Goal: Communication & Community: Answer question/provide support

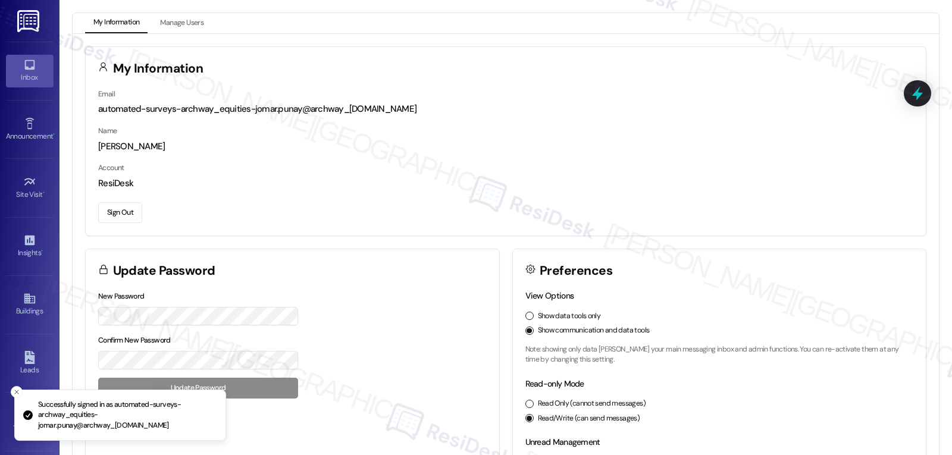
click at [30, 64] on icon at bounding box center [29, 64] width 13 height 13
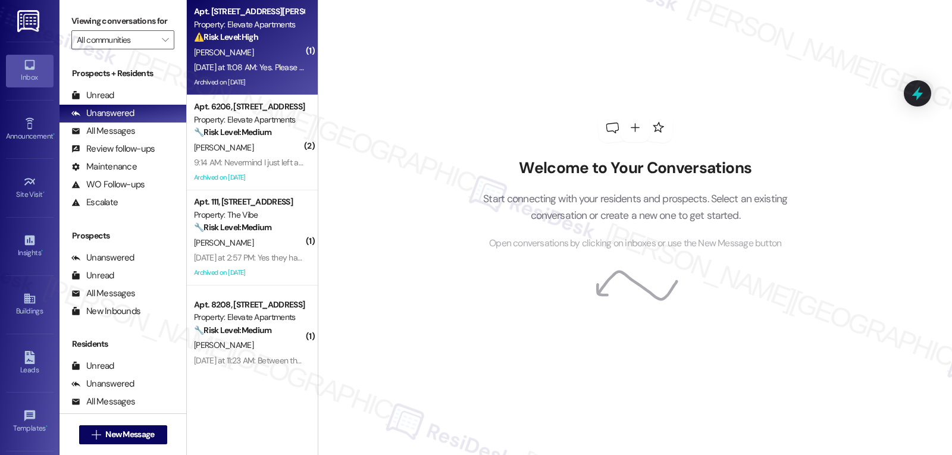
click at [234, 58] on div "K. Cannon" at bounding box center [249, 52] width 112 height 15
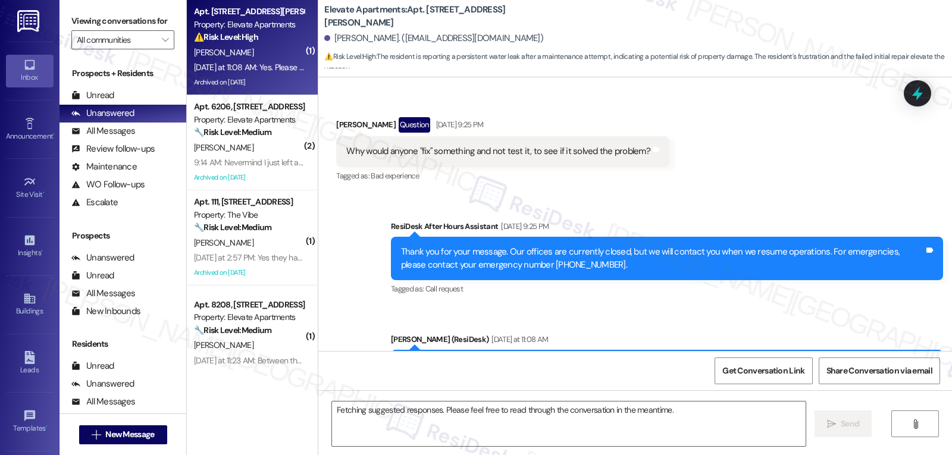
scroll to position [13116, 0]
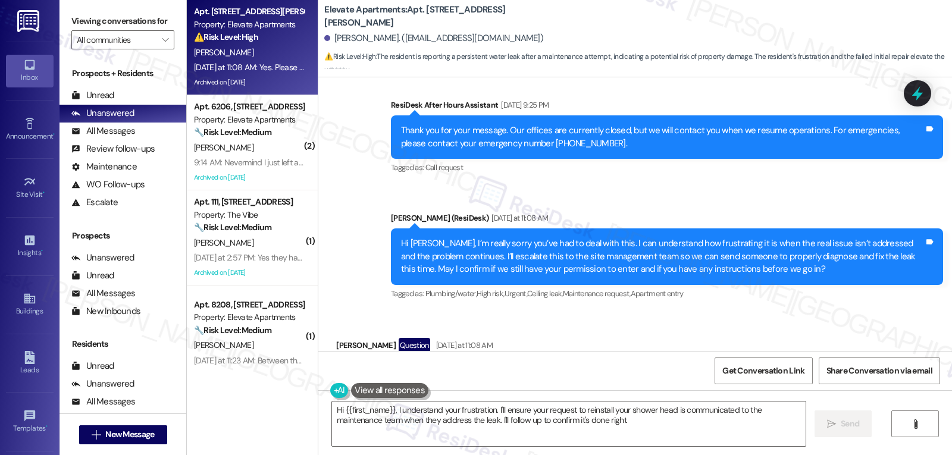
type textarea "Hi {{first_name}}, I understand your frustration. I'll ensure your request to r…"
click at [910, 99] on icon at bounding box center [917, 93] width 20 height 20
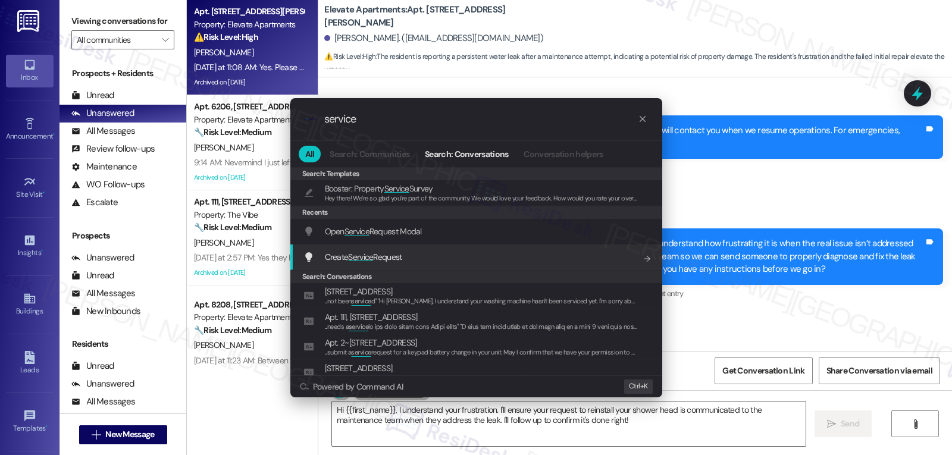
type input "service"
click at [406, 260] on div "Create Service Request Add shortcut" at bounding box center [477, 256] width 348 height 13
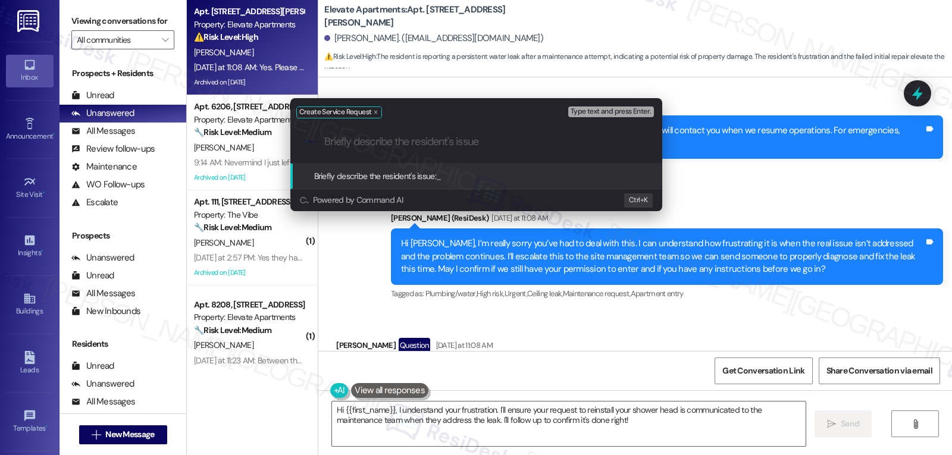
click at [690, 353] on div "Create Service Request Type text and press Enter. .cls-1{fill:#0a055f;}.cls-2{f…" at bounding box center [476, 227] width 952 height 455
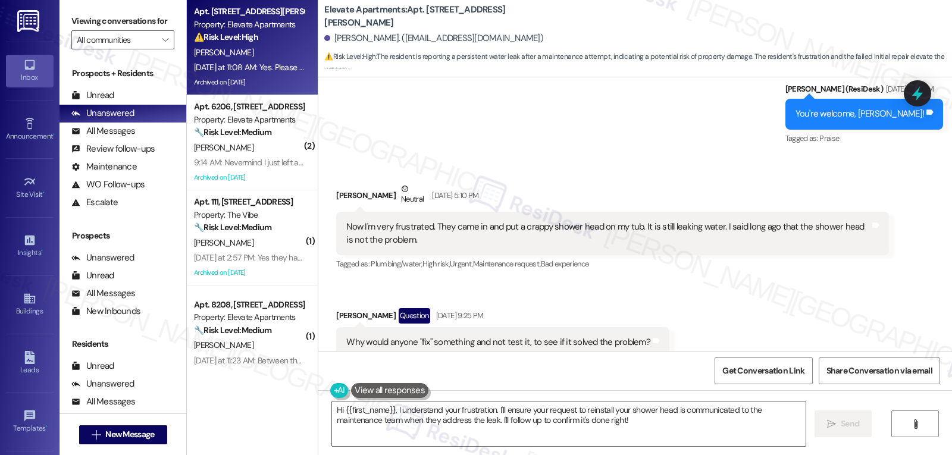
scroll to position [12759, 0]
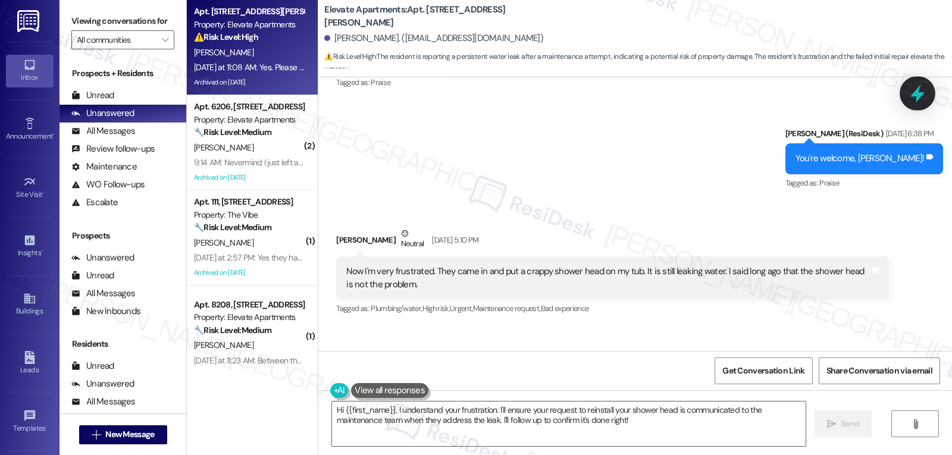
click at [914, 92] on icon at bounding box center [917, 93] width 20 height 20
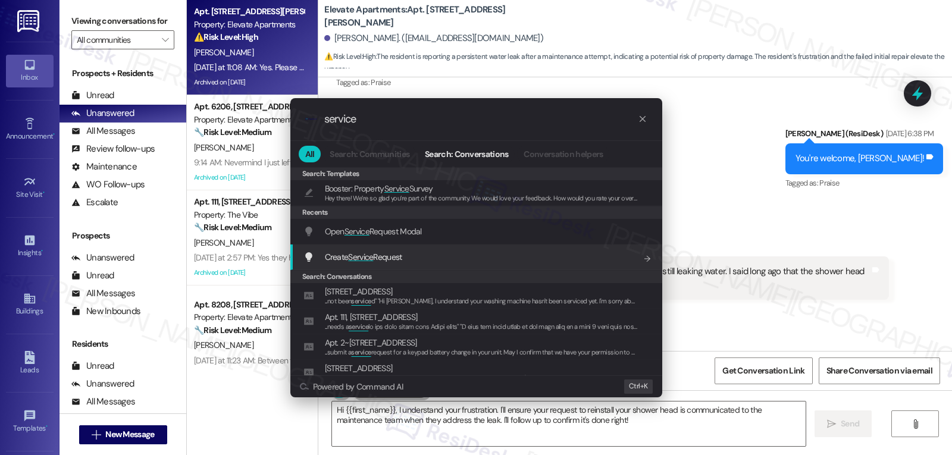
type input "service"
click at [428, 256] on div "Create Service Request Add shortcut" at bounding box center [477, 256] width 348 height 13
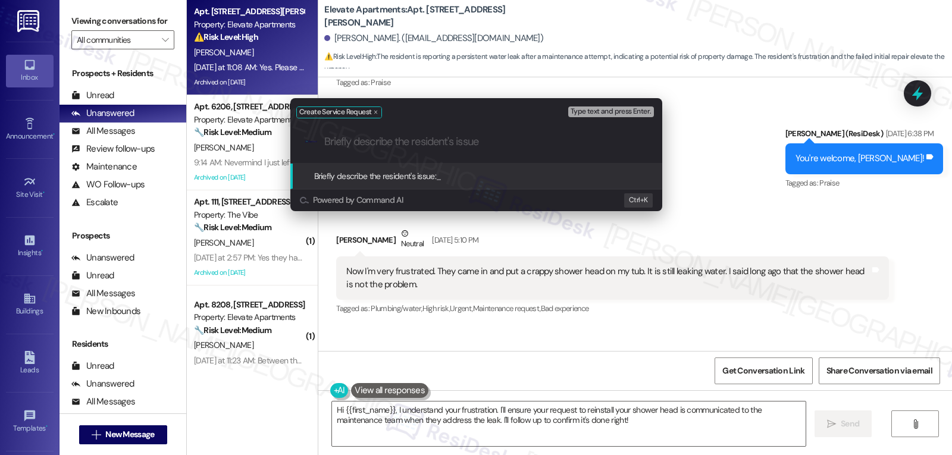
click at [910, 93] on div "Create Service Request Type text and press Enter. .cls-1{fill:#0a055f;}.cls-2{f…" at bounding box center [476, 227] width 952 height 455
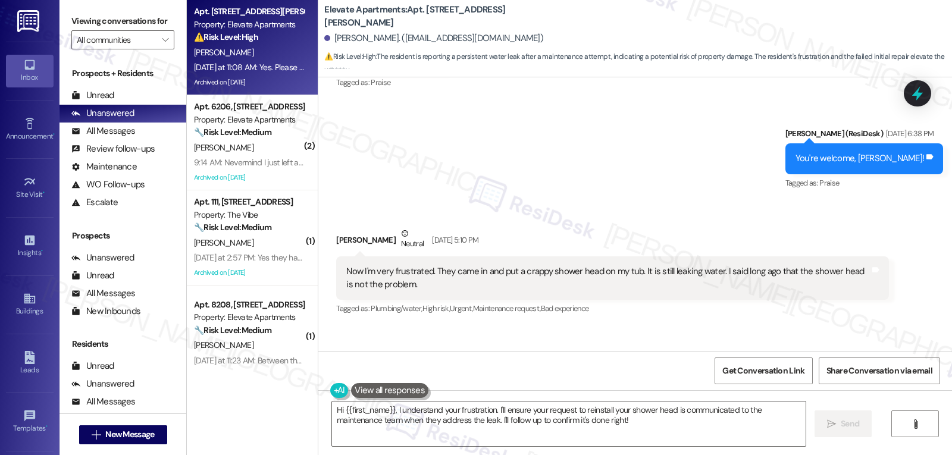
click at [910, 93] on icon at bounding box center [917, 93] width 15 height 15
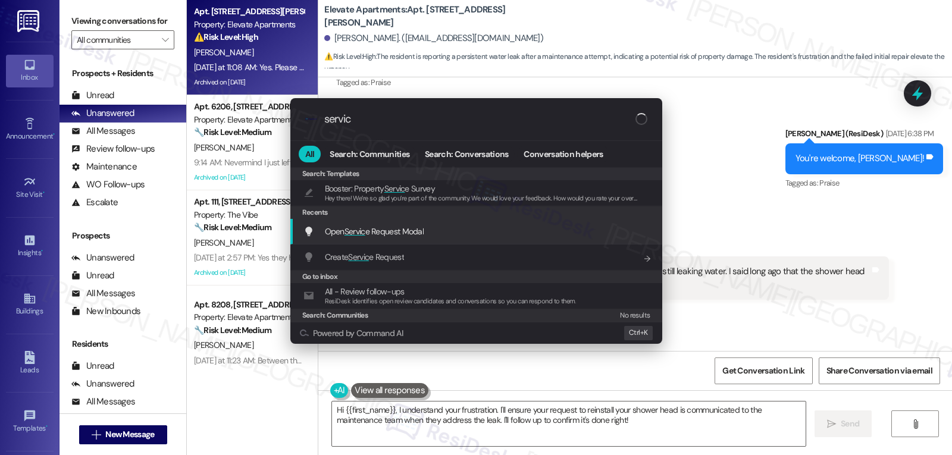
type input "servic"
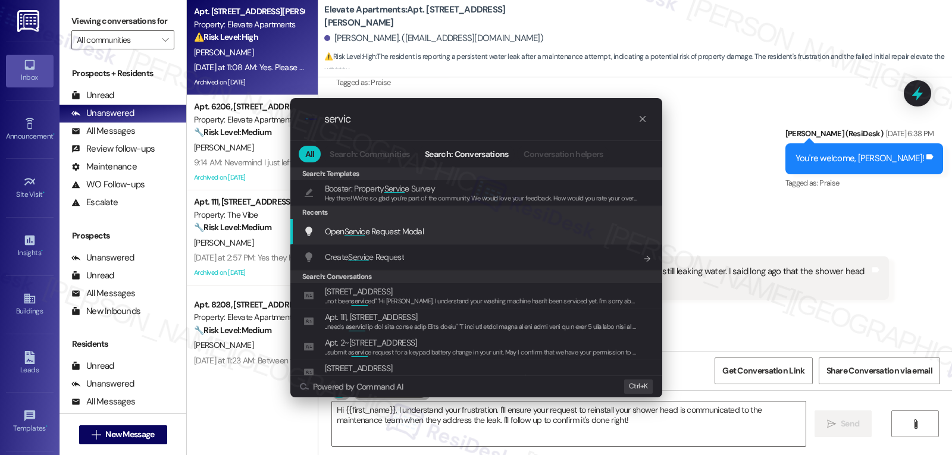
click at [410, 233] on span "Open Servic e Request Modal" at bounding box center [374, 231] width 99 height 11
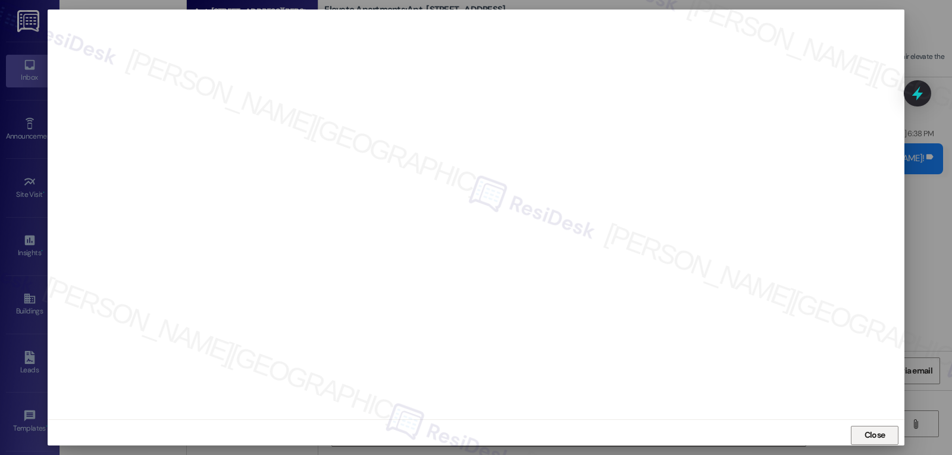
click at [875, 432] on span "Close" at bounding box center [874, 435] width 21 height 12
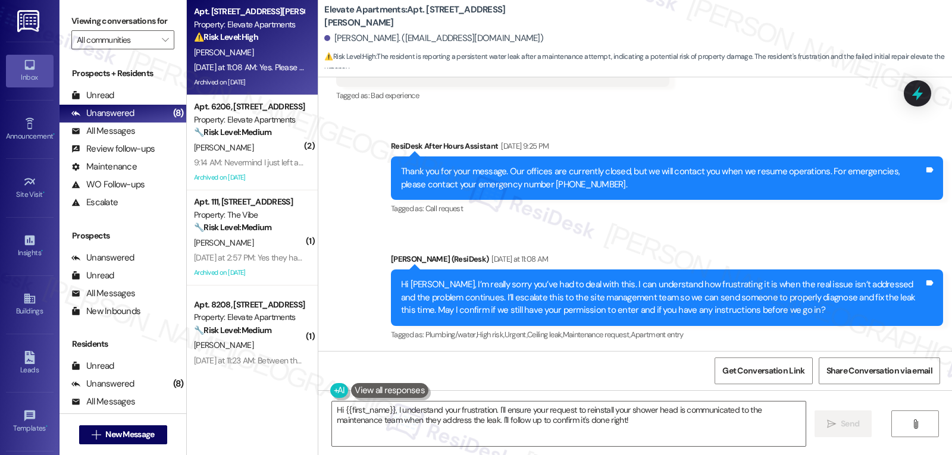
scroll to position [13116, 0]
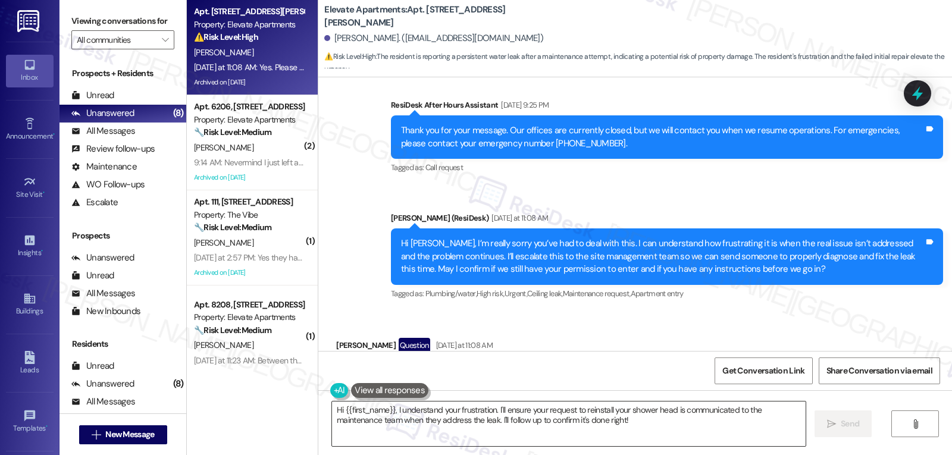
click at [508, 413] on textarea "Hi {{first_name}}, I understand your frustration. I'll ensure your request to r…" at bounding box center [569, 424] width 474 height 45
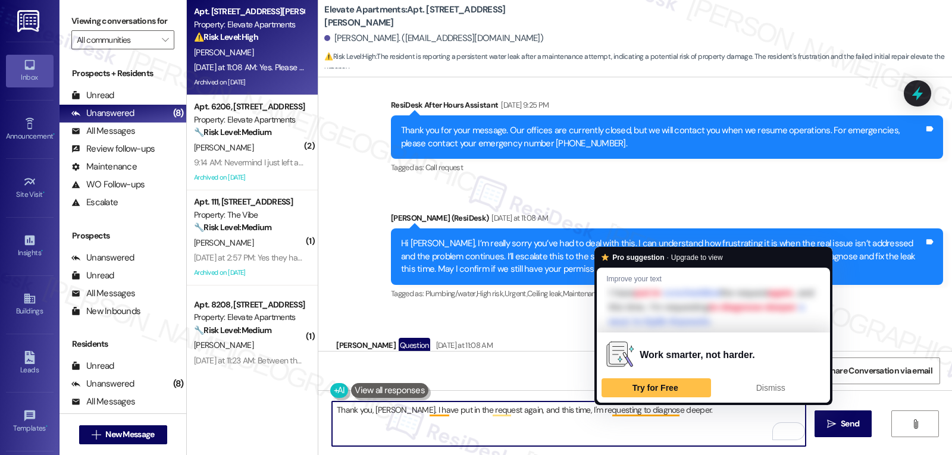
click at [679, 411] on textarea "Thank you, Kimberly. I have put in the request again, and this time, I'm reques…" at bounding box center [569, 424] width 474 height 45
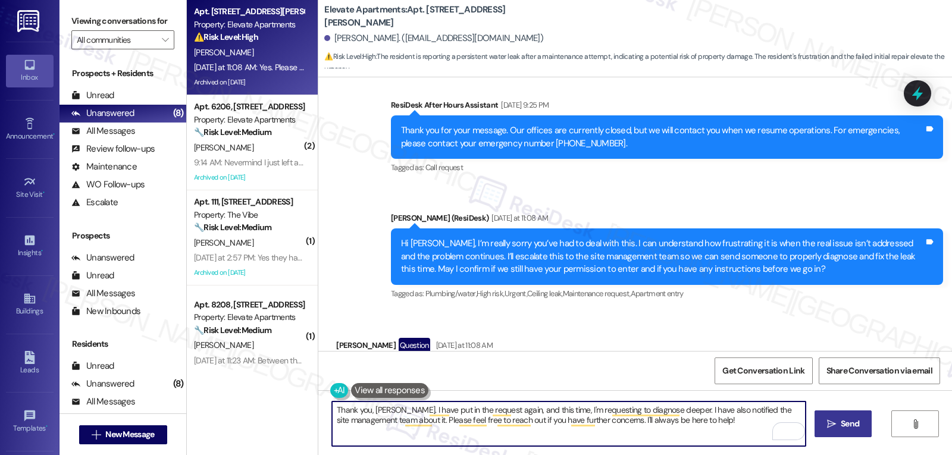
type textarea "Thank you, Kimberly. I have put in the request again, and this time, I'm reques…"
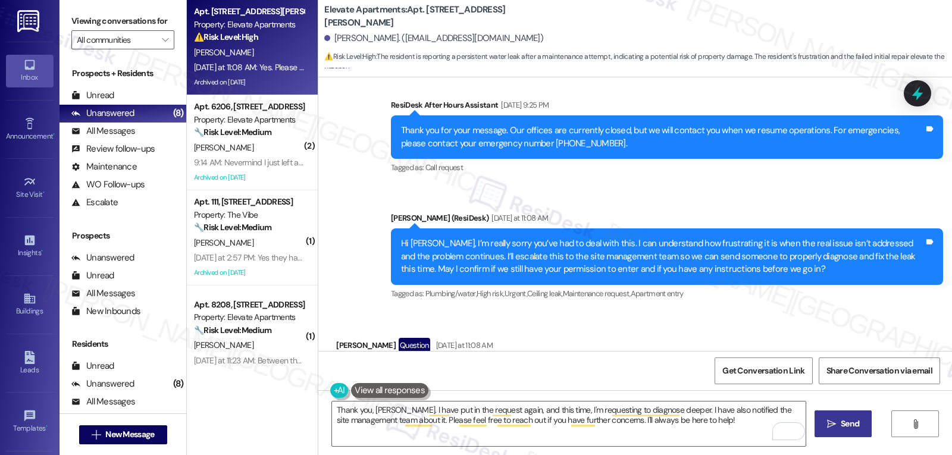
click at [841, 430] on span "Send" at bounding box center [850, 424] width 18 height 12
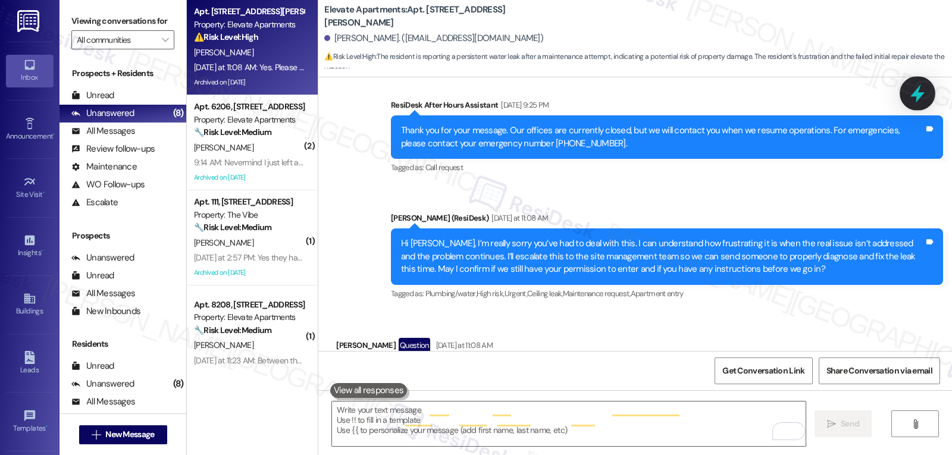
scroll to position [13115, 0]
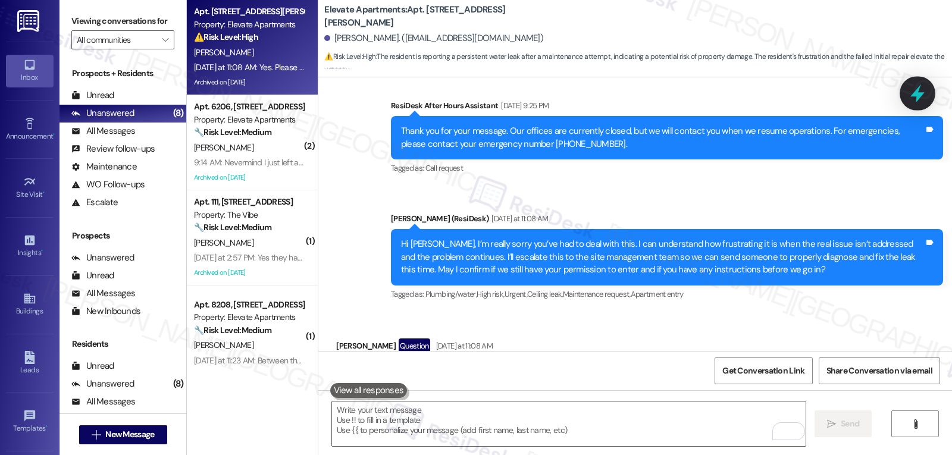
click at [917, 95] on icon at bounding box center [917, 93] width 14 height 18
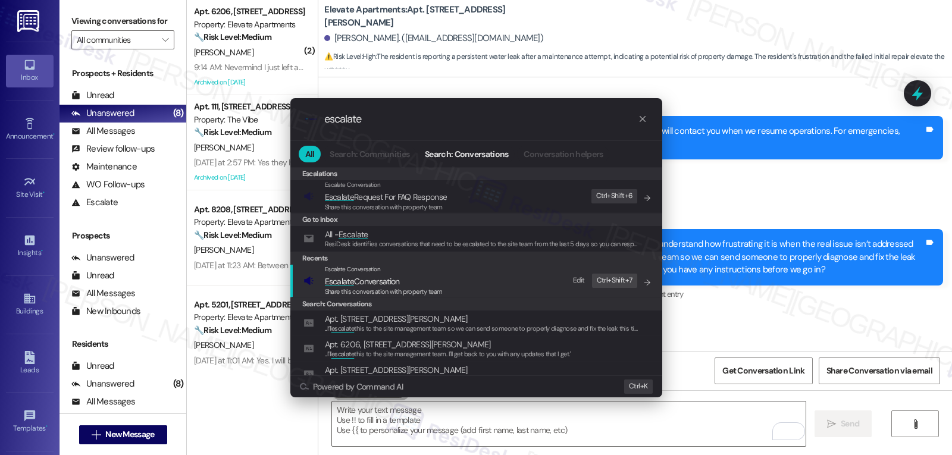
type input "escalate"
click at [371, 291] on span "Share this conversation with property team" at bounding box center [384, 291] width 118 height 8
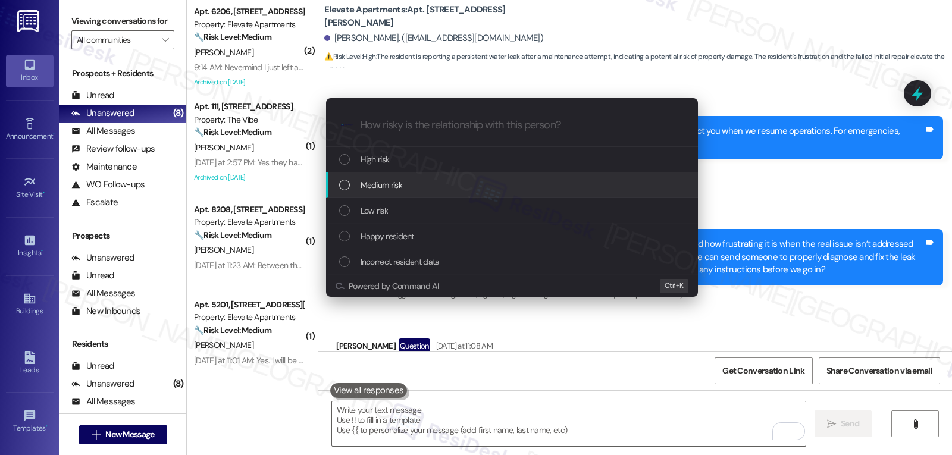
click at [413, 180] on div "Medium risk" at bounding box center [513, 184] width 348 height 13
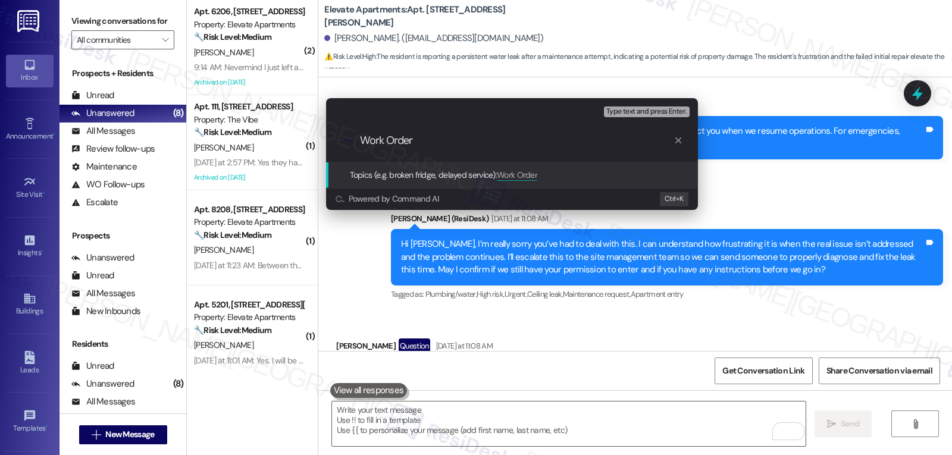
paste input "3995294"
type input "Work Order 3995294 filed by ResiDesk - Leak - shower"
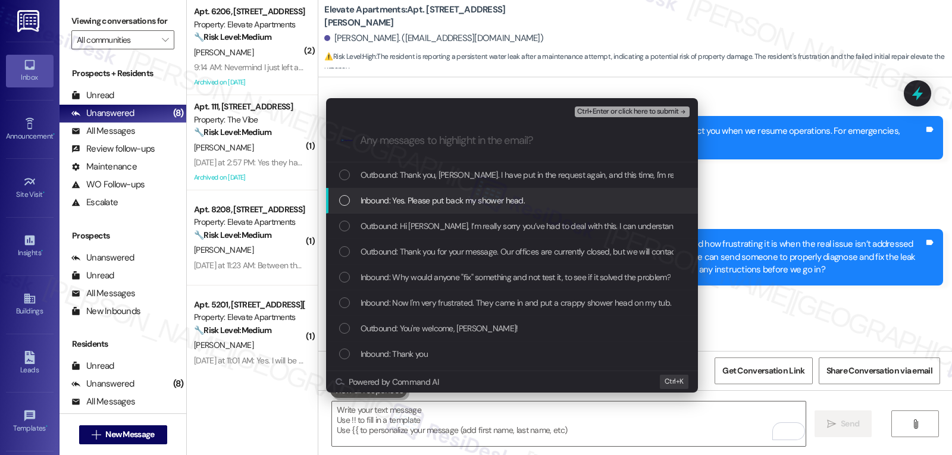
click at [414, 202] on span "Inbound: Yes. Please put back my shower head." at bounding box center [443, 200] width 165 height 13
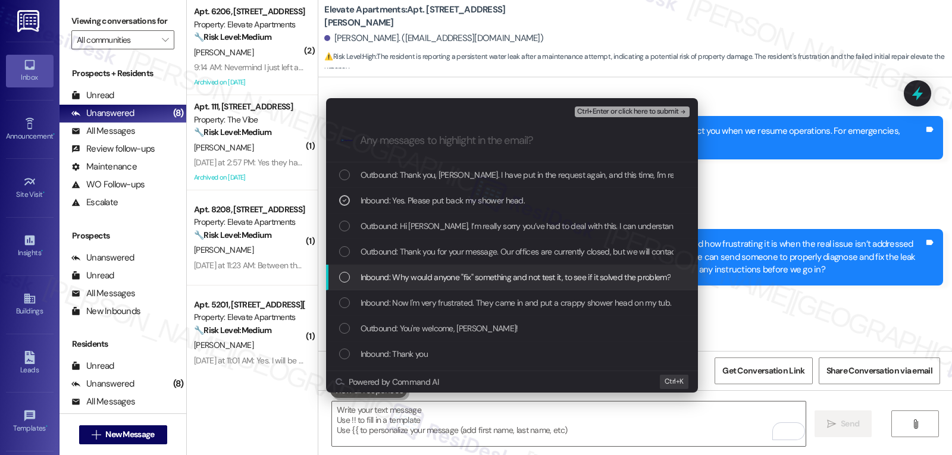
click at [409, 275] on span "Inbound: Why would anyone "fix" something and not test it, to see if it solved …" at bounding box center [516, 277] width 310 height 13
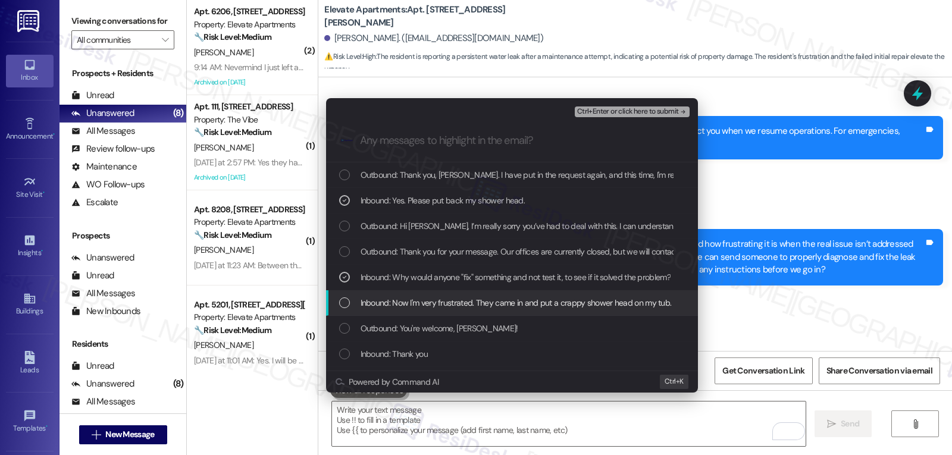
click at [404, 310] on div "Inbound: Now I'm very frustrated. They came in and put a crappy shower head on …" at bounding box center [512, 303] width 372 height 26
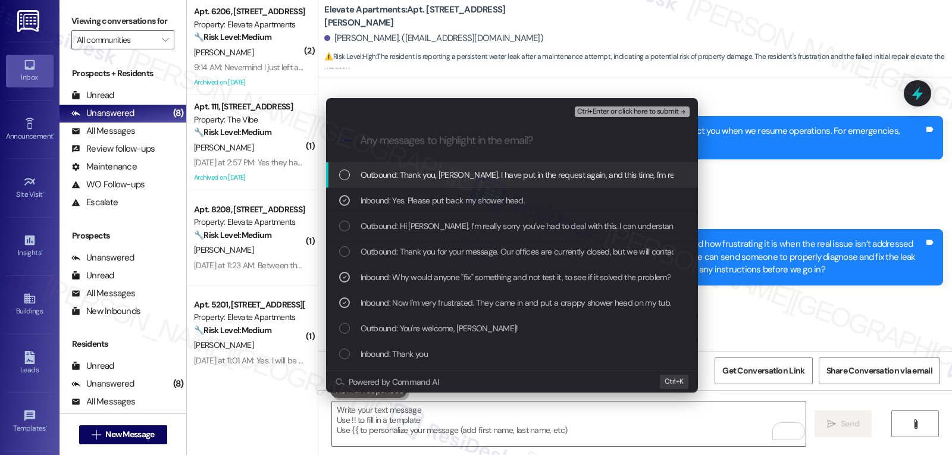
click at [629, 111] on span "Ctrl+Enter or click here to submit" at bounding box center [628, 112] width 102 height 8
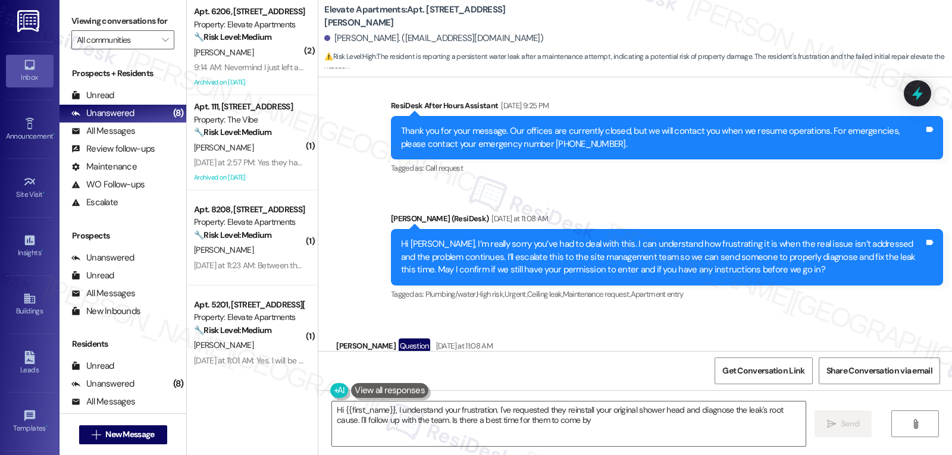
type textarea "Hi {{first_name}}, I understand your frustration. I've requested they reinstall…"
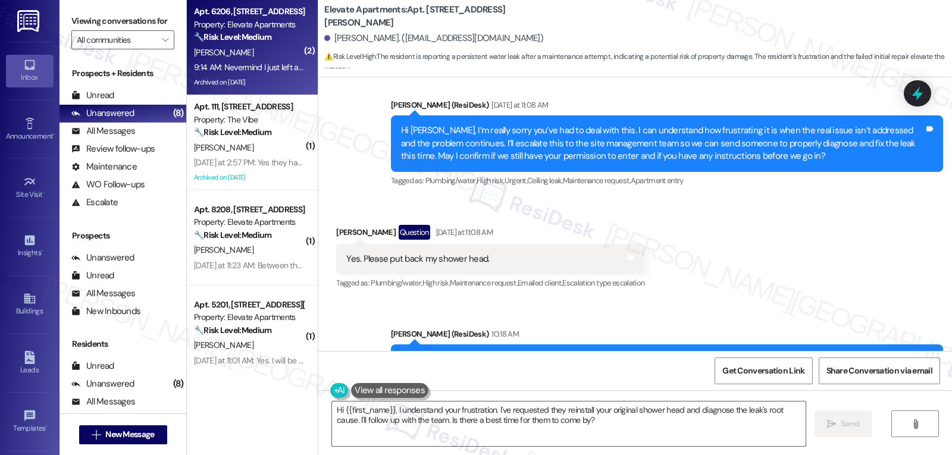
click at [227, 30] on div "Property: Elevate Apartments" at bounding box center [249, 24] width 110 height 12
type textarea "Fetching suggested responses. Please feel free to read through the conversation…"
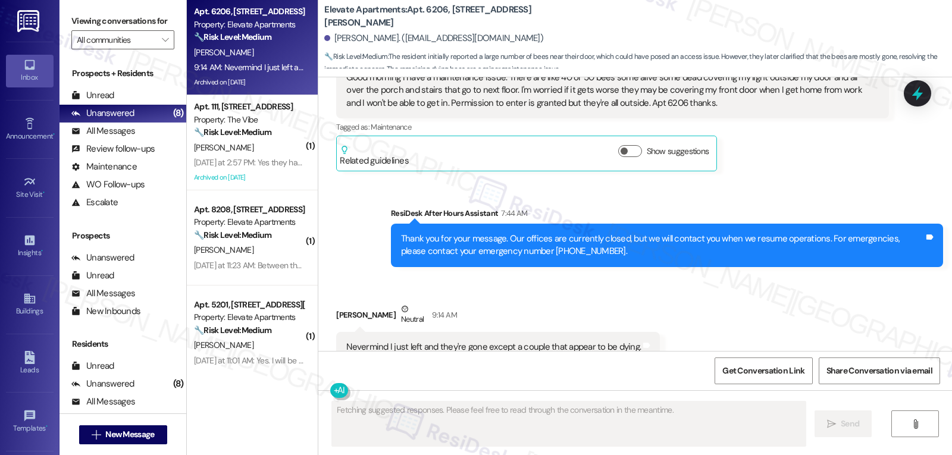
scroll to position [7182, 0]
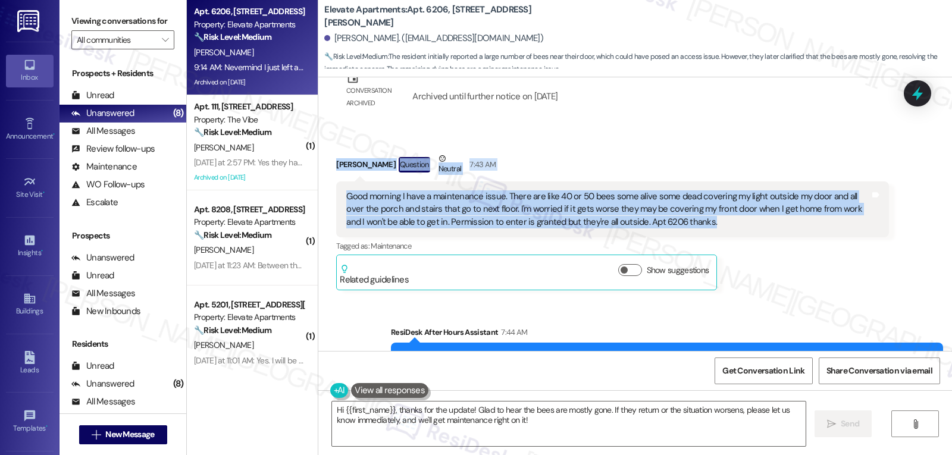
drag, startPoint x: 325, startPoint y: 129, endPoint x: 750, endPoint y: 192, distance: 430.1
click at [750, 192] on div "Received via SMS Kendra Jimison Question Neutral 7:43 AM Good morning I have a …" at bounding box center [612, 221] width 570 height 156
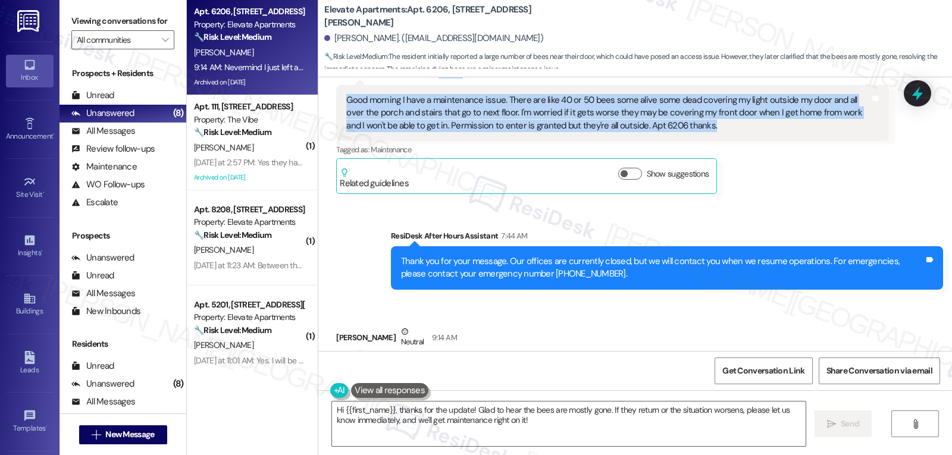
scroll to position [7301, 0]
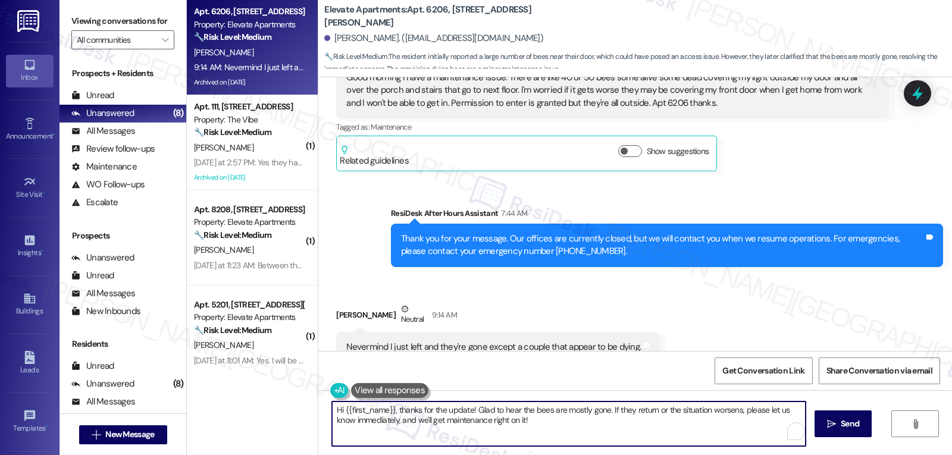
click at [596, 427] on textarea "Hi {{first_name}}, thanks for the update! Glad to hear the bees are mostly gone…" at bounding box center [569, 424] width 474 height 45
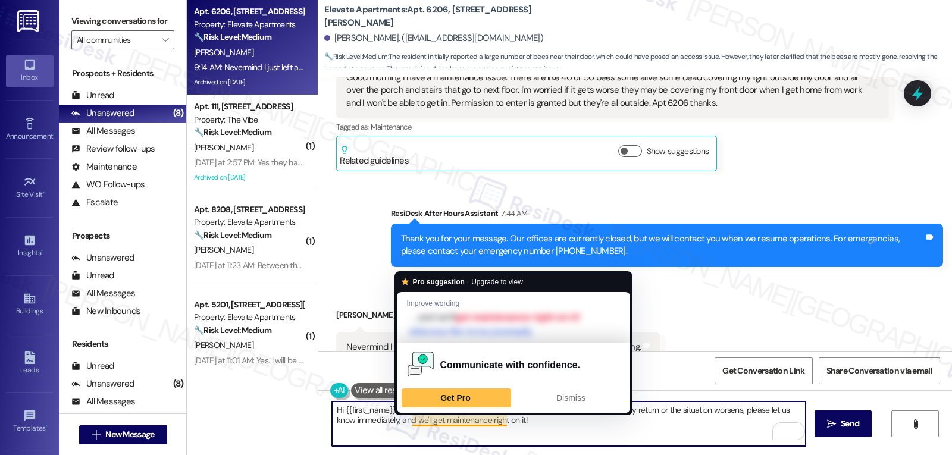
click at [406, 421] on textarea "Hi {{first_name}}, thanks for the update! Glad to hear the bees are mostly gone…" at bounding box center [569, 424] width 474 height 45
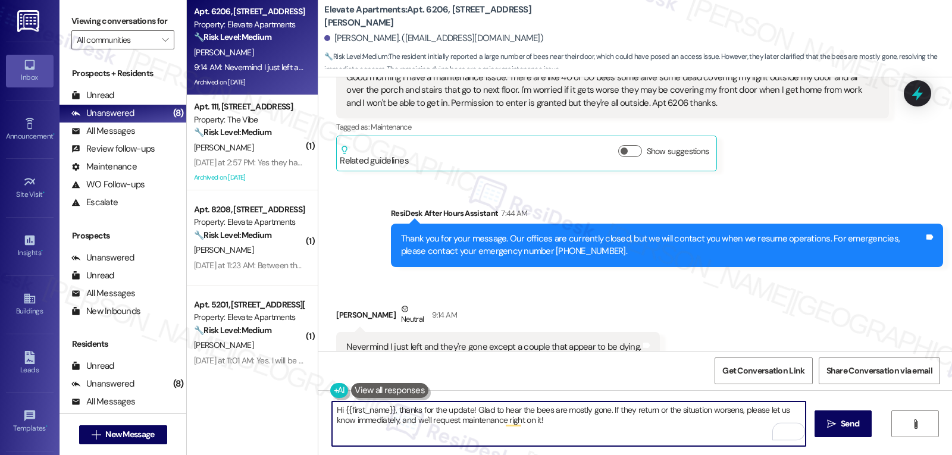
click at [582, 424] on textarea "Hi {{first_name}}, thanks for the update! Glad to hear the bees are mostly gone…" at bounding box center [569, 424] width 474 height 45
type textarea "Hi {{first_name}}, thanks for the update! Glad to hear the bees are mostly gone…"
click at [845, 431] on button " Send" at bounding box center [843, 424] width 58 height 27
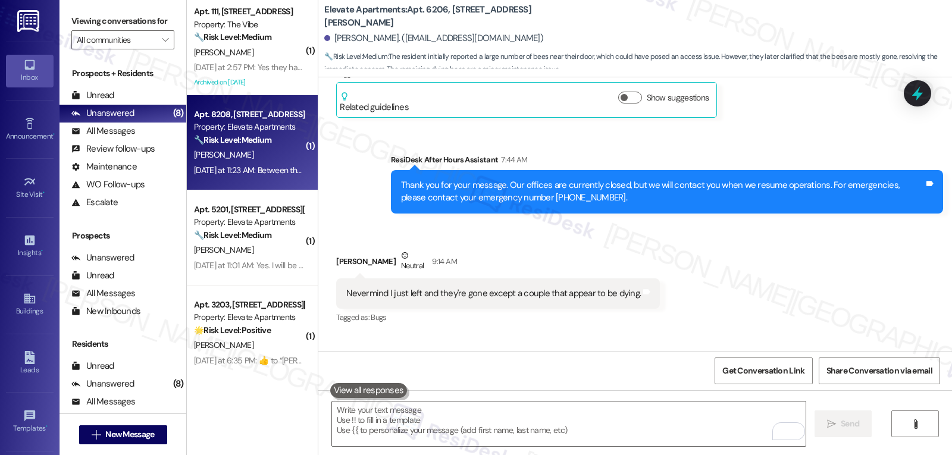
scroll to position [7396, 0]
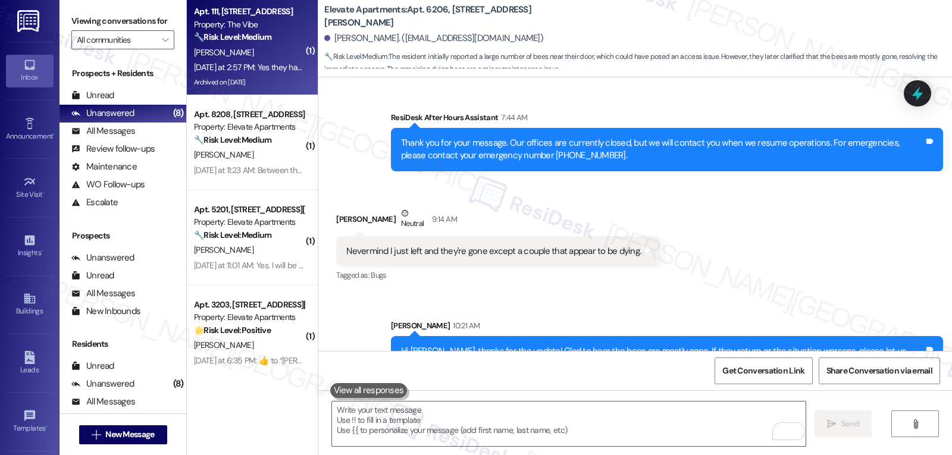
click at [241, 58] on div "T. Smith" at bounding box center [249, 52] width 112 height 15
type textarea "Fetching suggested responses. Please feel free to read through the conversation…"
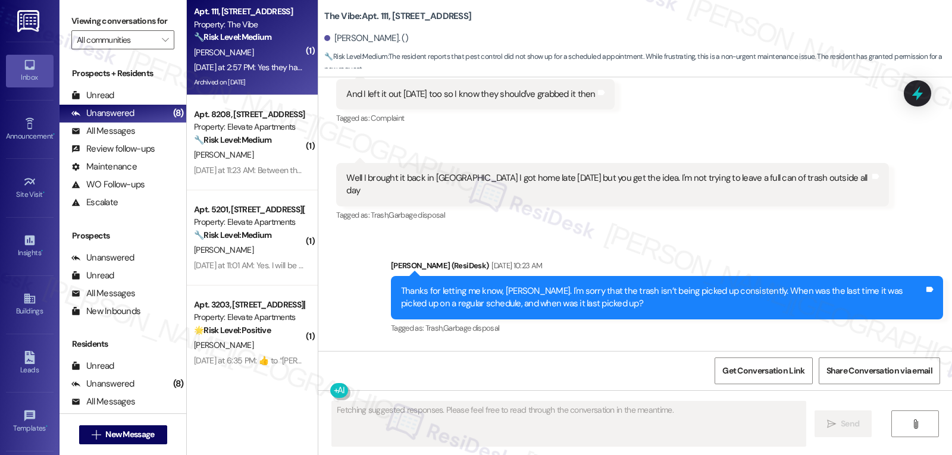
scroll to position [11894, 0]
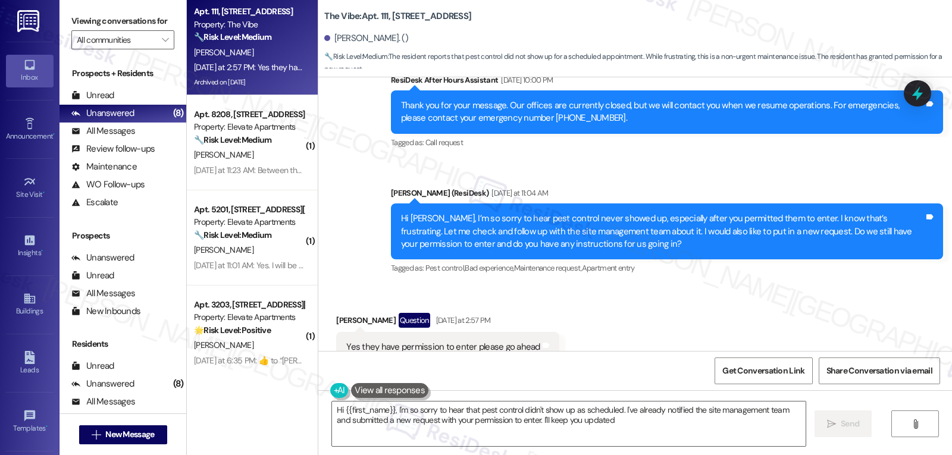
type textarea "Hi {{first_name}}, I'm so sorry to hear that pest control didn't show up as sch…"
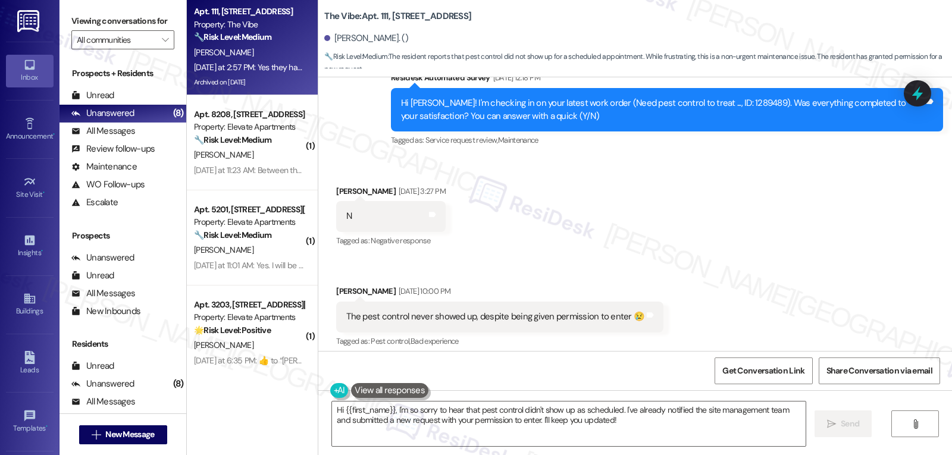
scroll to position [11537, 0]
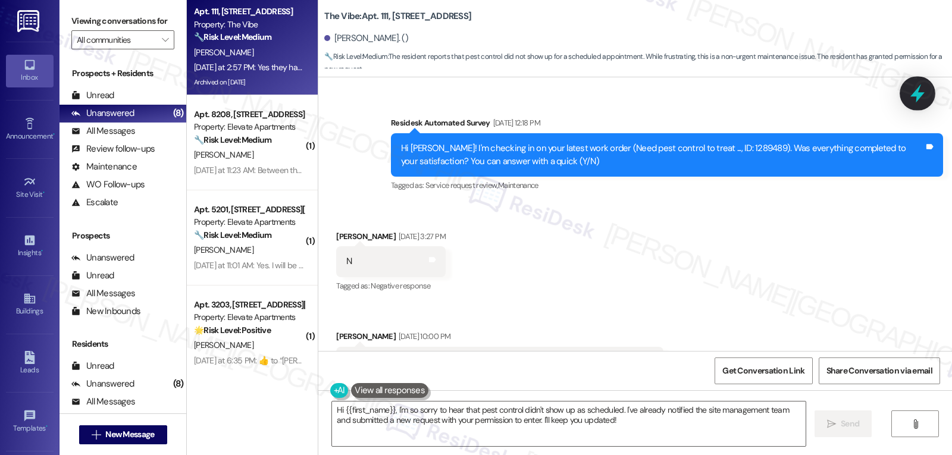
click at [915, 98] on icon at bounding box center [917, 93] width 20 height 20
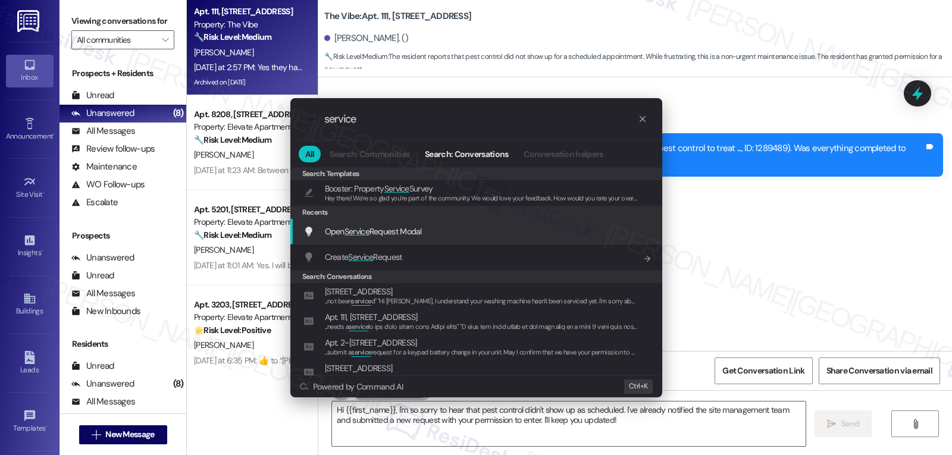
click at [430, 238] on div "Open Service Request Modal Add shortcut" at bounding box center [477, 231] width 348 height 13
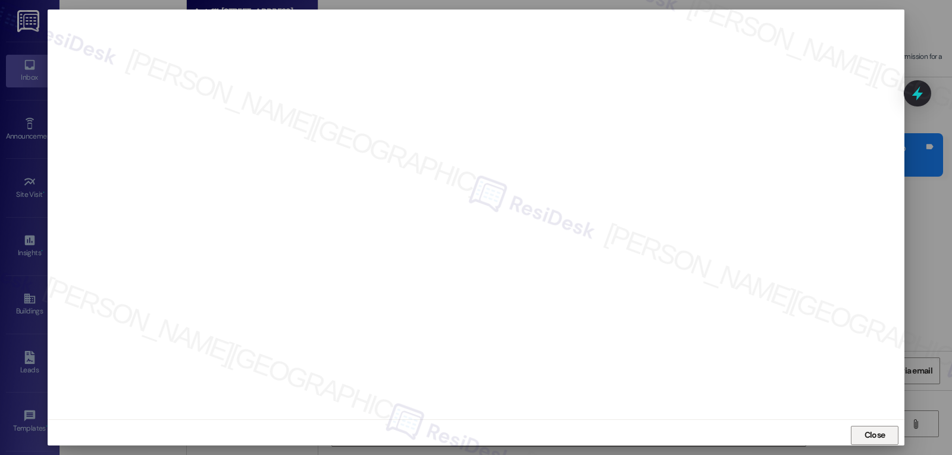
click at [870, 438] on span "Close" at bounding box center [874, 435] width 21 height 12
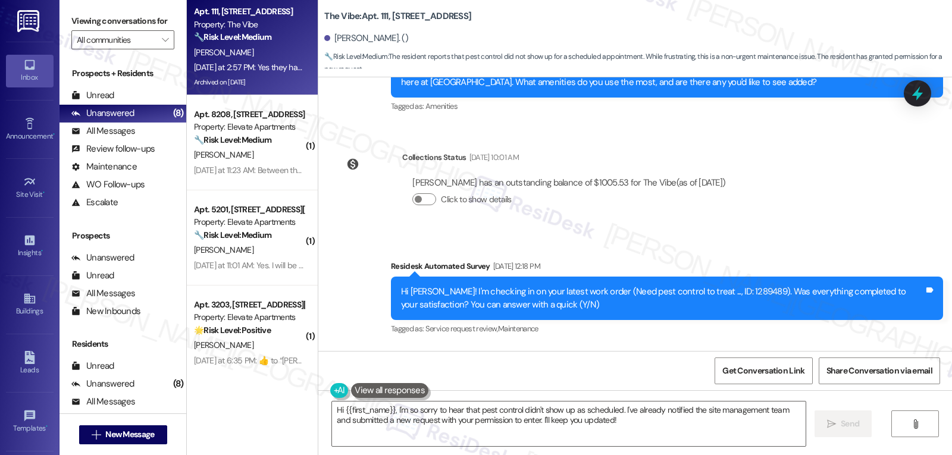
scroll to position [11418, 0]
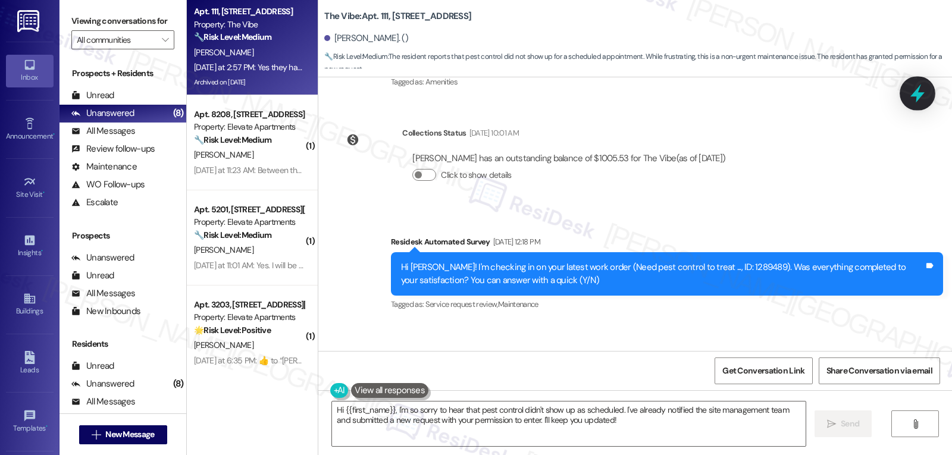
click at [916, 94] on icon at bounding box center [917, 93] width 14 height 18
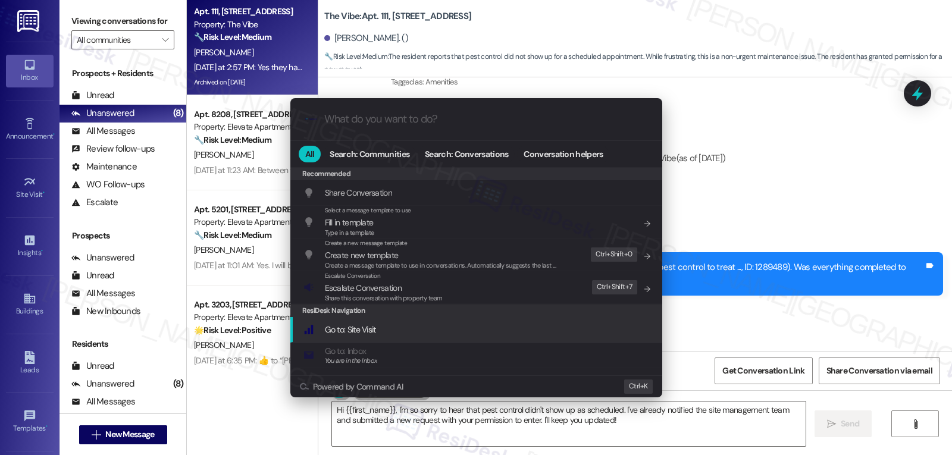
drag, startPoint x: 745, startPoint y: 311, endPoint x: 740, endPoint y: 308, distance: 6.4
click at [744, 309] on div ".cls-1{fill:#0a055f;}.cls-2{fill:#0cc4c4;} resideskLogoBlueOrange All Search: C…" at bounding box center [476, 227] width 952 height 455
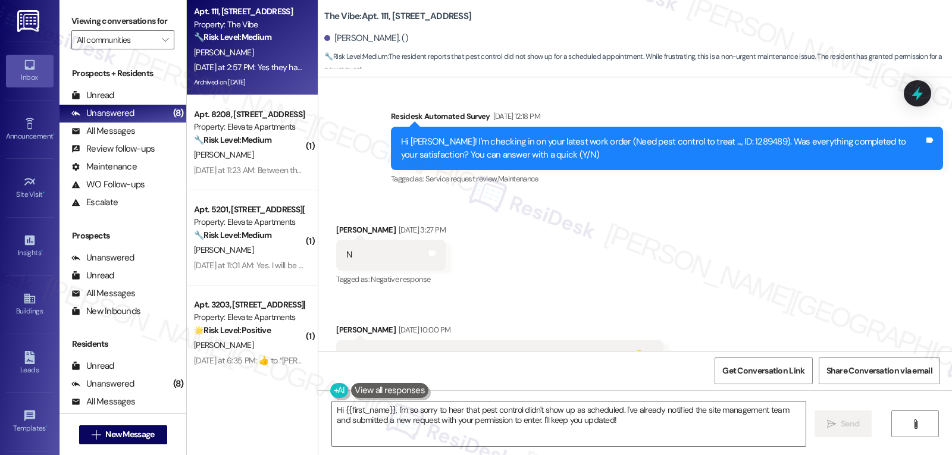
scroll to position [11894, 0]
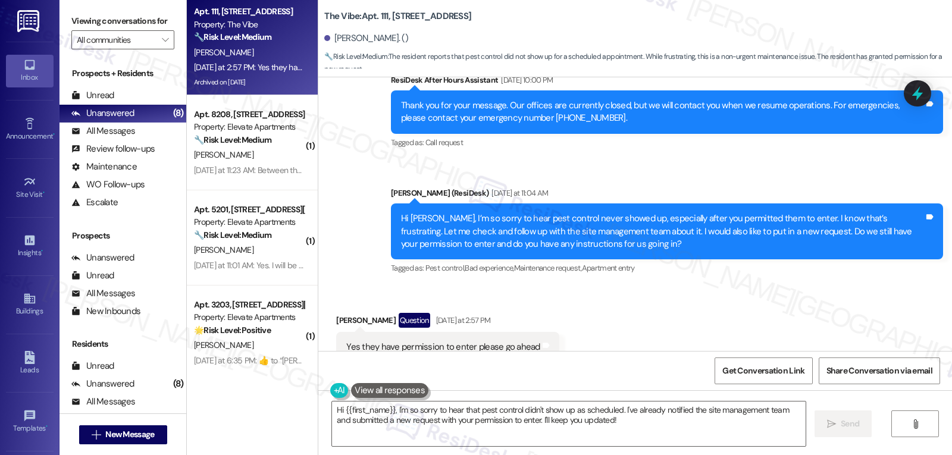
click at [914, 95] on icon at bounding box center [917, 93] width 11 height 14
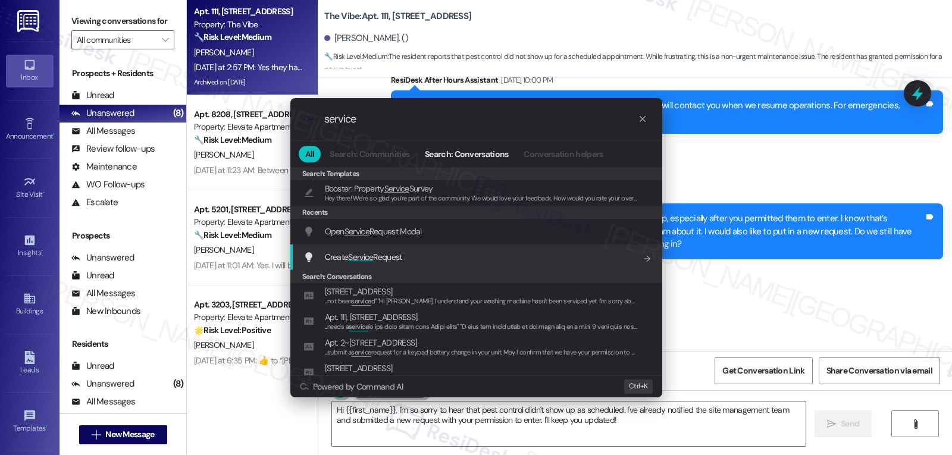
type input "service"
click at [349, 267] on div "Create Service Request Add shortcut" at bounding box center [476, 258] width 372 height 26
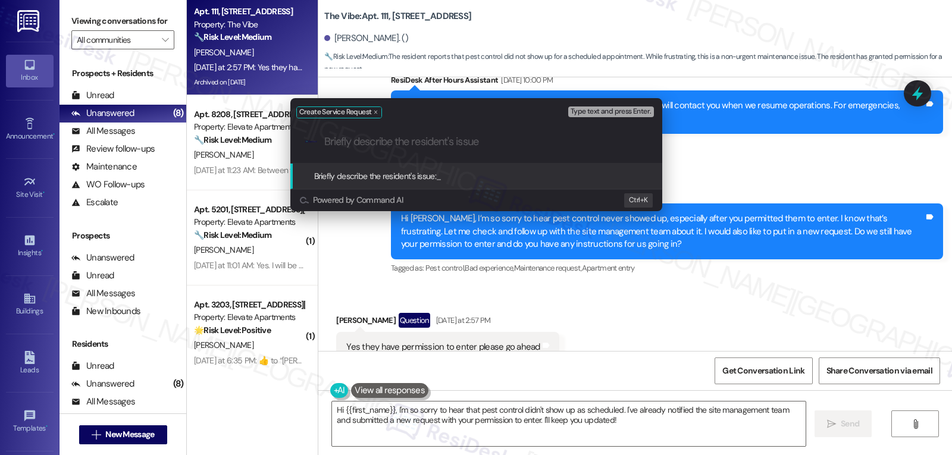
click at [786, 140] on div "Create Service Request Type text and press Enter. .cls-1{fill:#0a055f;}.cls-2{f…" at bounding box center [476, 227] width 952 height 455
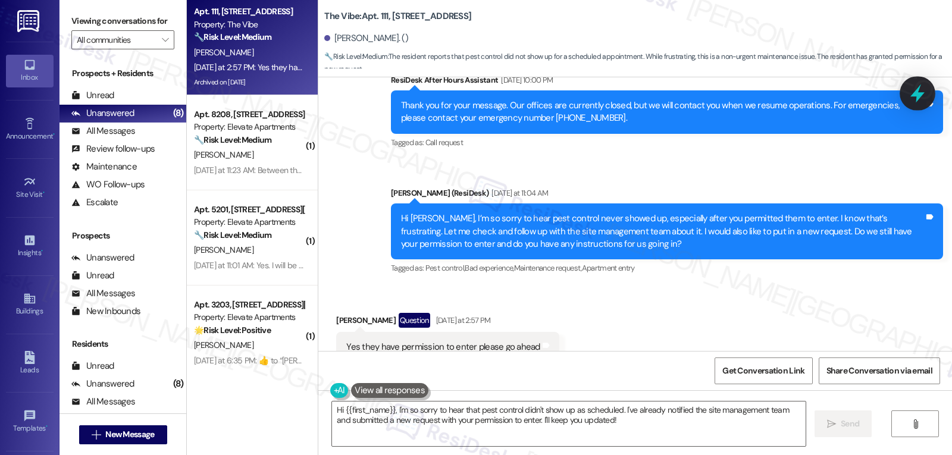
click at [920, 96] on icon at bounding box center [917, 93] width 14 height 18
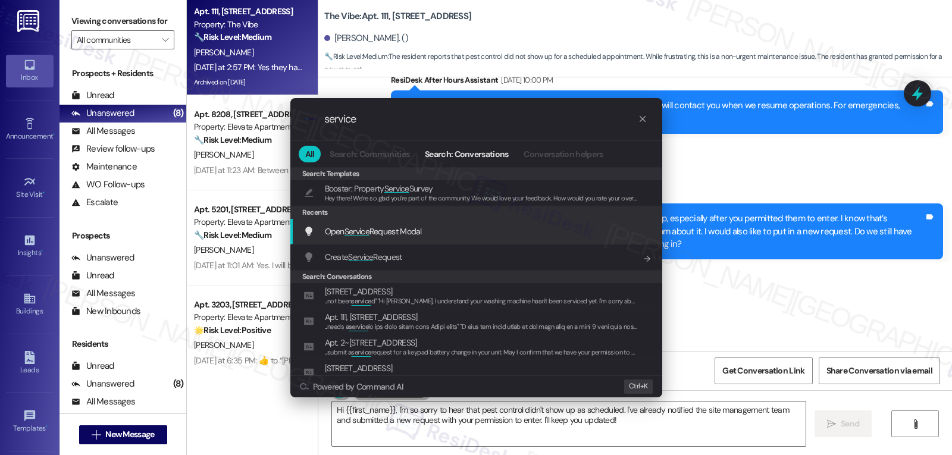
click at [464, 236] on div "Open Service Request Modal Add shortcut" at bounding box center [477, 231] width 348 height 13
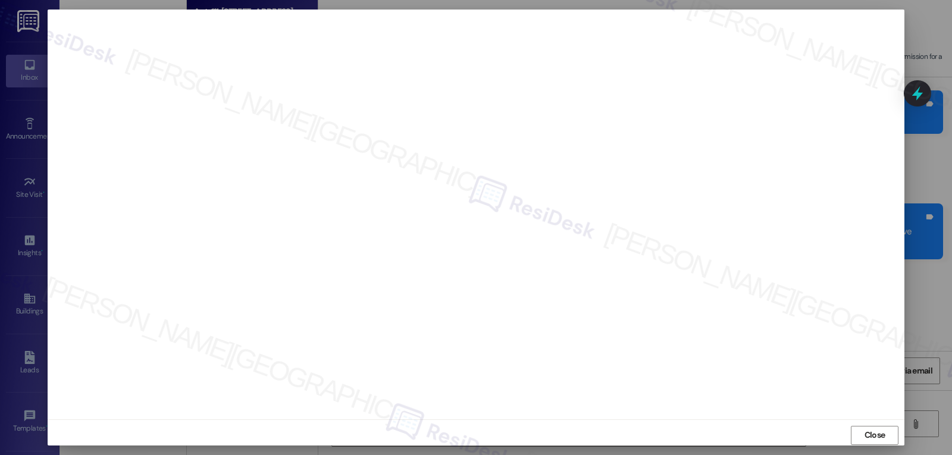
click at [875, 441] on span "Close" at bounding box center [875, 436] width 26 height 18
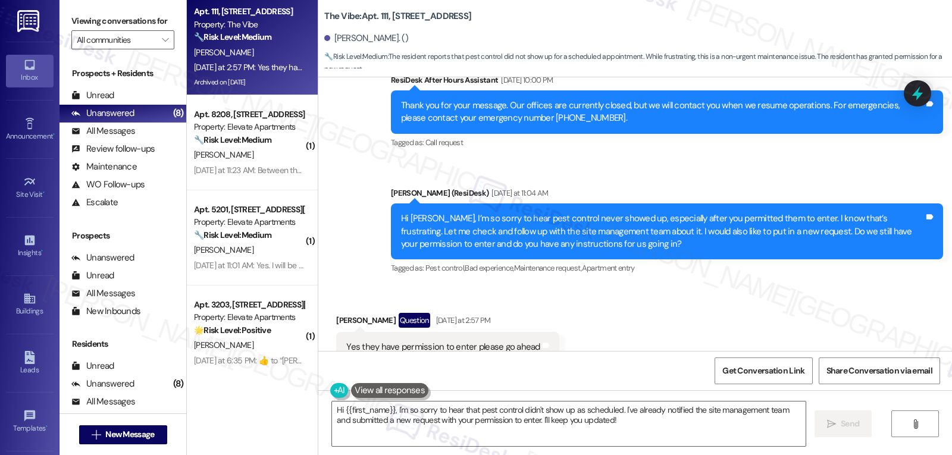
click at [925, 95] on icon at bounding box center [917, 93] width 15 height 15
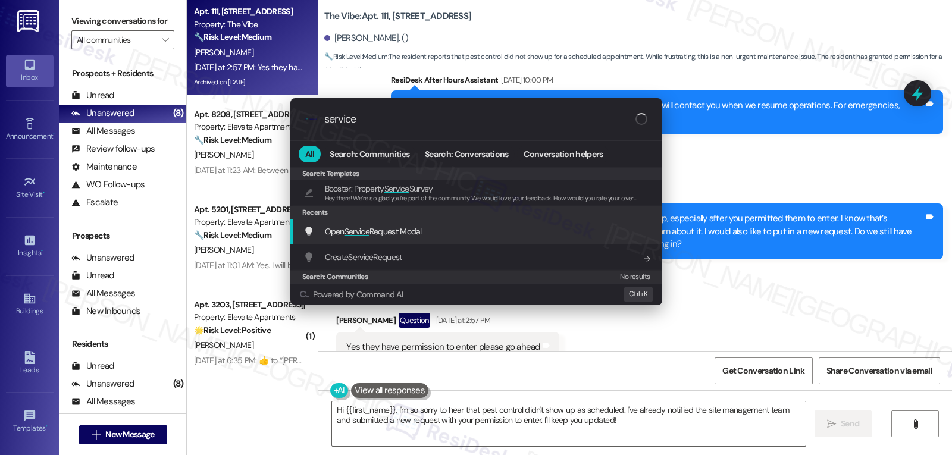
click at [358, 231] on span "Service" at bounding box center [356, 231] width 25 height 11
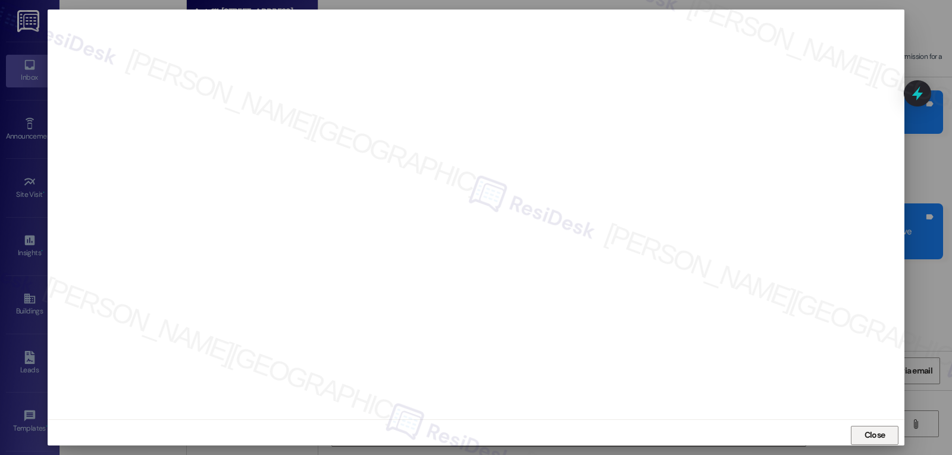
click at [872, 440] on span "Close" at bounding box center [874, 435] width 21 height 12
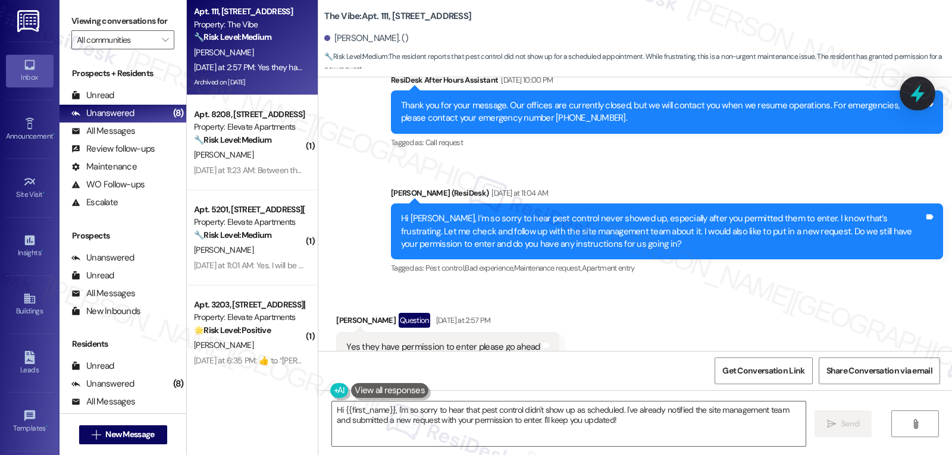
click at [920, 95] on icon at bounding box center [917, 93] width 14 height 18
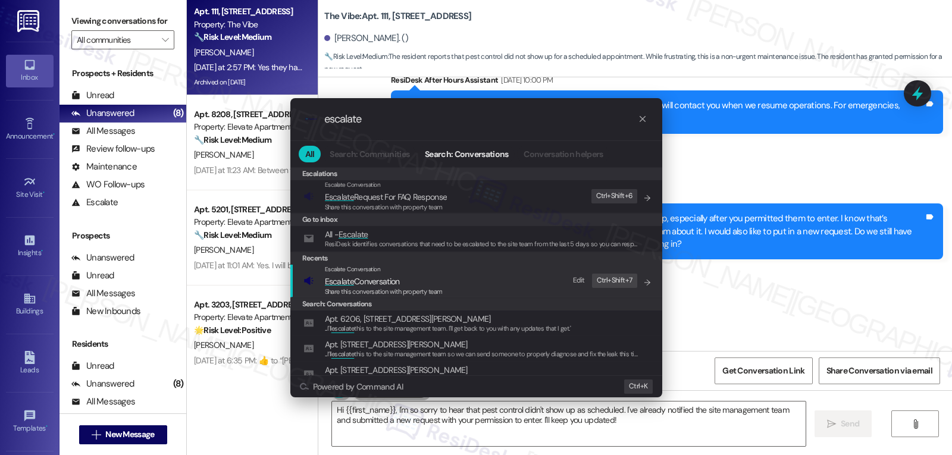
type input "escalate"
click at [384, 293] on span "Share this conversation with property team" at bounding box center [384, 291] width 118 height 8
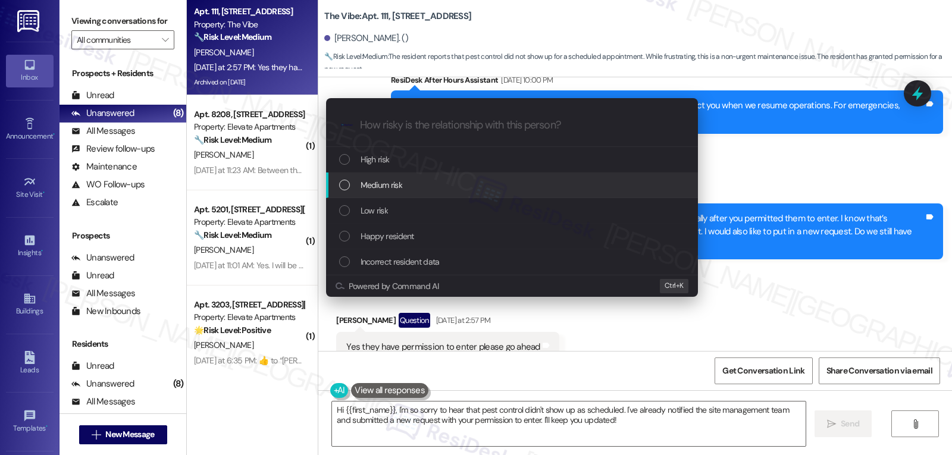
click at [423, 189] on div "Medium risk" at bounding box center [513, 184] width 348 height 13
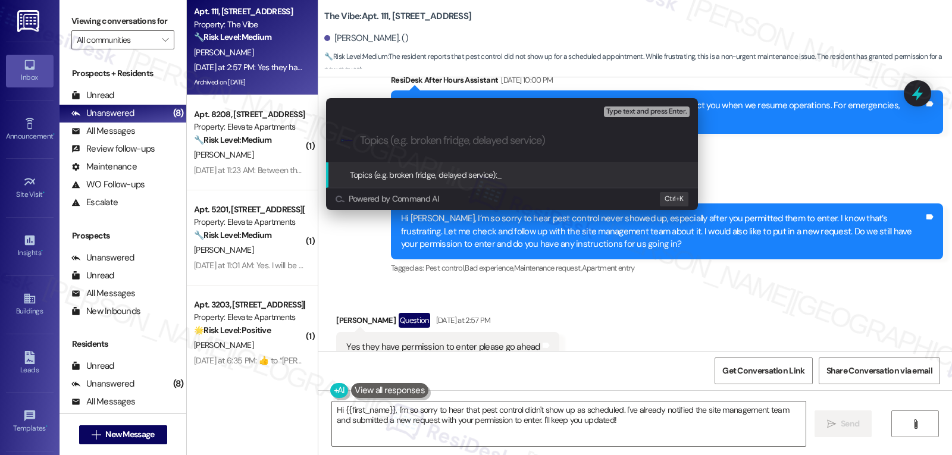
type input "W"
paste input "1292250"
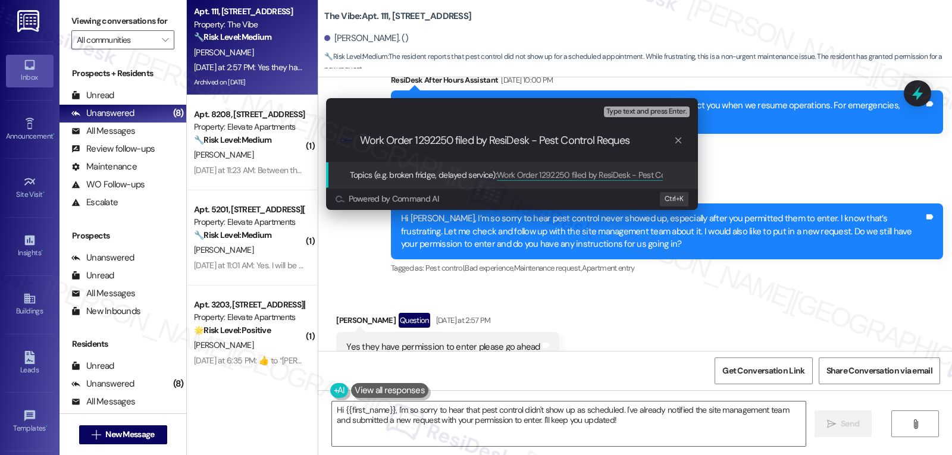
type input "Work Order 1292250 filed by ResiDesk - Pest Control Request"
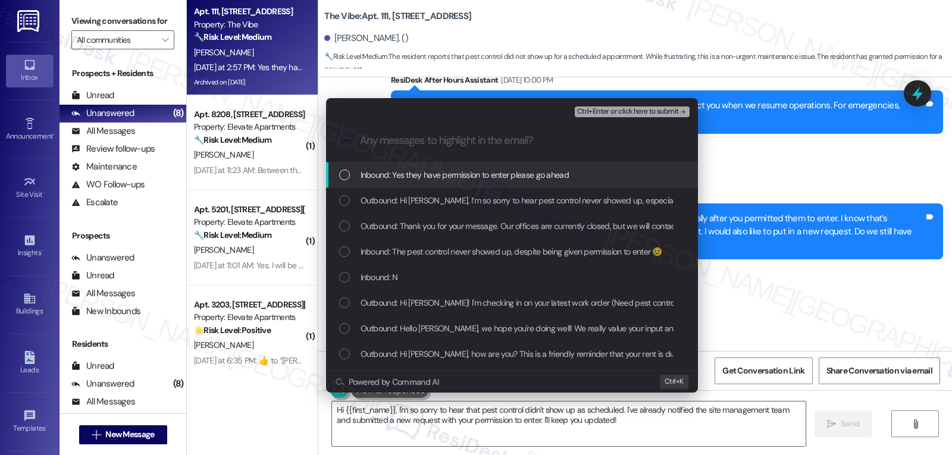
click at [448, 178] on span "Inbound: Yes they have permission to enter please go ahead" at bounding box center [465, 174] width 208 height 13
click at [670, 108] on span "Ctrl+Enter or click here to submit" at bounding box center [628, 112] width 102 height 8
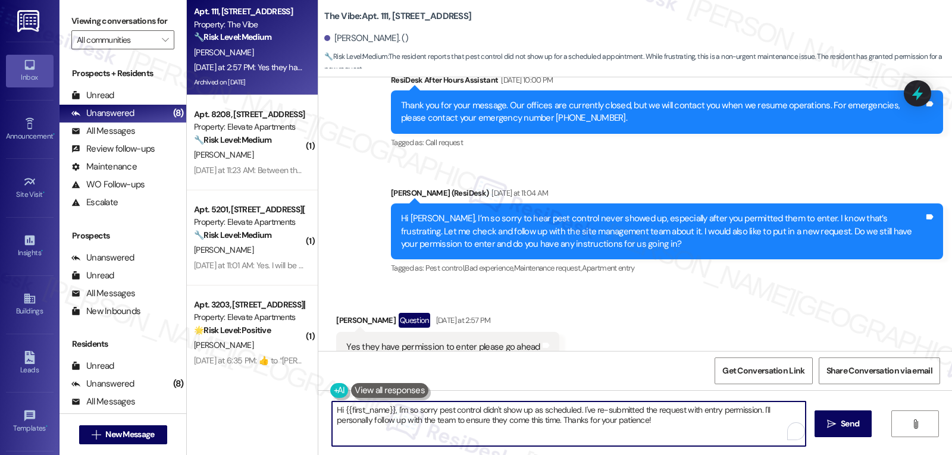
click at [519, 447] on div "Hi {{first_name}}, I'm so sorry pest control didn't show up as scheduled. I've …" at bounding box center [635, 434] width 634 height 89
click at [644, 420] on textarea "Hi {{first_name}}, I'm so sorry pest control didn't show up as scheduled. I've …" at bounding box center [569, 424] width 474 height 45
paste textarea "Work Order 1292250 filed by ResiDesk - Pest Control Request"
drag, startPoint x: 651, startPoint y: 426, endPoint x: 246, endPoint y: 396, distance: 406.3
click at [250, 403] on div "Apt. 111, 1070 Mearns Meadow Blvd Property: The Vibe 🔧 Risk Level: Medium The r…" at bounding box center [569, 227] width 765 height 455
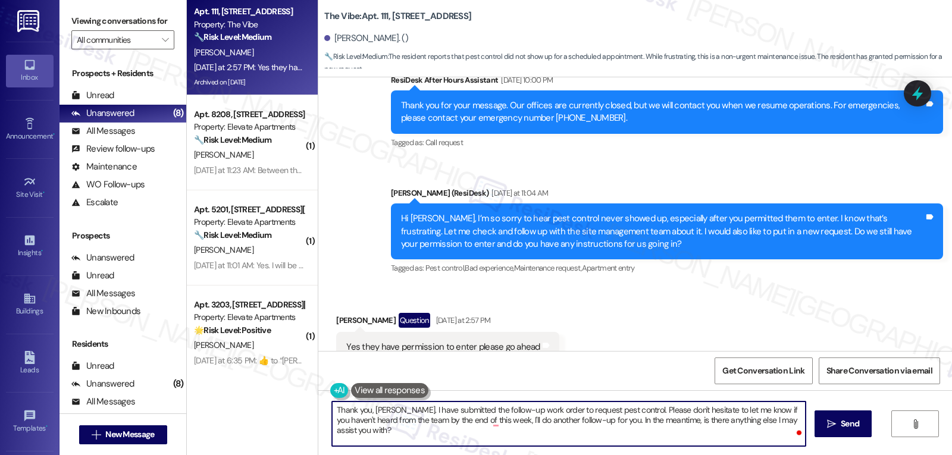
click at [494, 439] on textarea "Thank you, Thomas. I have submitted the follow-up work order to request pest co…" at bounding box center [569, 424] width 474 height 45
type textarea "Thank you, Thomas. I have submitted the follow-up work order to request pest co…"
drag, startPoint x: 826, startPoint y: 425, endPoint x: 827, endPoint y: 418, distance: 7.2
click at [827, 420] on icon "" at bounding box center [831, 424] width 9 height 10
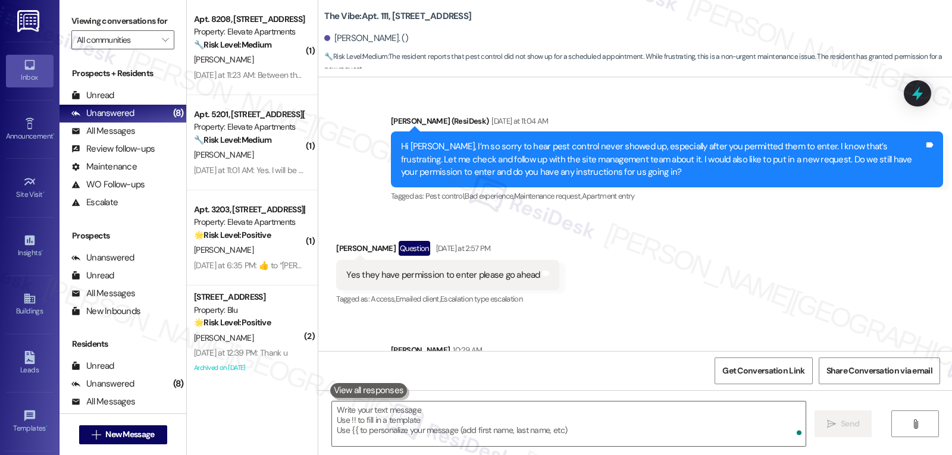
scroll to position [11990, 0]
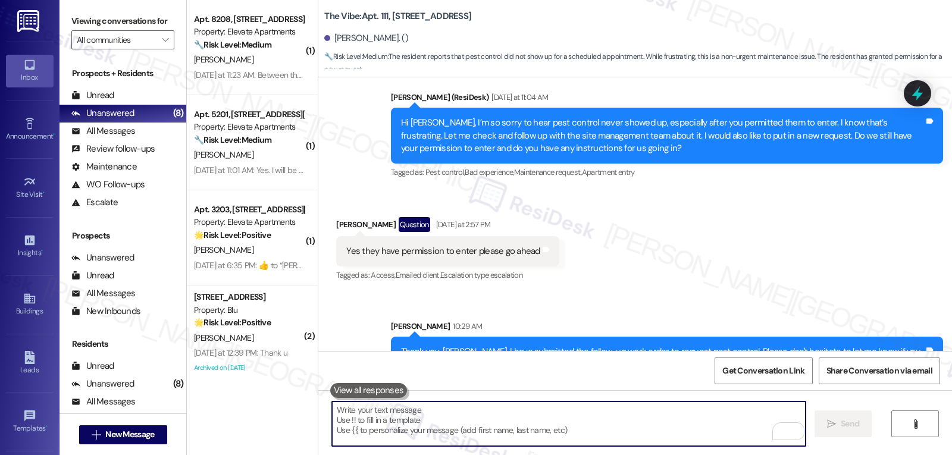
click at [419, 418] on textarea "To enrich screen reader interactions, please activate Accessibility in Grammarl…" at bounding box center [569, 424] width 474 height 45
click at [245, 58] on div "N. Zela" at bounding box center [249, 59] width 112 height 15
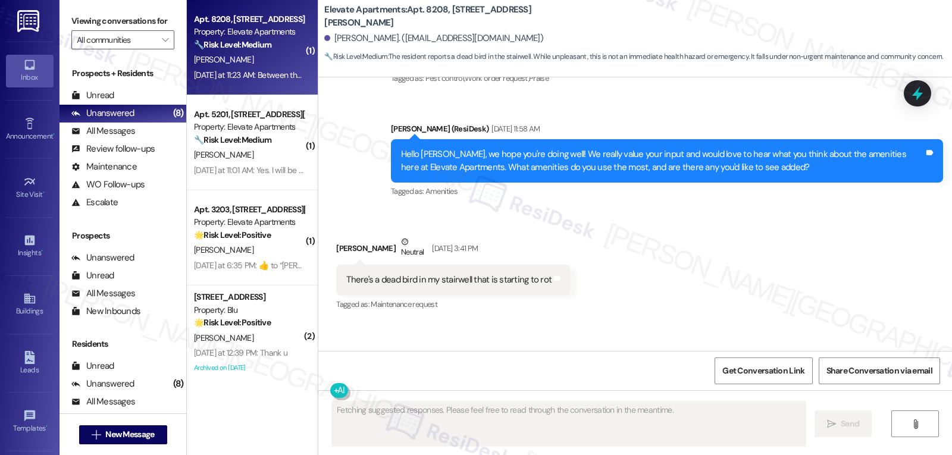
scroll to position [1699, 0]
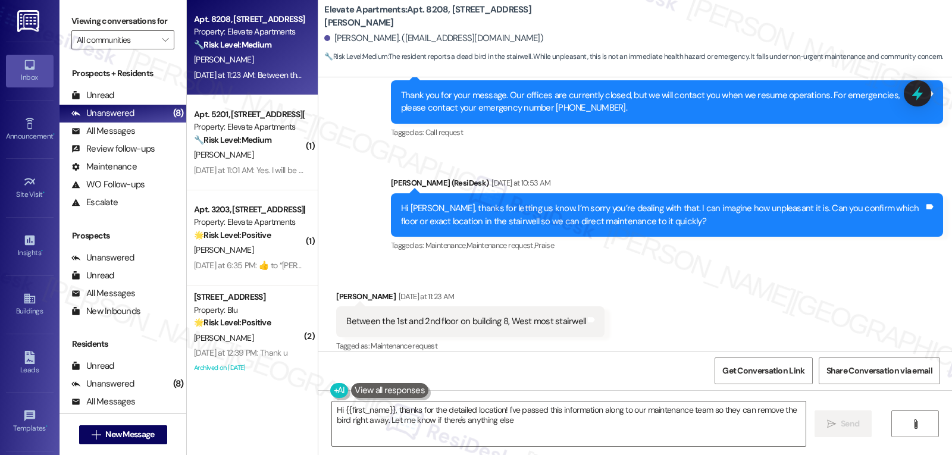
type textarea "Hi {{first_name}}, thanks for the detailed location! I've passed this informati…"
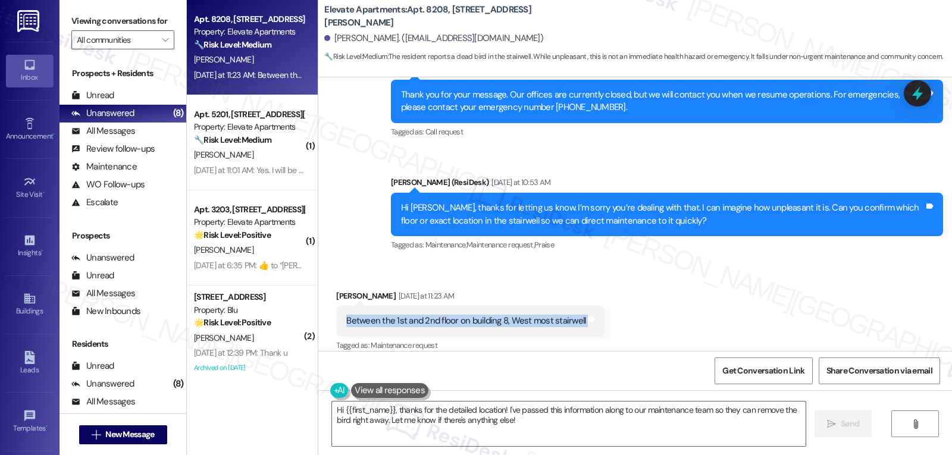
drag, startPoint x: 334, startPoint y: 307, endPoint x: 615, endPoint y: 303, distance: 281.4
click at [615, 303] on div "Received via SMS Nicholas Zela Yesterday at 11:23 AM Between the 1st and 2nd fl…" at bounding box center [635, 313] width 634 height 101
copy div "Between the 1st and 2nd floor on building 8, West most stairwell Tags and notes"
click at [921, 96] on icon at bounding box center [917, 93] width 14 height 18
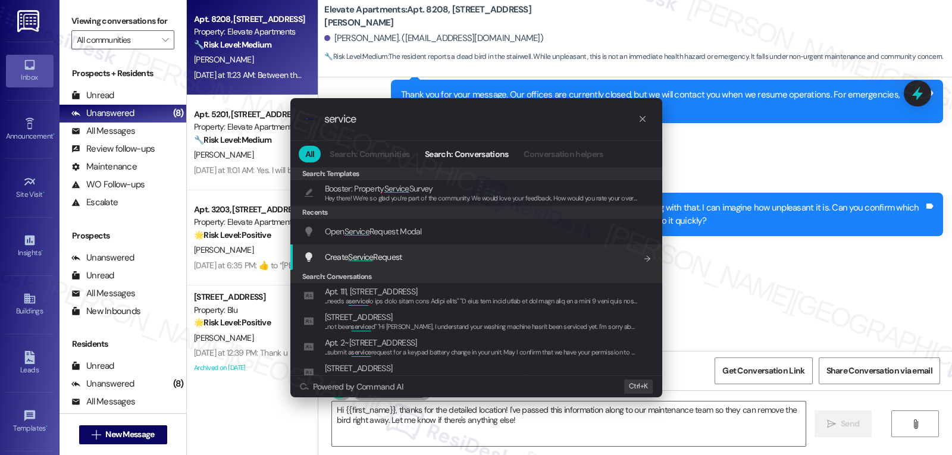
click at [745, 289] on div ".cls-1{fill:#0a055f;}.cls-2{fill:#0cc4c4;} resideskLogoBlueOrange service All S…" at bounding box center [476, 227] width 952 height 455
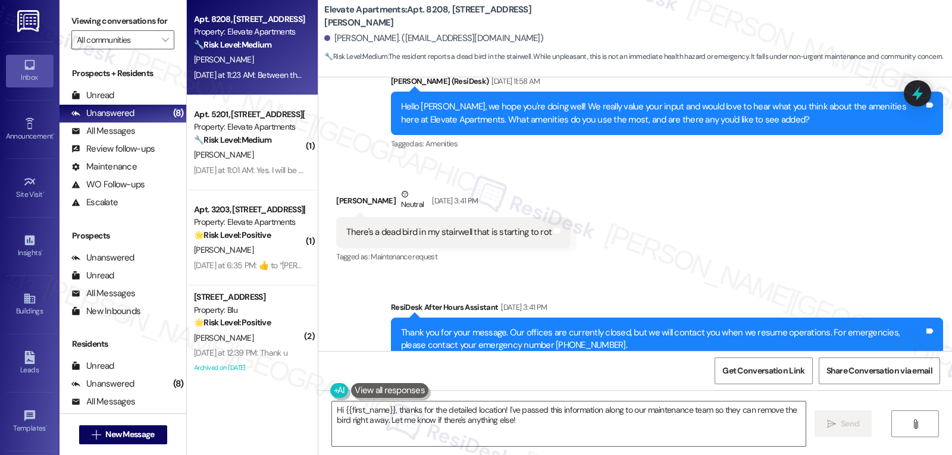
scroll to position [1343, 0]
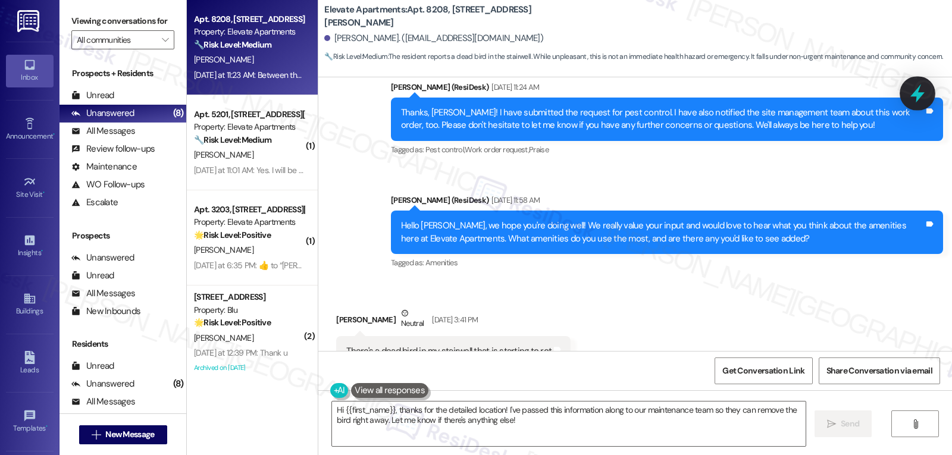
click at [921, 95] on icon at bounding box center [917, 93] width 14 height 18
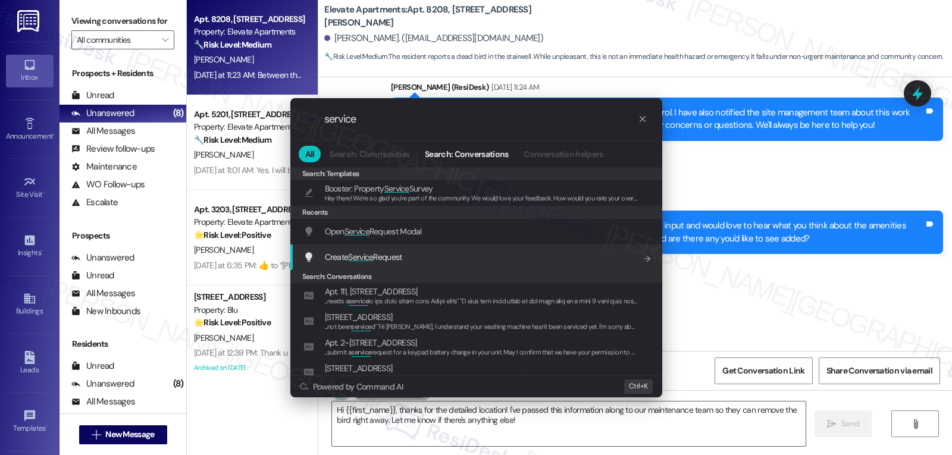
type input "service"
click at [409, 258] on div "Create Service Request Add shortcut" at bounding box center [477, 256] width 348 height 13
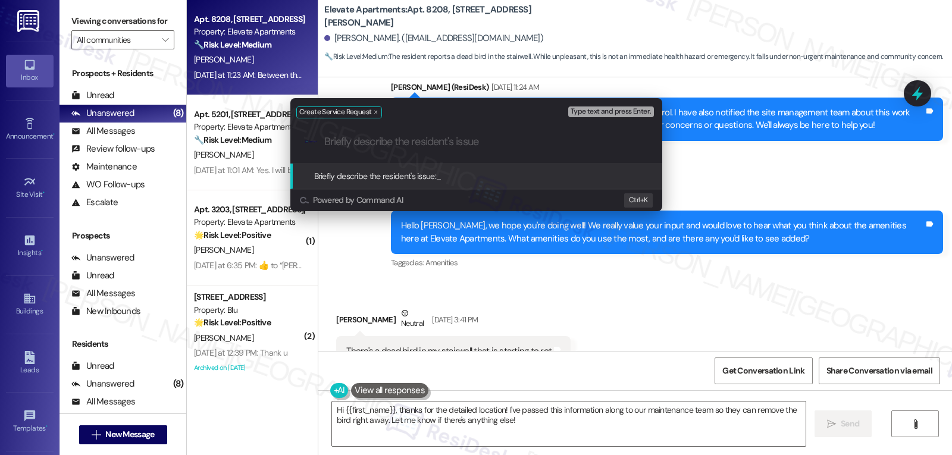
paste input "Between the 1st and 2nd floor on building 8, West most stairwell"
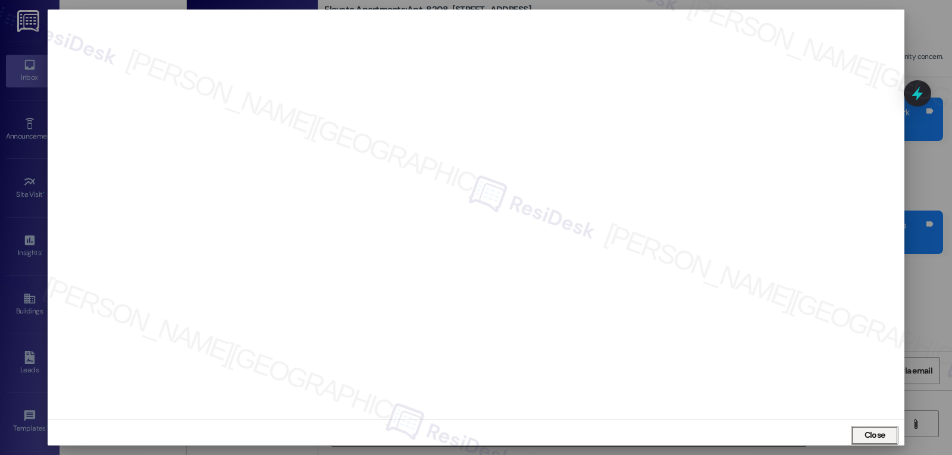
click at [872, 438] on span "Close" at bounding box center [874, 435] width 21 height 12
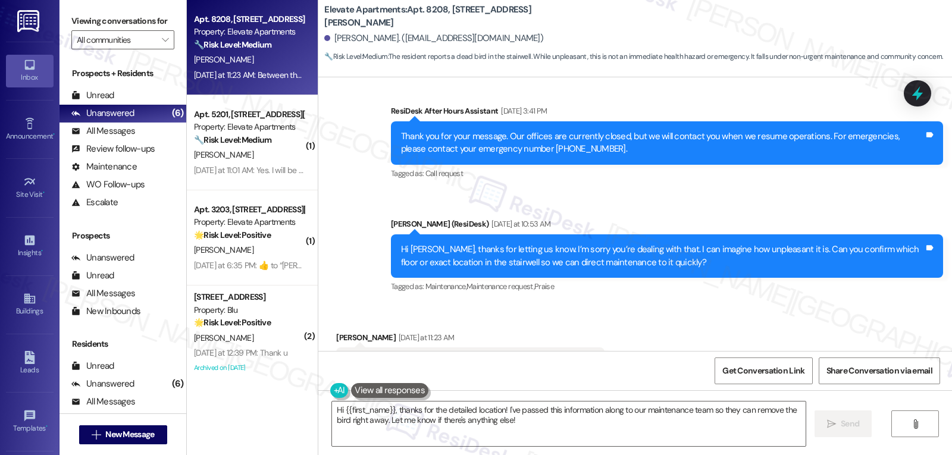
scroll to position [1700, 0]
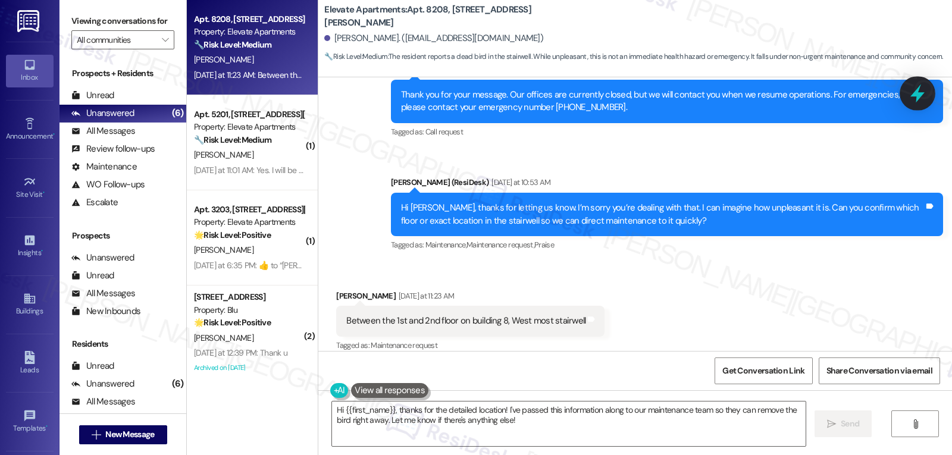
click at [920, 96] on icon at bounding box center [917, 93] width 14 height 18
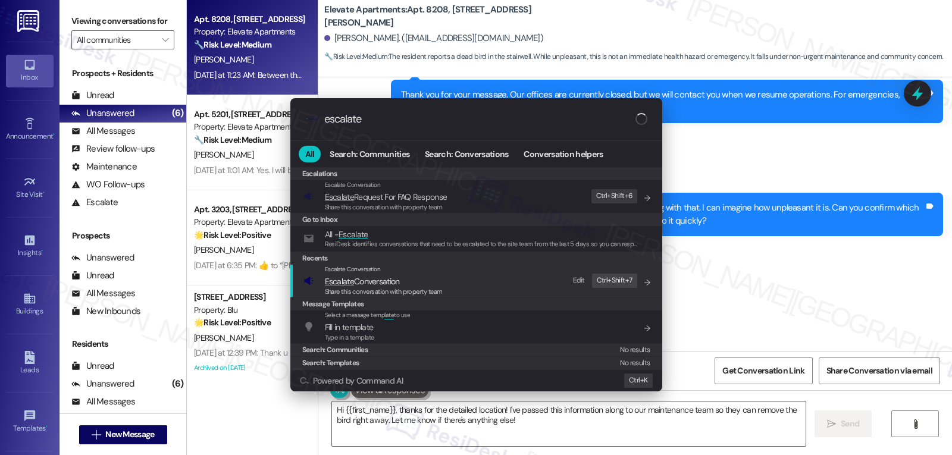
type input "escalate"
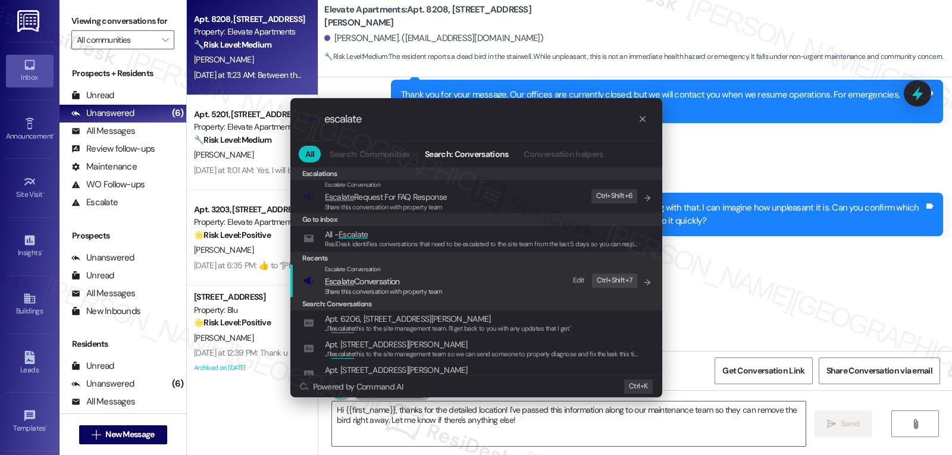
click at [462, 281] on div "Escalate Conversation Escalate Conversation Share this conversation with proper…" at bounding box center [477, 281] width 348 height 32
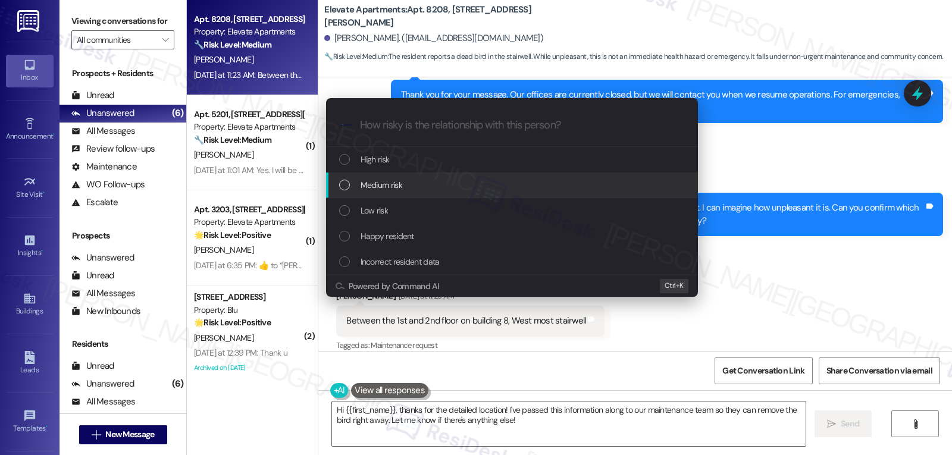
click at [396, 185] on span "Medium risk" at bounding box center [382, 184] width 42 height 13
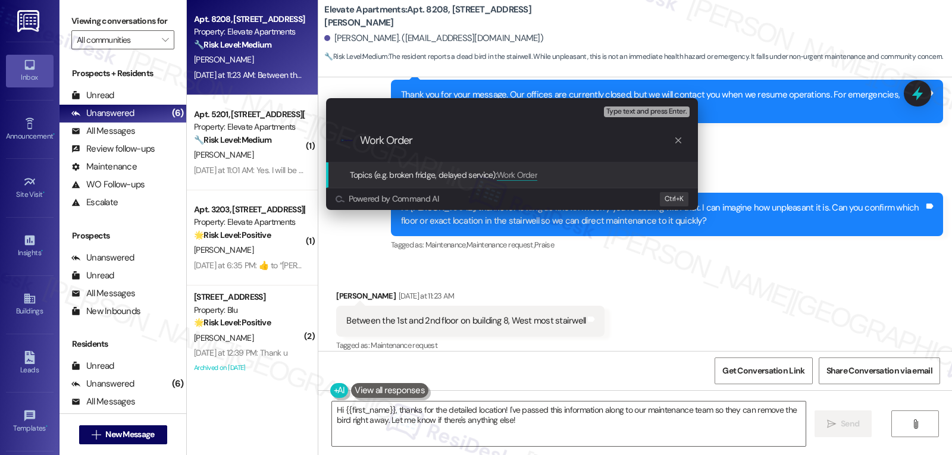
paste input "3995401"
type input "Work Order 3995401 filed by ResiDesk - Dead bird starting to rot"
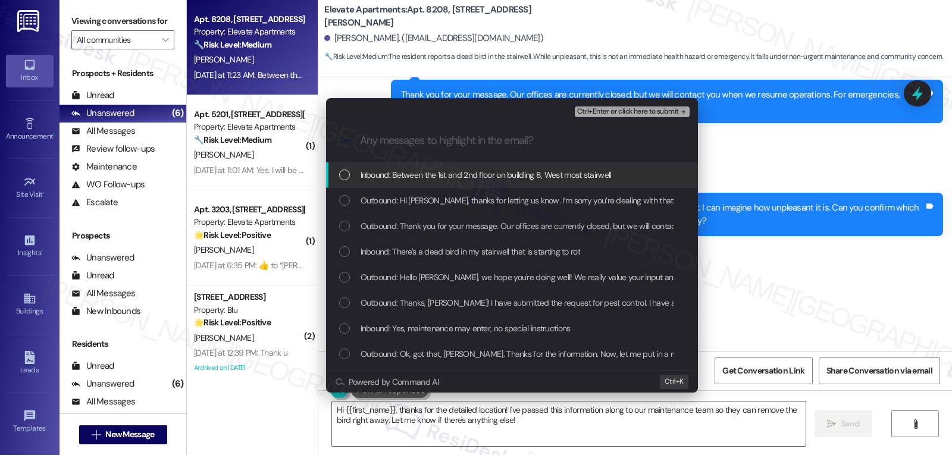
click at [344, 177] on div "List of options" at bounding box center [344, 175] width 11 height 11
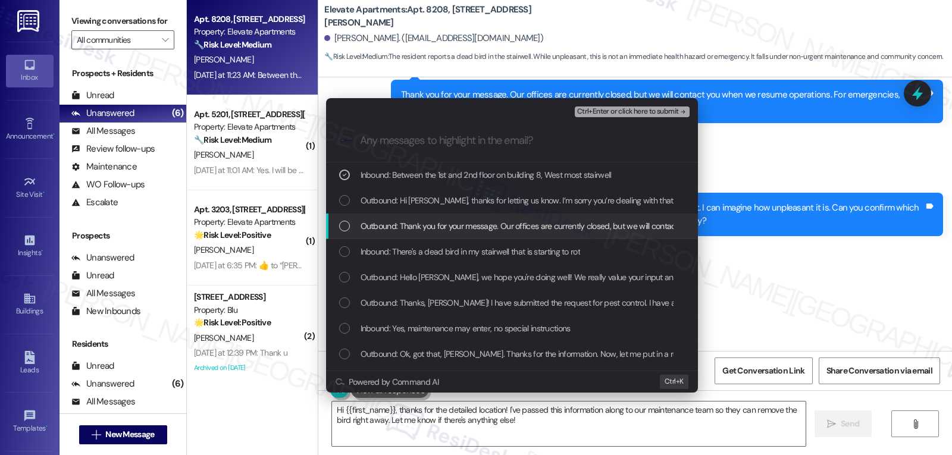
click at [355, 227] on div "Outbound: Thank you for your message. Our offices are currently closed, but we …" at bounding box center [513, 226] width 348 height 13
click at [339, 227] on div "List of options" at bounding box center [344, 226] width 11 height 11
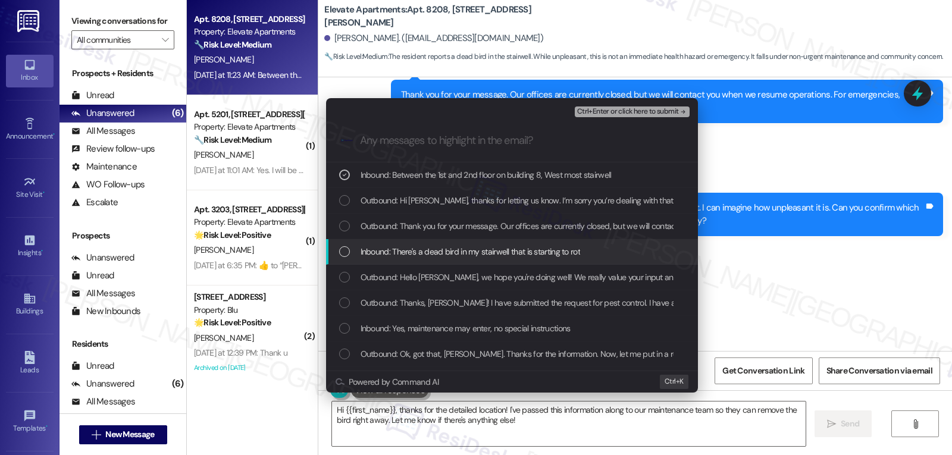
click at [347, 254] on div "List of options" at bounding box center [344, 251] width 11 height 11
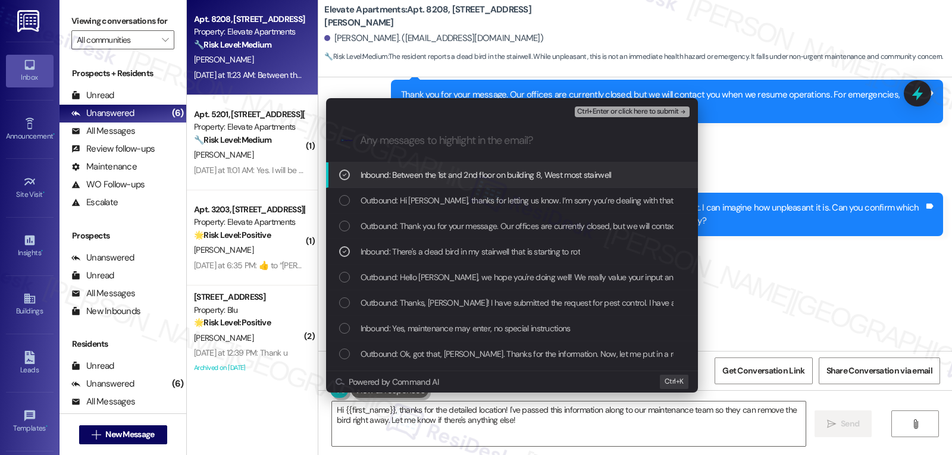
click at [648, 115] on span "Ctrl+Enter or click here to submit" at bounding box center [628, 112] width 102 height 8
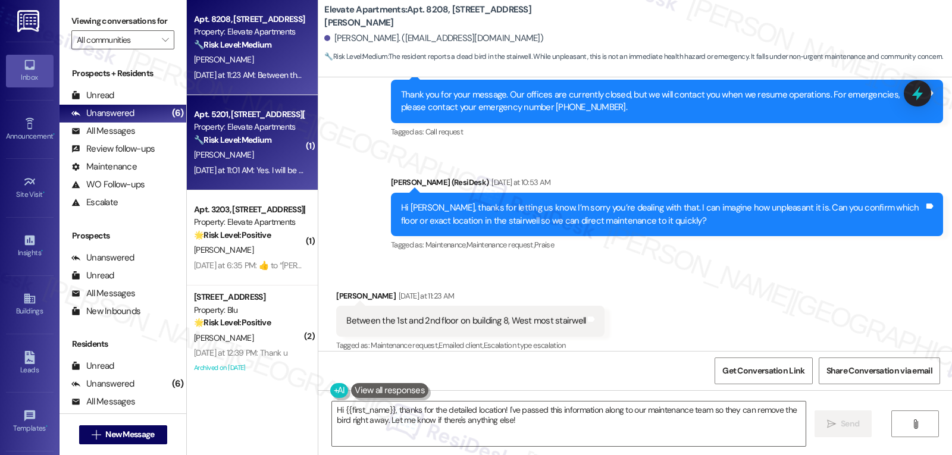
click at [256, 152] on div "[PERSON_NAME]" at bounding box center [249, 155] width 112 height 15
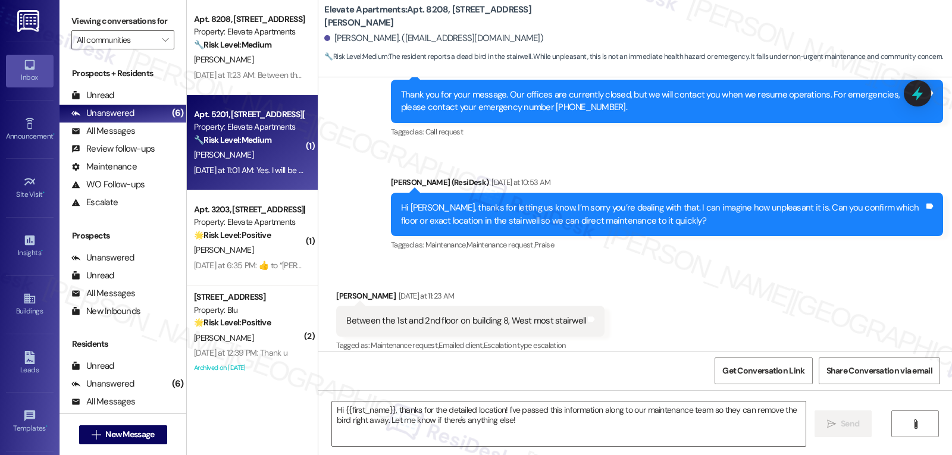
type textarea "Fetching suggested responses. Please feel free to read through the conversation…"
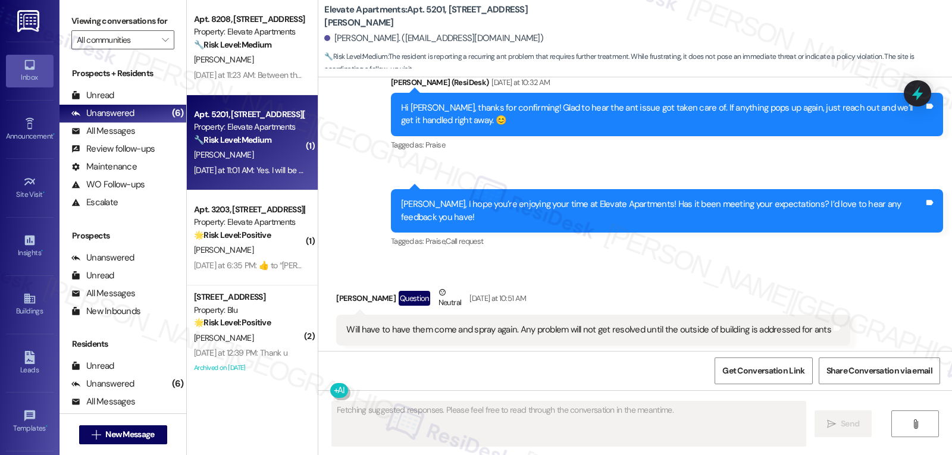
scroll to position [2285, 0]
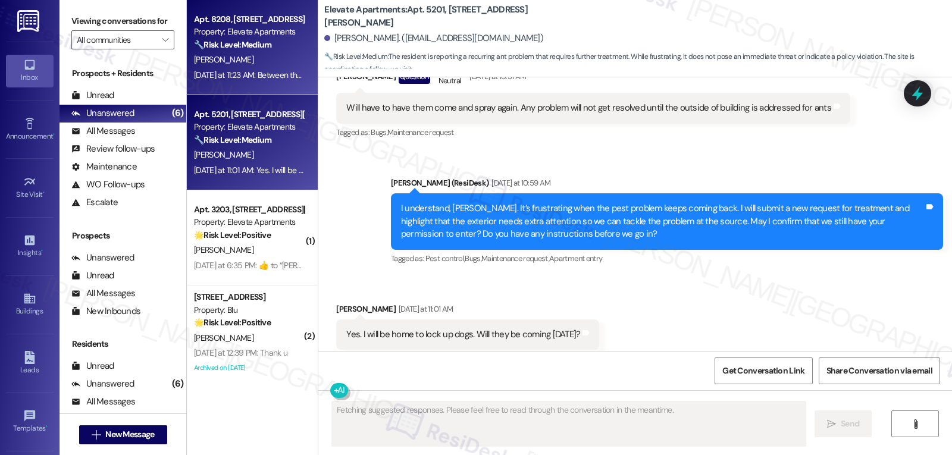
click at [264, 55] on div "N. Zela" at bounding box center [249, 59] width 112 height 15
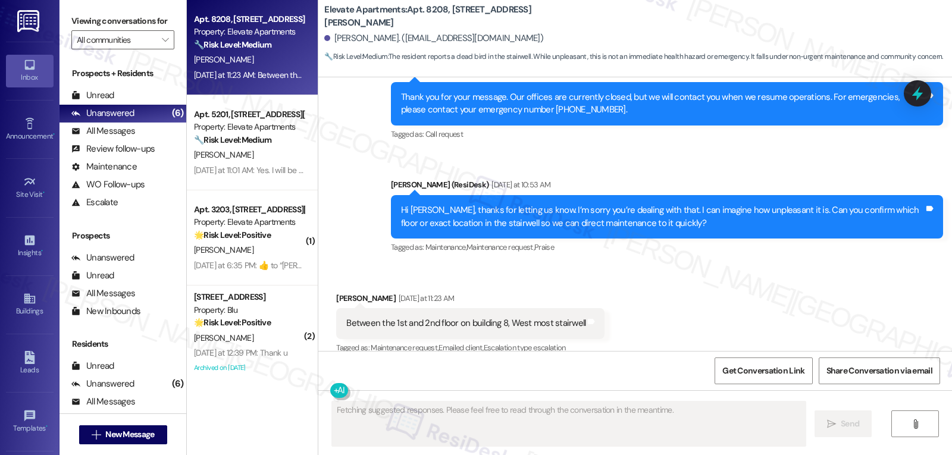
scroll to position [1699, 0]
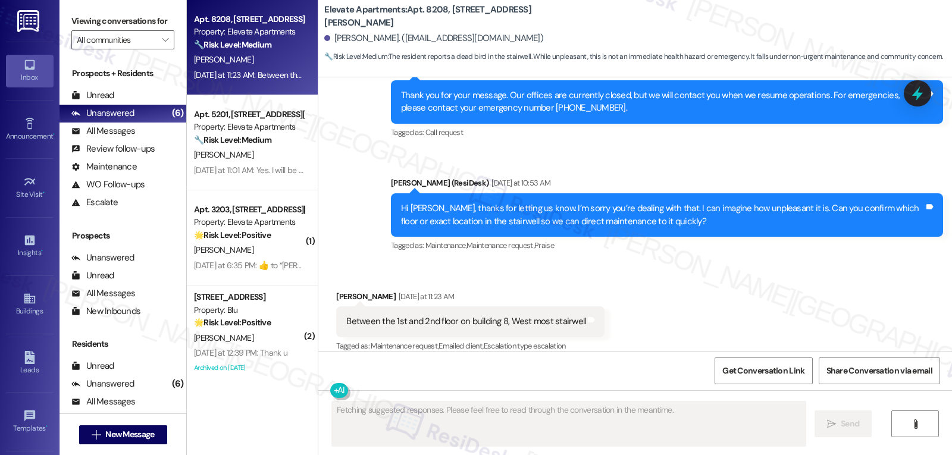
click at [352, 290] on div "Nicholas Zela Yesterday at 11:23 AM" at bounding box center [470, 298] width 268 height 17
copy div "Nicholas"
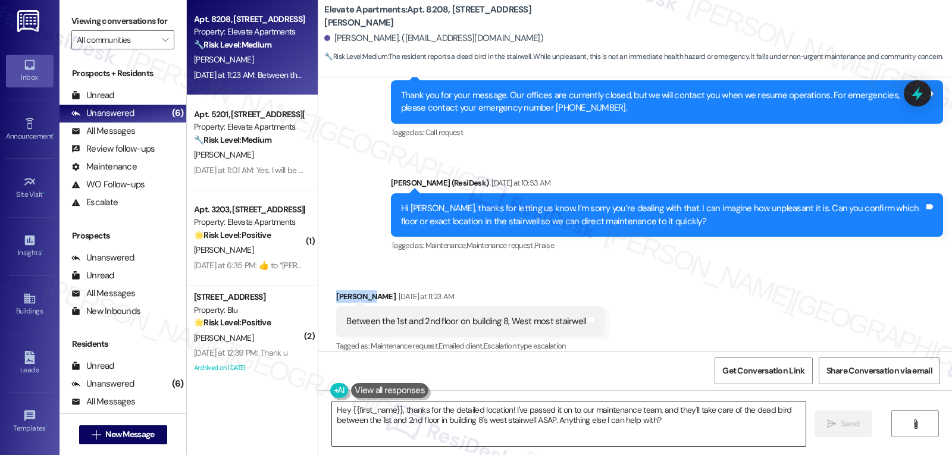
click at [466, 427] on textarea "Hey {{first_name}}, thanks for the detailed location! I've passed it on to our …" at bounding box center [569, 424] width 474 height 45
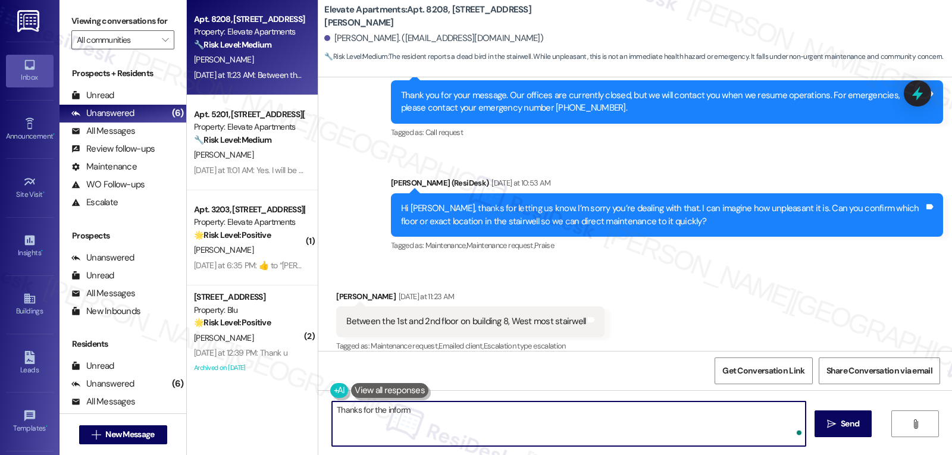
type textarea "Thanks for the informa"
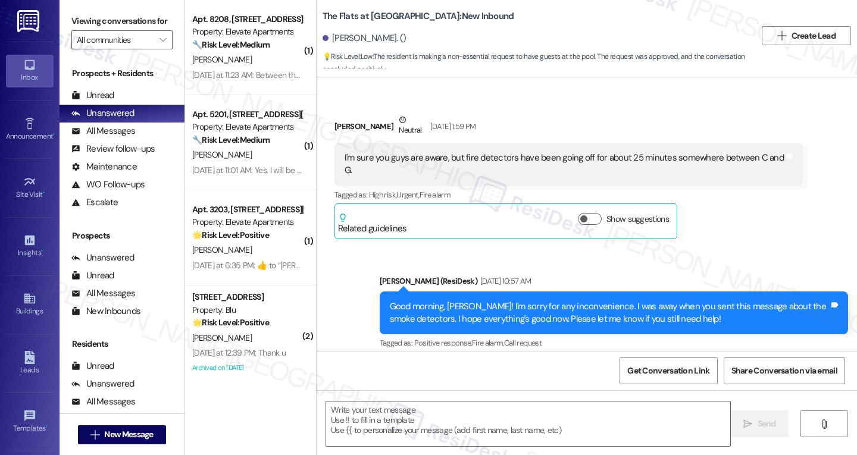
scroll to position [8005, 0]
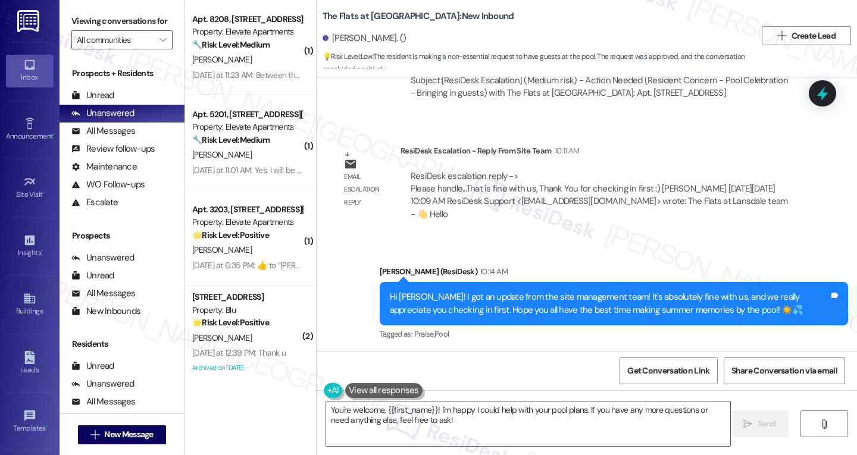
click at [339, 378] on div "Kathryn Herrero 10:15 AM" at bounding box center [387, 386] width 106 height 17
click at [340, 378] on div "Kathryn Herrero 10:15 AM" at bounding box center [387, 386] width 106 height 17
copy div "Kathryn"
click at [484, 428] on textarea "You're welcome, {{first_name}}! I'm happy I could help with your pool plans. If…" at bounding box center [528, 424] width 404 height 45
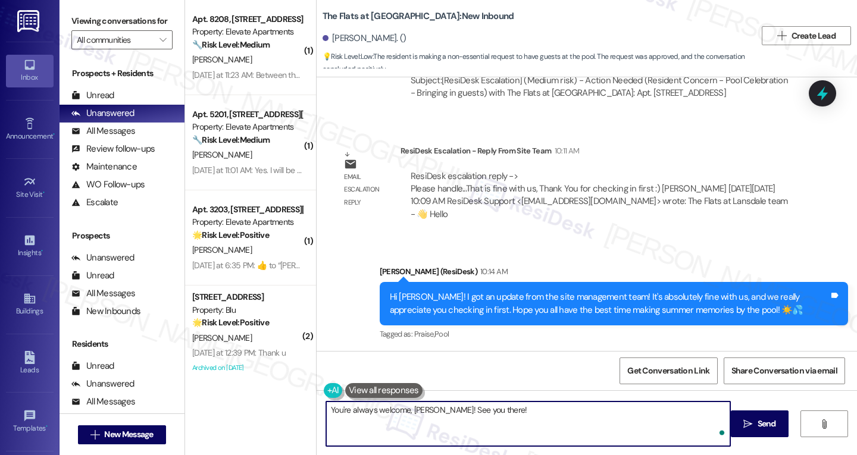
type textarea "You're always welcome, Kathryn! See you there!"
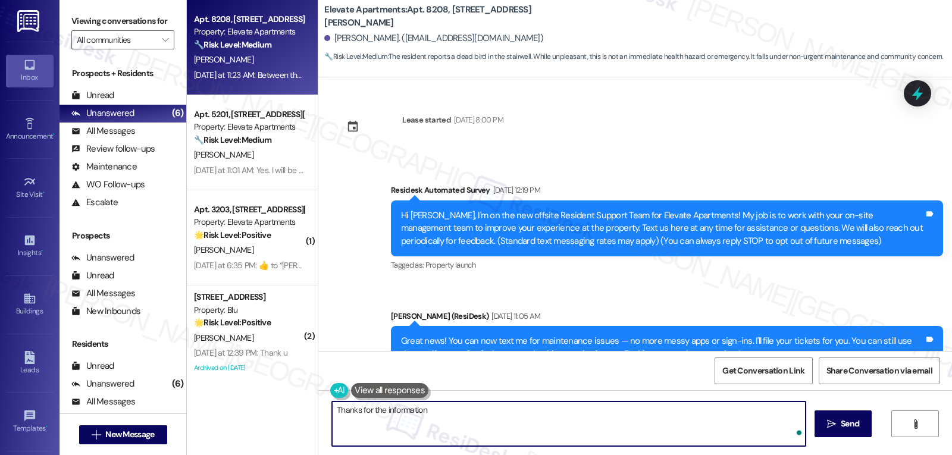
scroll to position [1699, 0]
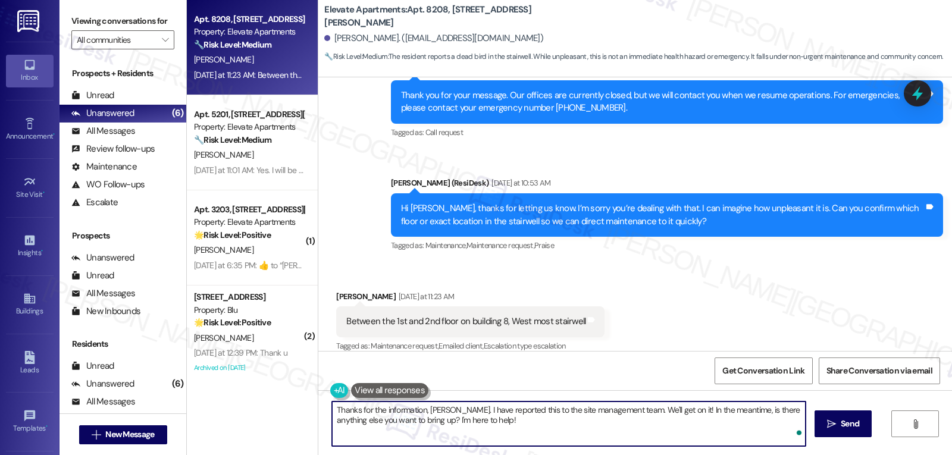
type textarea "Thanks for the information, [PERSON_NAME]. I have reported this to the site man…"
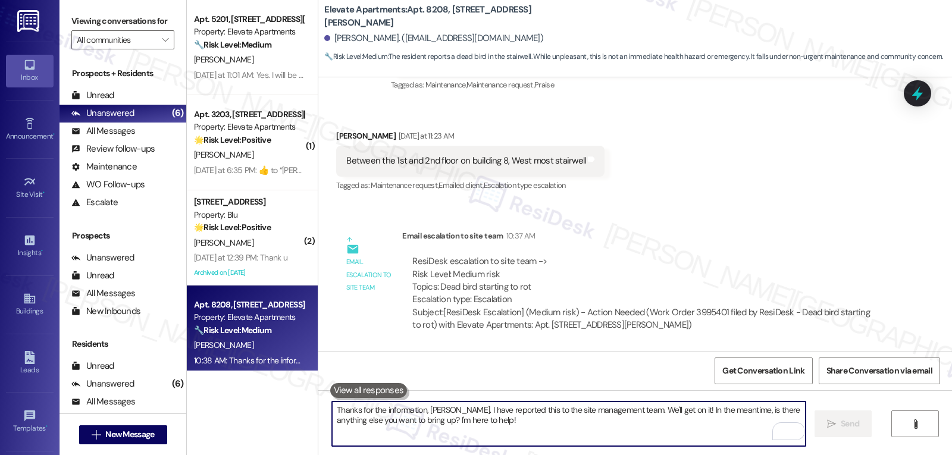
scroll to position [1942, 0]
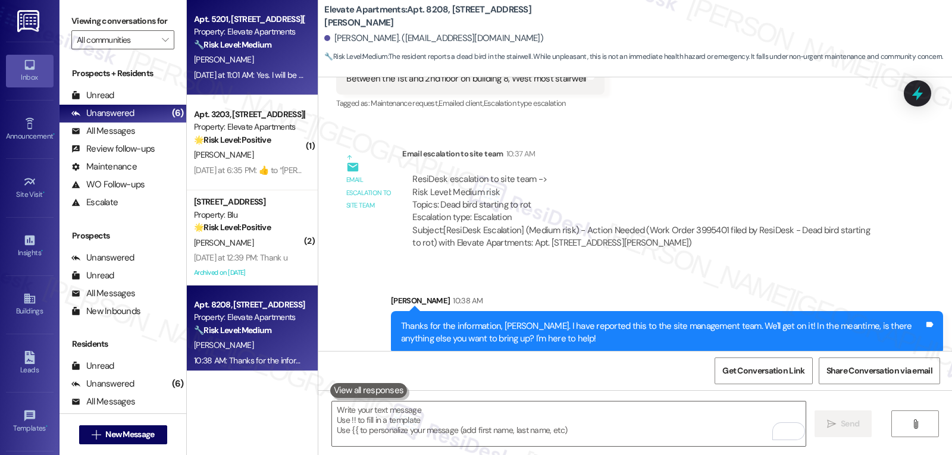
click at [227, 43] on strong "🔧 Risk Level: Medium" at bounding box center [232, 44] width 77 height 11
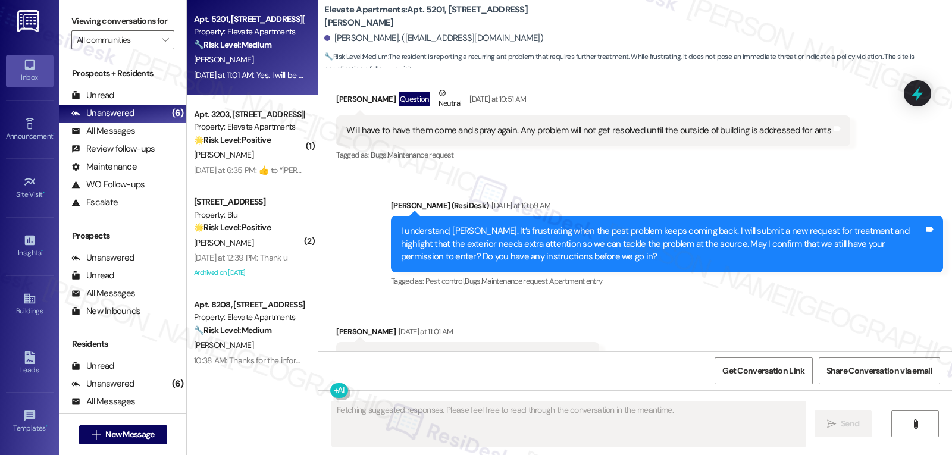
scroll to position [2285, 0]
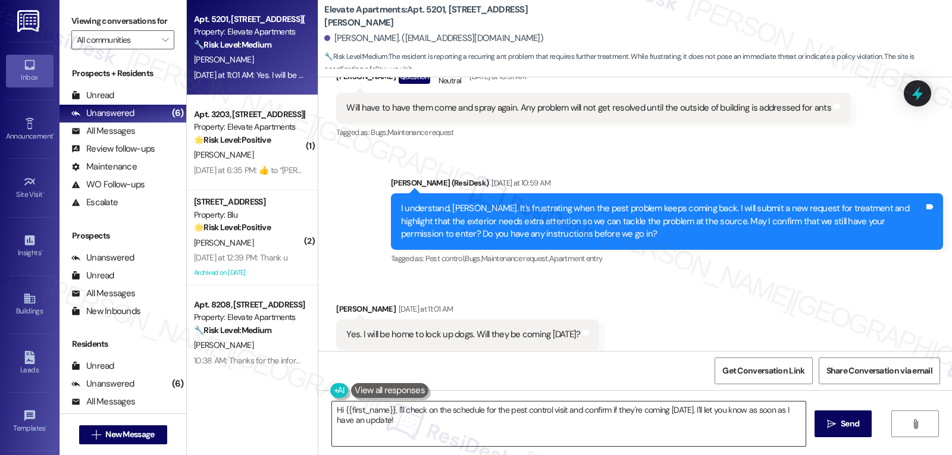
click at [494, 438] on textarea "Hi {{first_name}}, I'll check on the schedule for the pest control visit and co…" at bounding box center [569, 424] width 474 height 45
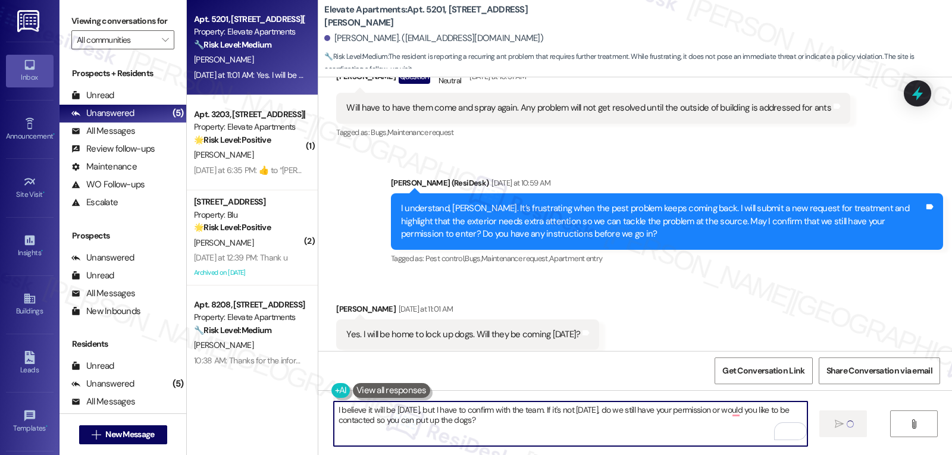
type textarea "I believe it will be [DATE], but I have to confirm with the team. If it's not […"
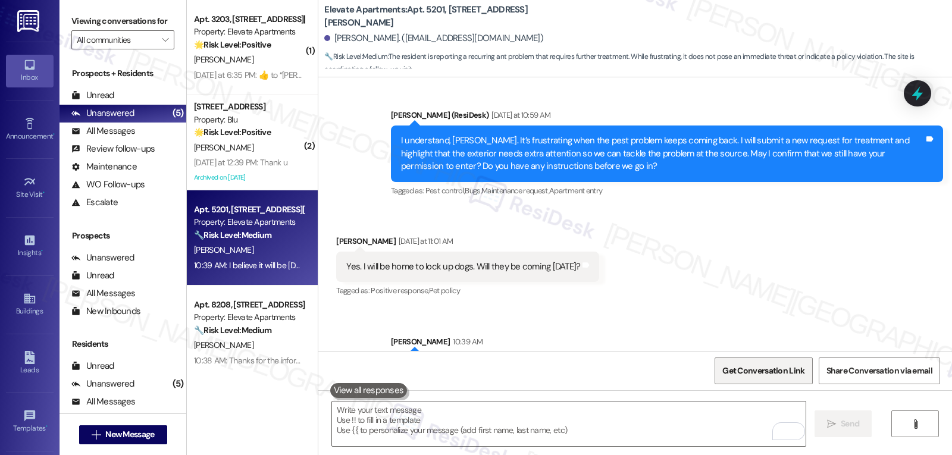
scroll to position [2381, 0]
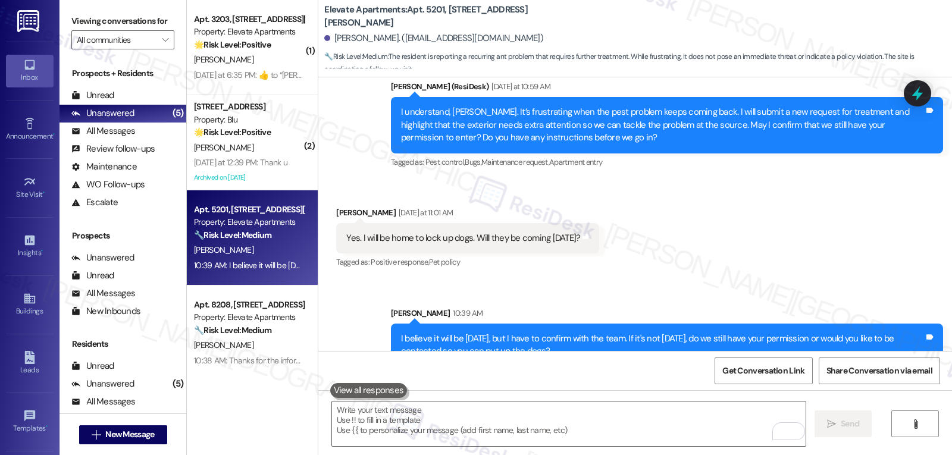
drag, startPoint x: 248, startPoint y: 63, endPoint x: 351, endPoint y: 77, distance: 104.5
click at [248, 63] on div "S. Tejada" at bounding box center [249, 59] width 112 height 15
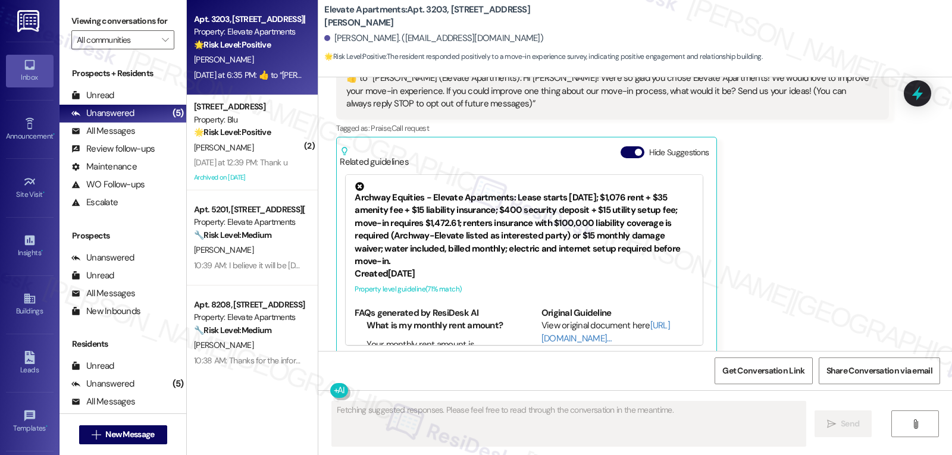
scroll to position [27, 0]
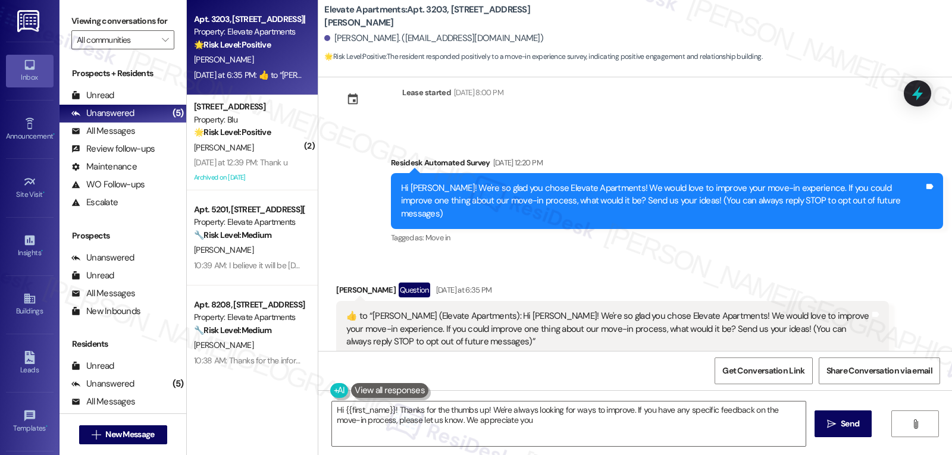
type textarea "Hi {{first_name}}! Thanks for the thumbs up! We're always looking for ways to i…"
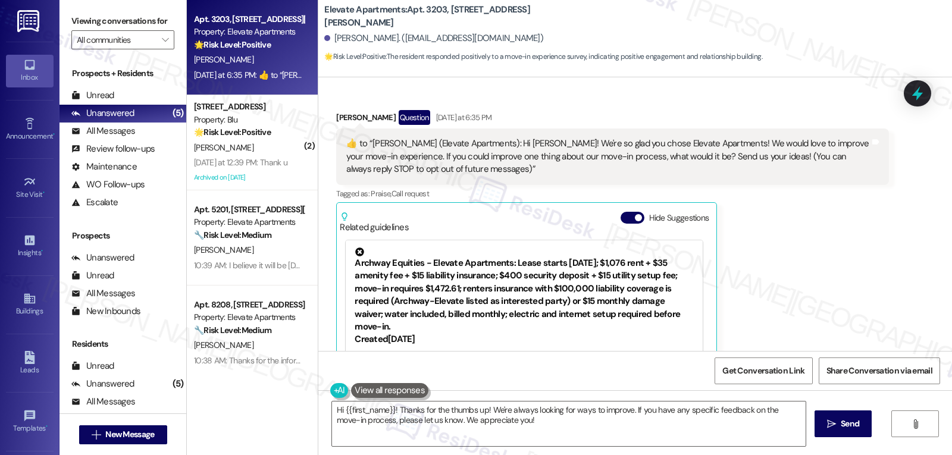
scroll to position [265, 0]
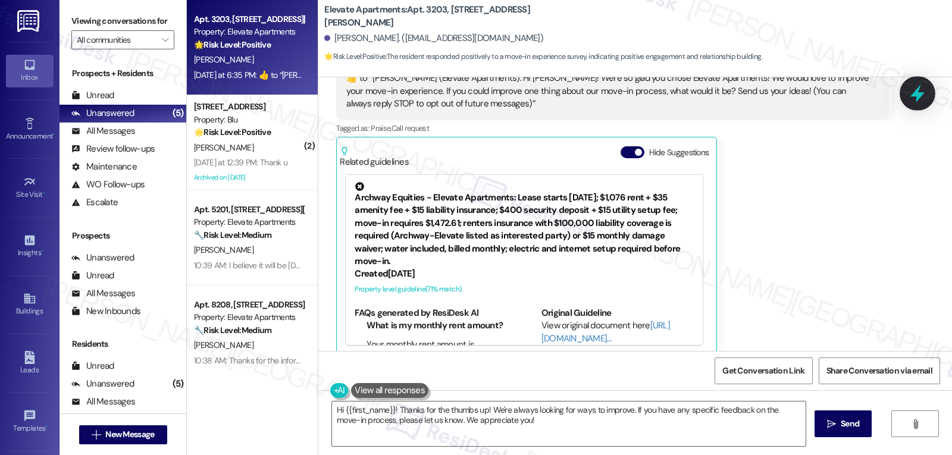
click at [928, 90] on div at bounding box center [918, 93] width 36 height 34
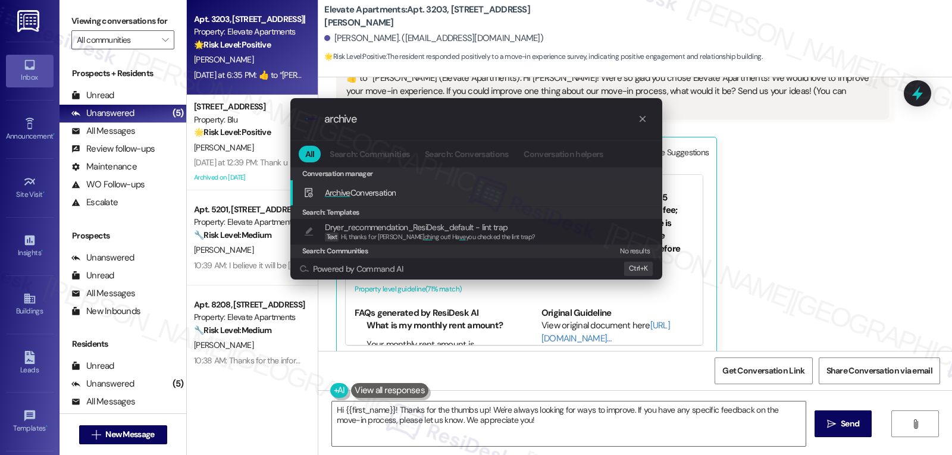
type input "archive"
click at [347, 198] on span "Archive" at bounding box center [338, 192] width 26 height 11
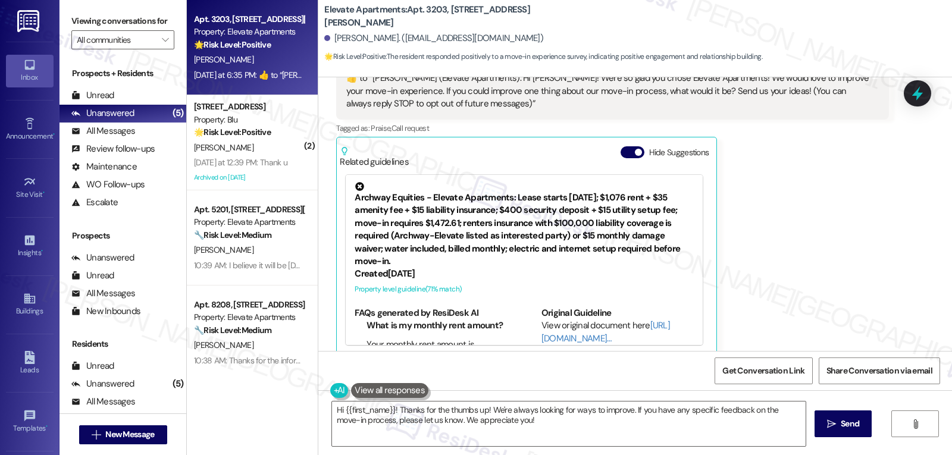
scroll to position [146, 0]
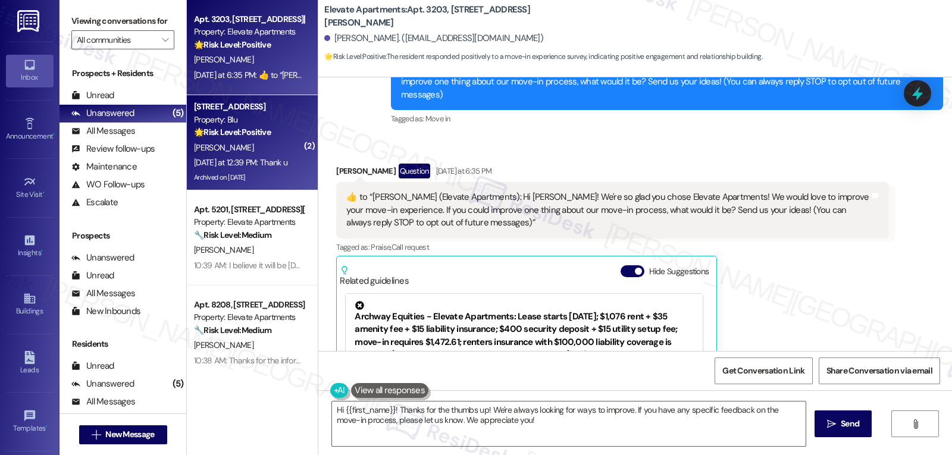
click at [270, 166] on div "Yesterday at 12:39 PM: Thank u Yesterday at 12:39 PM: Thank u" at bounding box center [240, 162] width 93 height 11
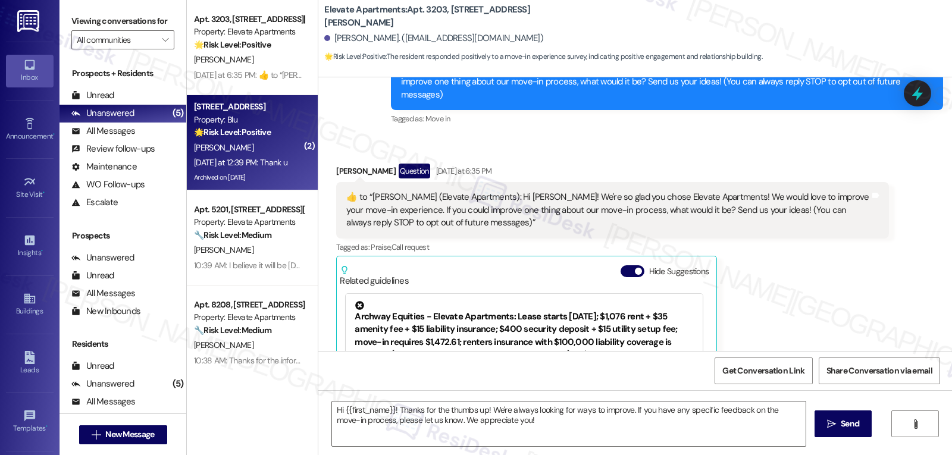
type textarea "Fetching suggested responses. Please feel free to read through the conversation…"
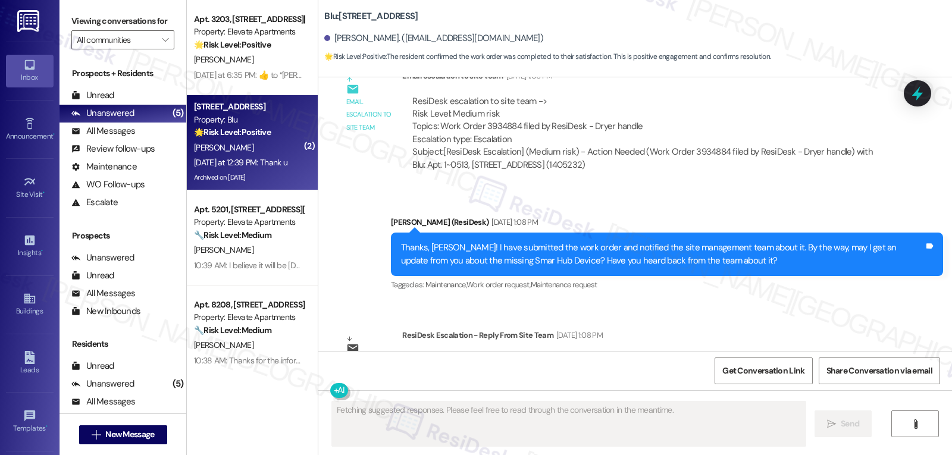
scroll to position [14353, 0]
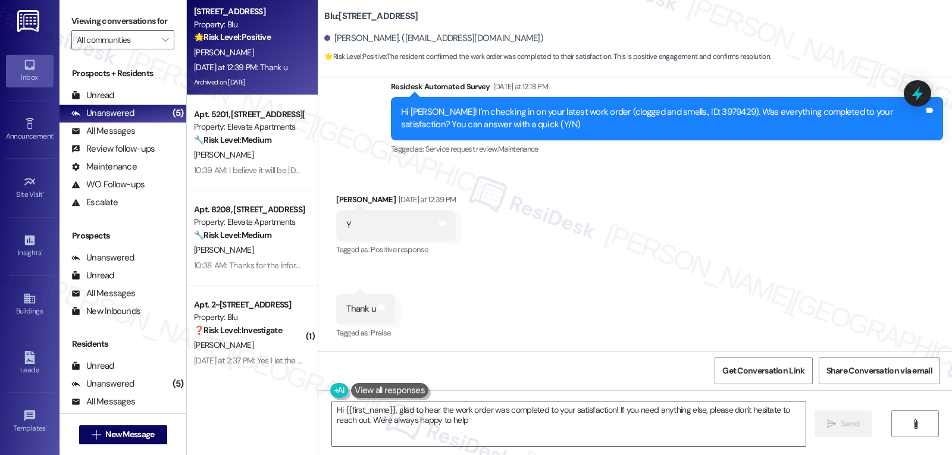
type textarea "Hi {{first_name}}, glad to hear the work order was completed to your satisfacti…"
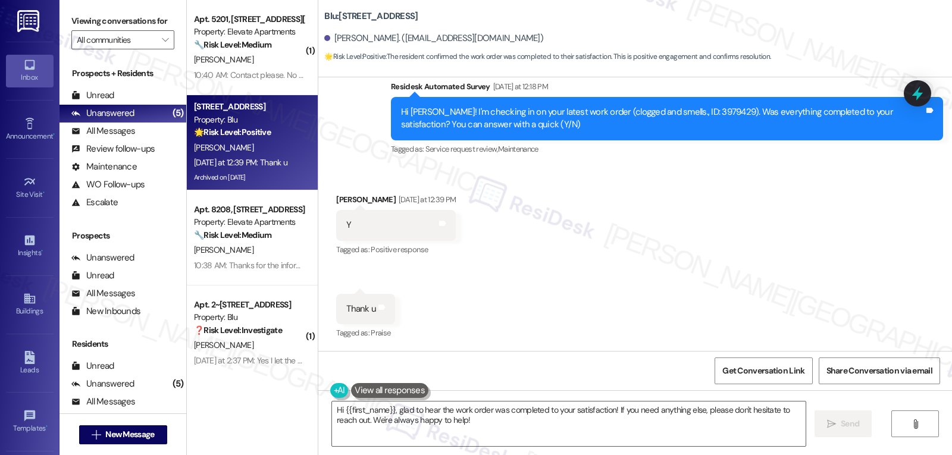
scroll to position [14353, 0]
click at [586, 428] on textarea "Hi {{first_name}}, glad to hear the work order was completed to your satisfacti…" at bounding box center [569, 424] width 474 height 45
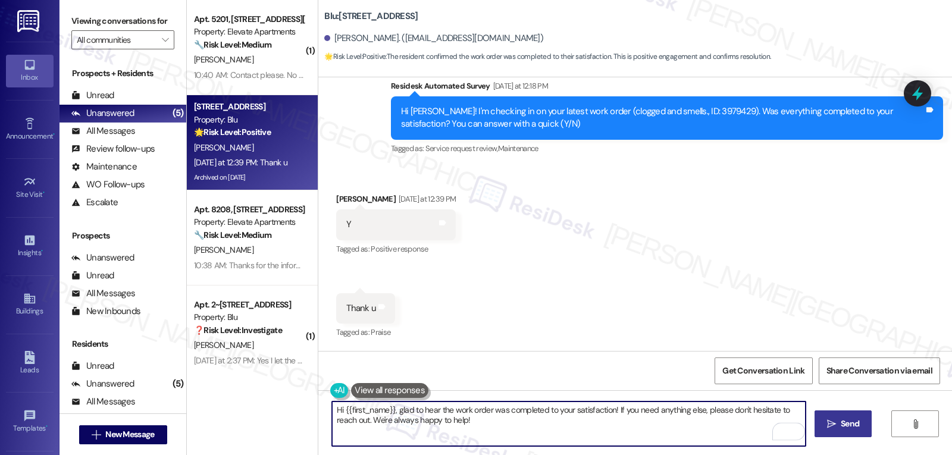
click at [846, 427] on span "Send" at bounding box center [850, 424] width 18 height 12
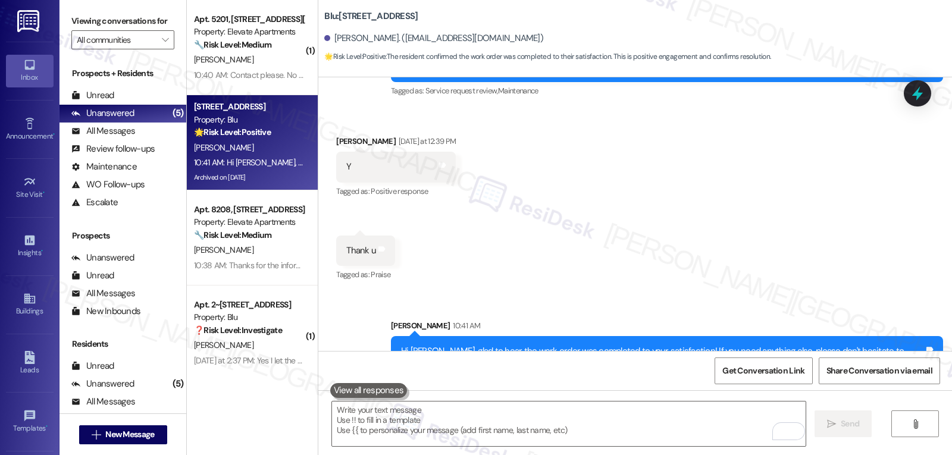
scroll to position [14449, 0]
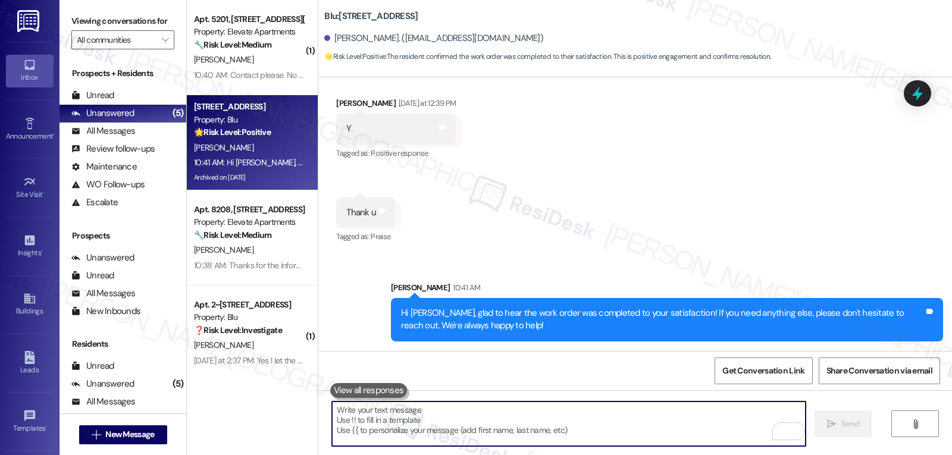
click at [462, 427] on textarea "To enrich screen reader interactions, please activate Accessibility in Grammarl…" at bounding box center [569, 424] width 474 height 45
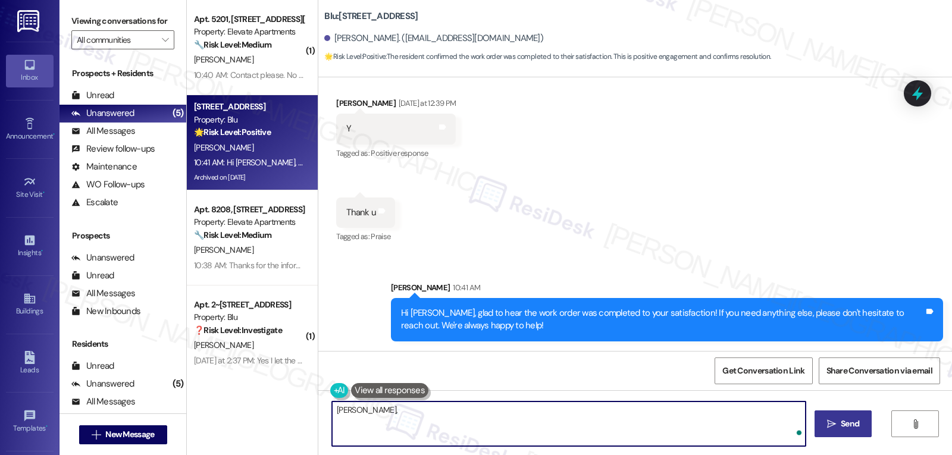
paste textarea "Just curious—has {{property}} been everything you hoped for? I’d love to hear y…"
click at [722, 410] on textarea "Marcos, just curious—has {{property}} been everything you hoped for? I’d love t…" at bounding box center [569, 424] width 474 height 45
type textarea "Marcos, just curious—has {{property}} been everything you hoped for? I’d love t…"
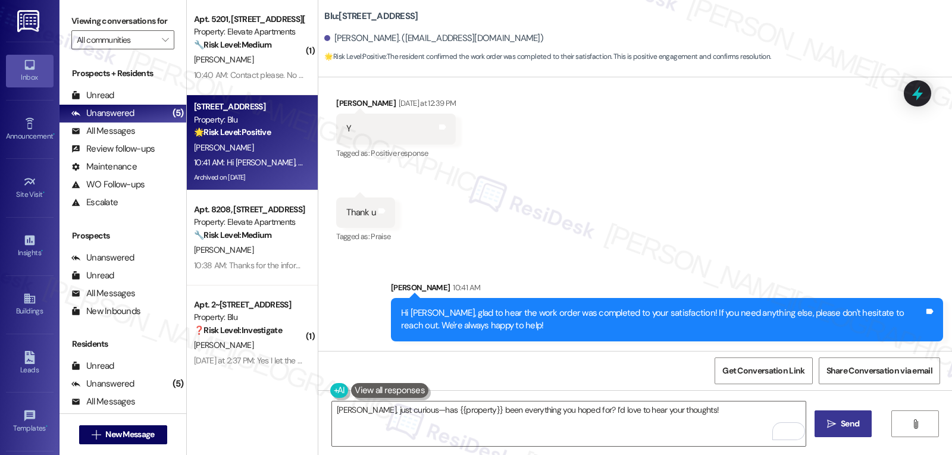
click at [850, 428] on span "Send" at bounding box center [850, 424] width 18 height 12
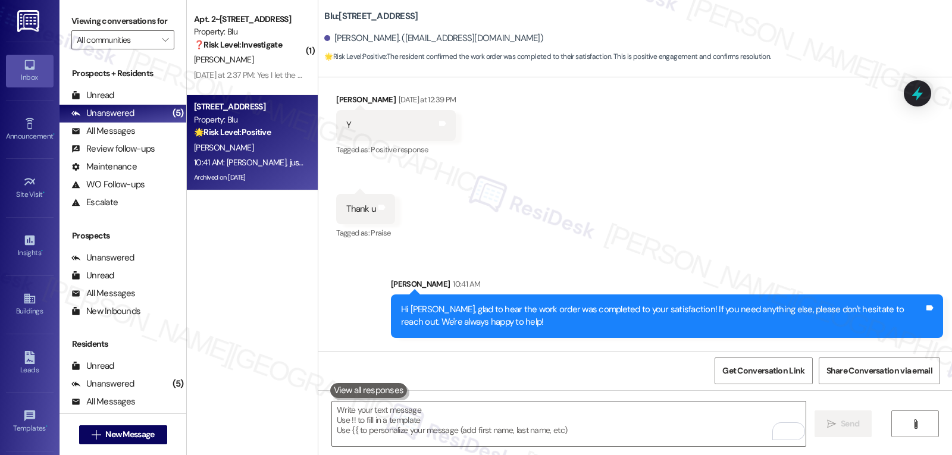
scroll to position [14532, 0]
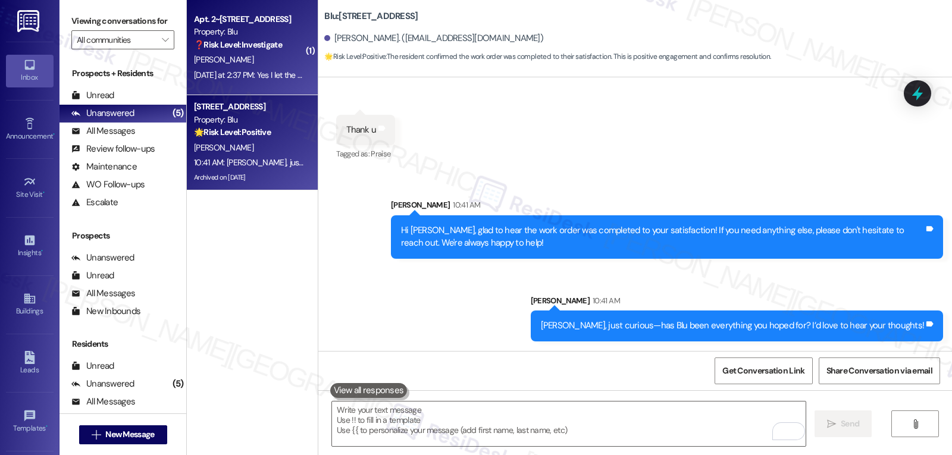
click at [229, 27] on div "Property: Blu" at bounding box center [249, 32] width 110 height 12
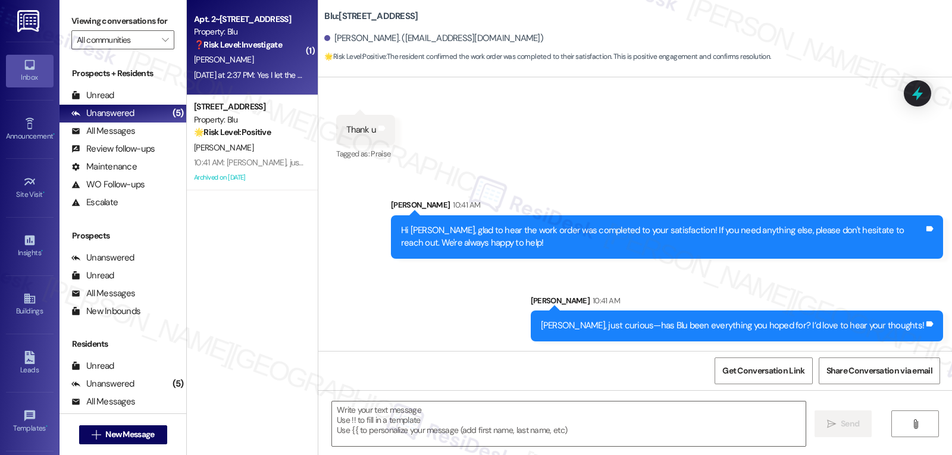
type textarea "Fetching suggested responses. Please feel free to read through the conversation…"
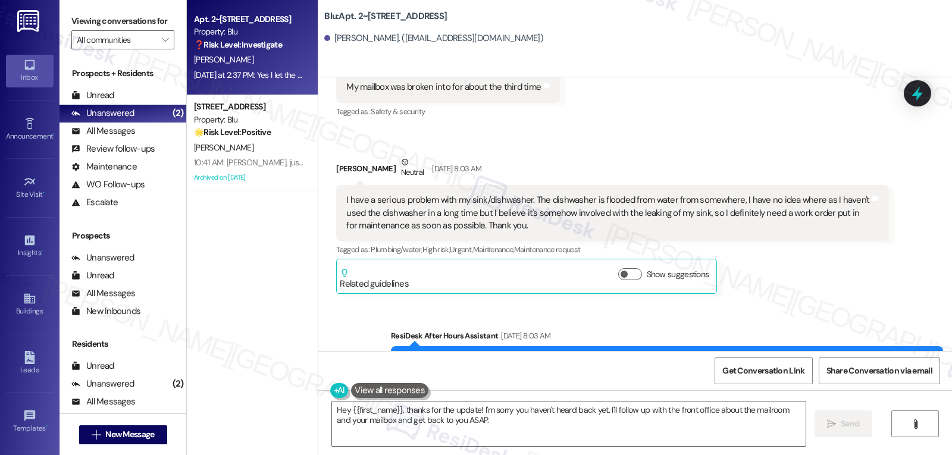
scroll to position [4133, 0]
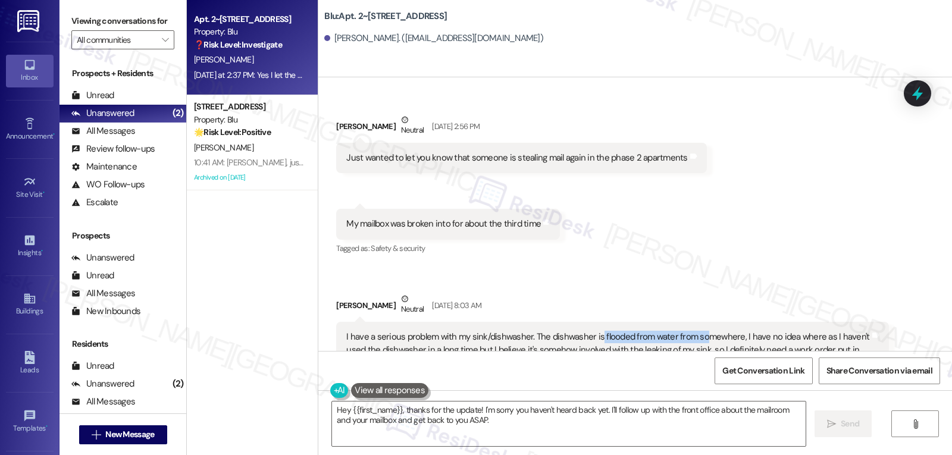
drag, startPoint x: 588, startPoint y: 271, endPoint x: 692, endPoint y: 271, distance: 104.1
click at [692, 331] on div "I have a serious problem with my sink/dishwasher. The dishwasher is flooded fro…" at bounding box center [607, 350] width 523 height 38
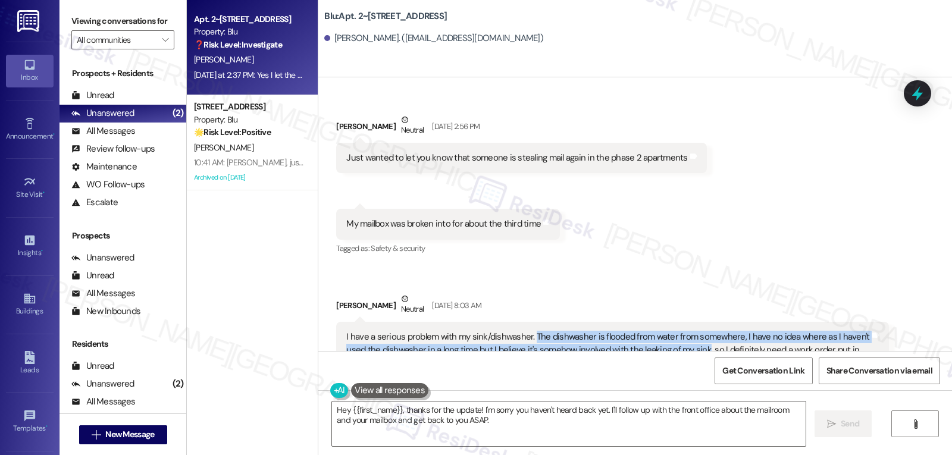
drag, startPoint x: 524, startPoint y: 272, endPoint x: 693, endPoint y: 284, distance: 168.8
click at [693, 331] on div "I have a serious problem with my sink/dishwasher. The dishwasher is flooded fro…" at bounding box center [607, 350] width 523 height 38
copy div "The dishwasher is flooded from water from somewhere, I have no idea where as I …"
click at [527, 411] on textarea "Hey {{first_name}}, thanks for the update! I'm sorry you haven't heard back yet…" at bounding box center [569, 424] width 474 height 45
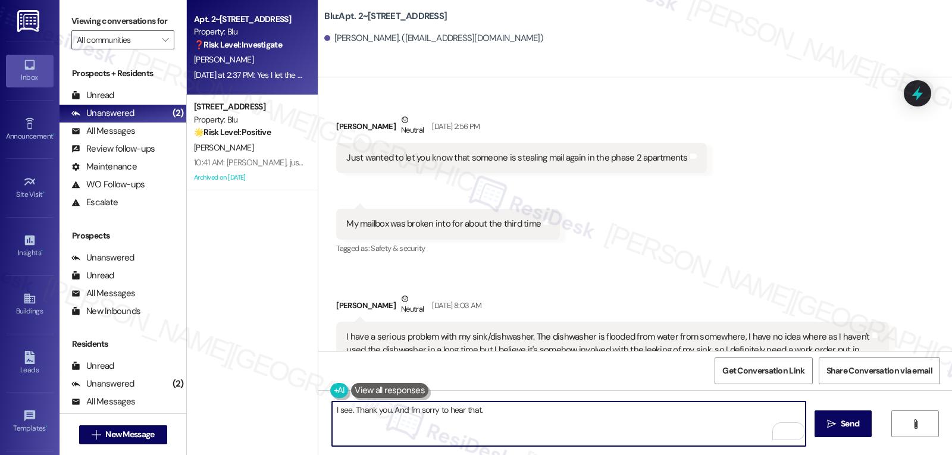
click at [496, 422] on textarea "I see. Thank you. And I'm sorry to hear that." at bounding box center [569, 424] width 474 height 45
paste textarea "Is the water in the dishwasher clear or dirty/with food debris? Have you notice…"
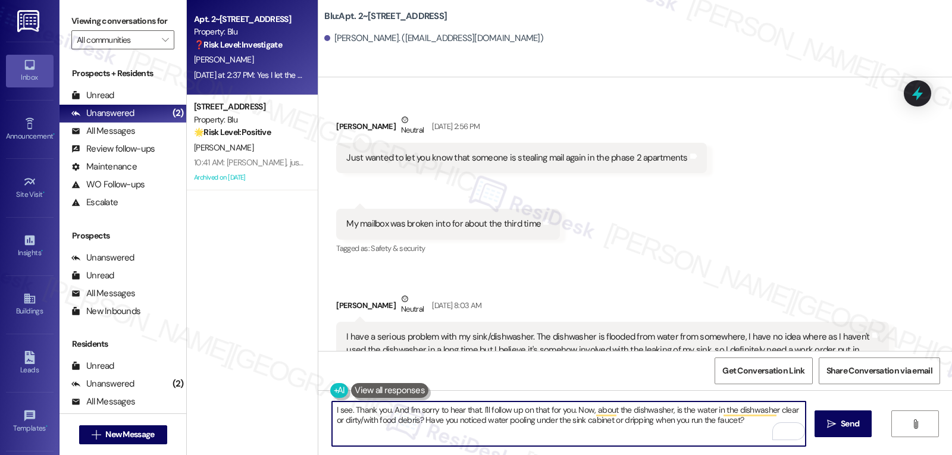
click at [567, 412] on textarea "I see. Thank you. And I'm sorry to hear that. I'll follow up on that for you. N…" at bounding box center [569, 424] width 474 height 45
click at [756, 418] on textarea "I see. Thank you. And I'm sorry to hear that. I'll follow up on that for you. N…" at bounding box center [569, 424] width 474 height 45
type textarea "I see. Thank you. And I'm sorry to hear that. I'll follow up on that for you. N…"
click at [828, 424] on icon "" at bounding box center [831, 424] width 9 height 10
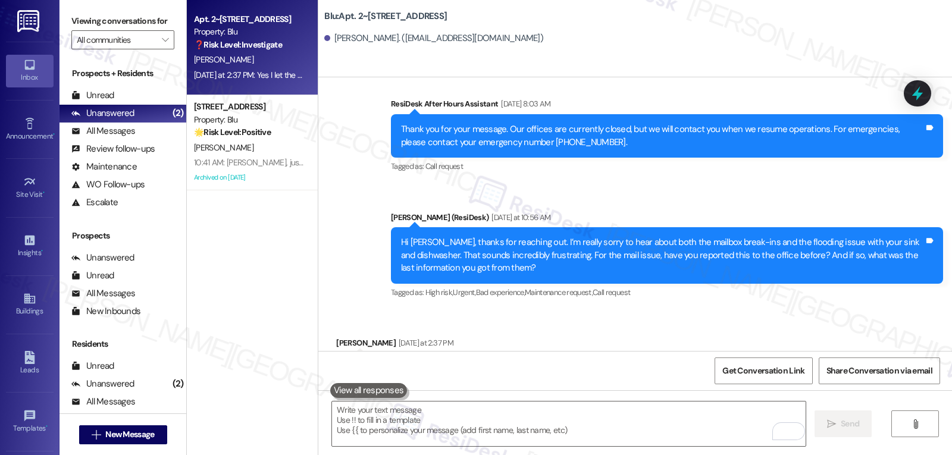
scroll to position [4727, 0]
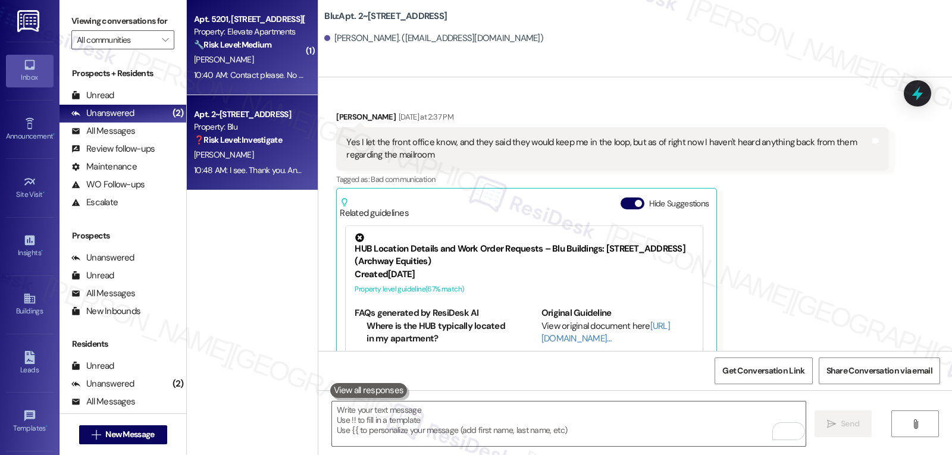
click at [267, 43] on strong "🔧 Risk Level: Medium" at bounding box center [232, 44] width 77 height 11
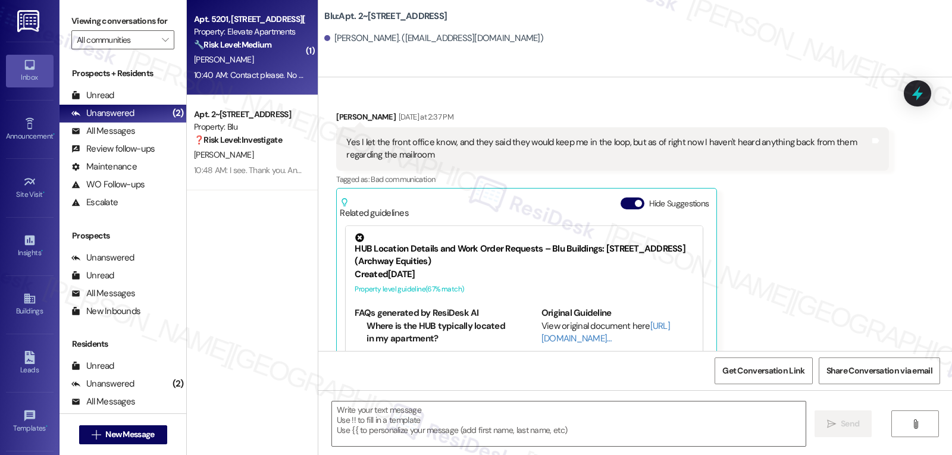
type textarea "Fetching suggested responses. Please feel free to read through the conversation…"
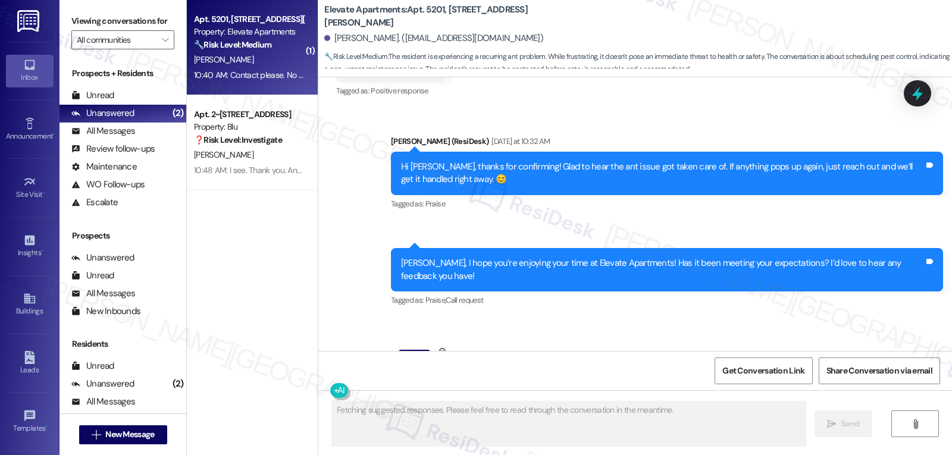
scroll to position [2498, 0]
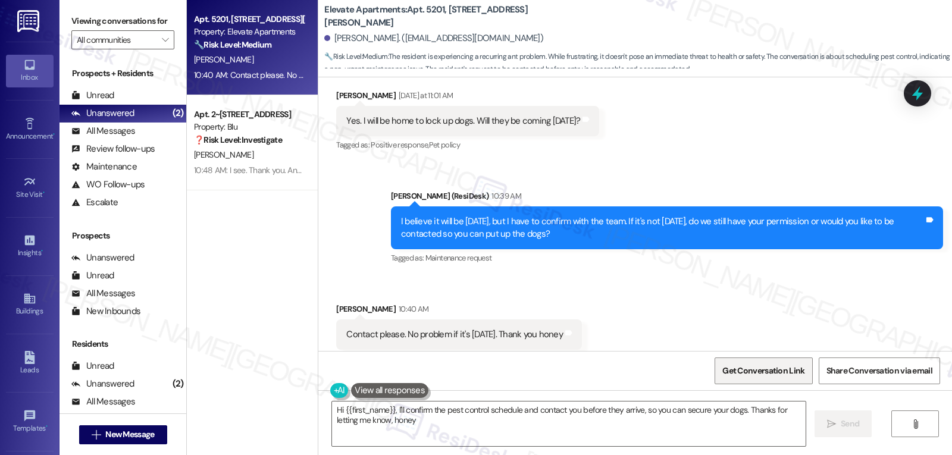
type textarea "Hi {{first_name}}, I'll confirm the pest control schedule and contact you befor…"
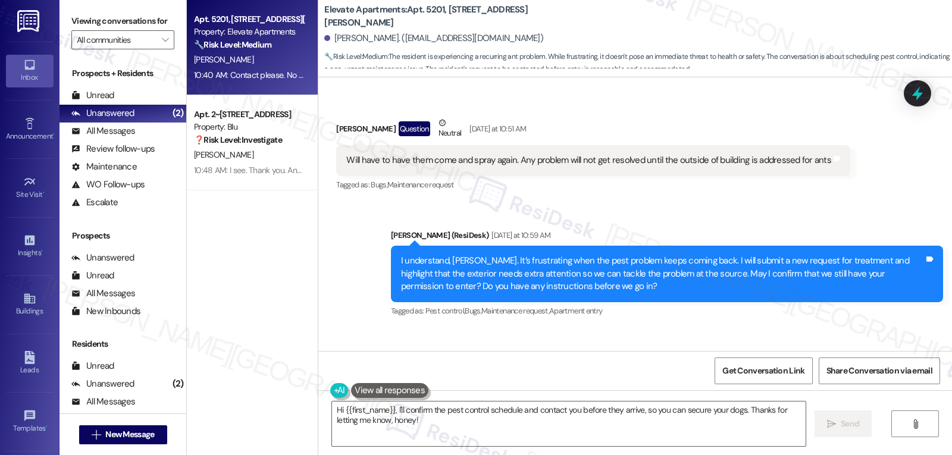
scroll to position [2261, 0]
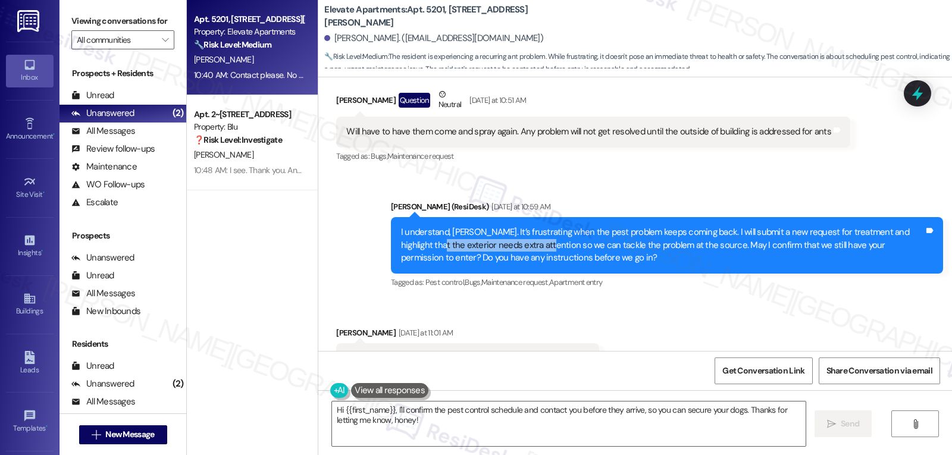
drag, startPoint x: 391, startPoint y: 220, endPoint x: 501, endPoint y: 219, distance: 110.1
click at [502, 220] on div "I understand, Cynthia. It’s frustrating when the pest problem keeps coming back…" at bounding box center [667, 245] width 552 height 56
copy div "exterior needs extra attention"
click at [921, 94] on icon at bounding box center [917, 93] width 14 height 18
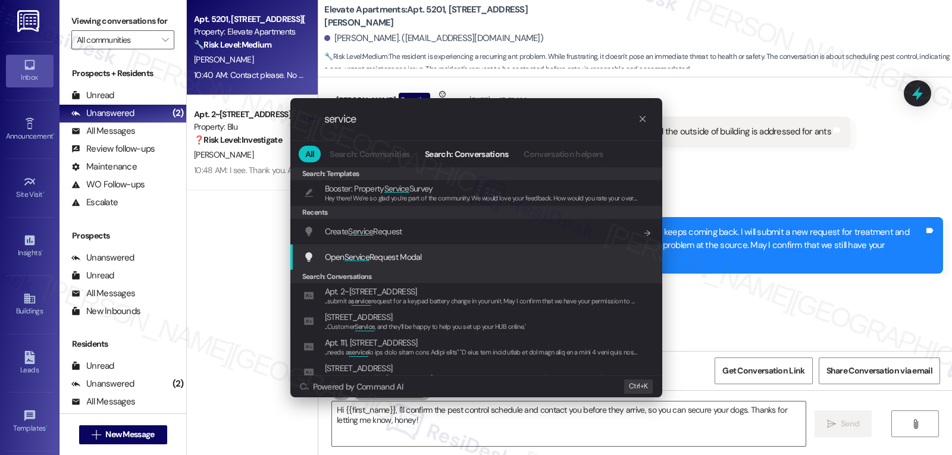
click at [389, 258] on span "Open Service Request Modal" at bounding box center [373, 257] width 97 height 11
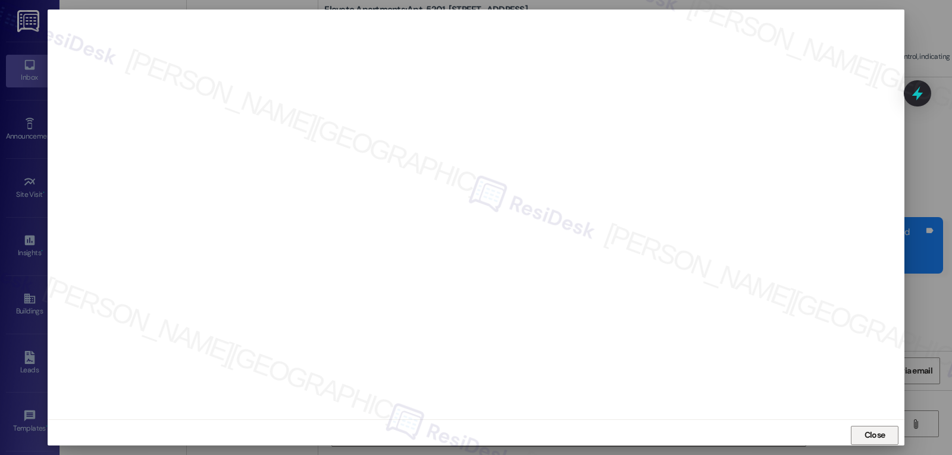
click at [872, 438] on span "Close" at bounding box center [874, 435] width 21 height 12
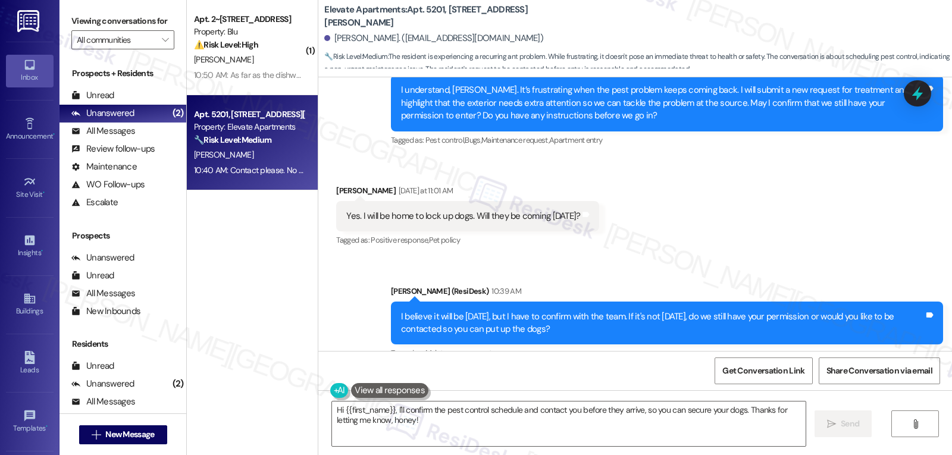
scroll to position [2499, 0]
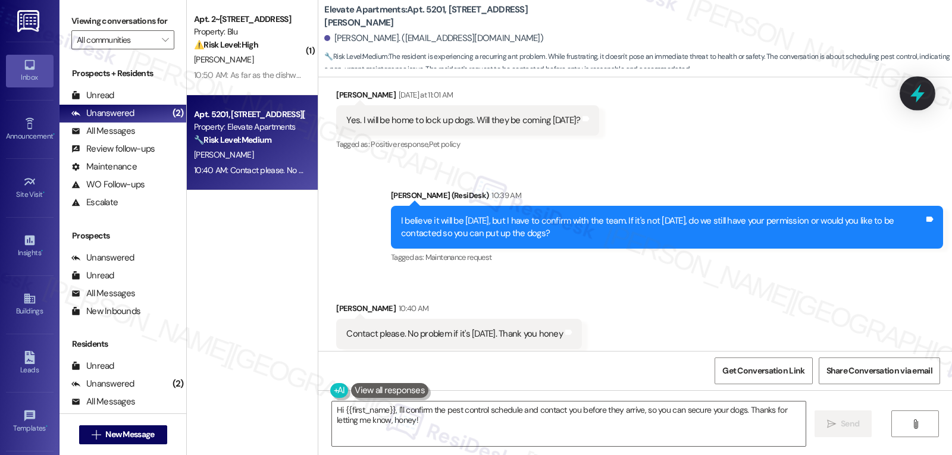
click at [926, 90] on icon at bounding box center [917, 93] width 20 height 20
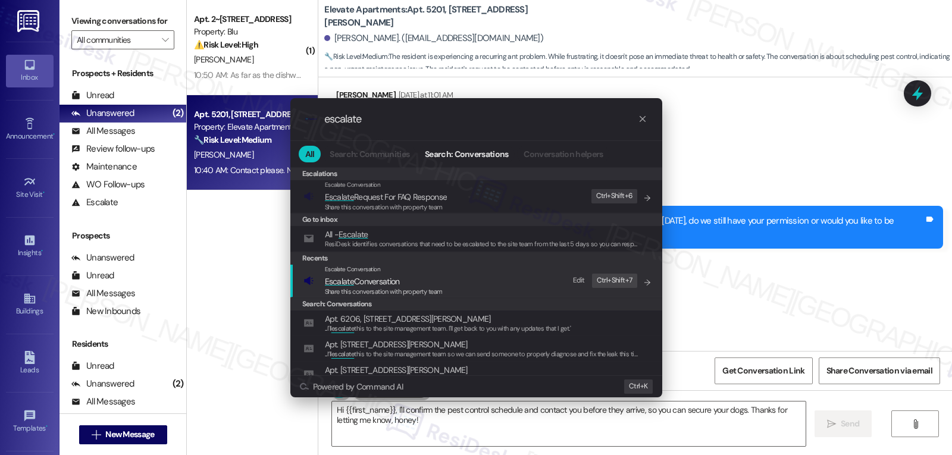
type input "escalate"
click at [338, 290] on span "Share this conversation with property team" at bounding box center [384, 291] width 118 height 8
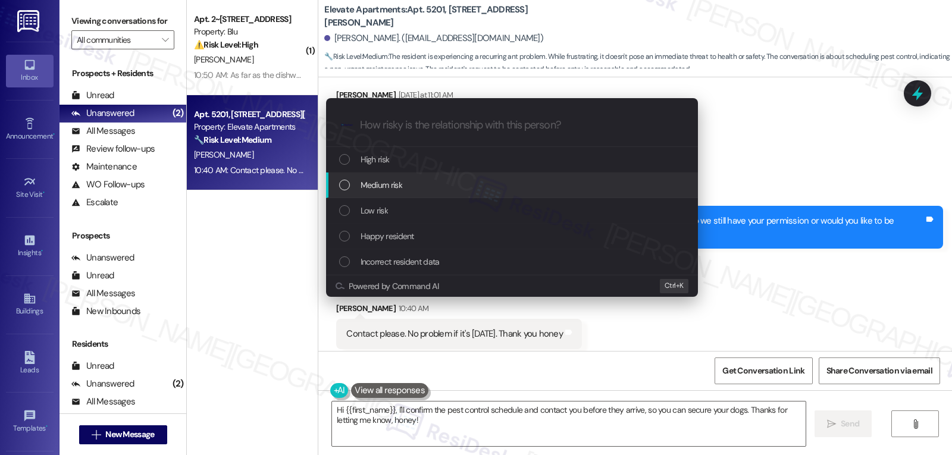
click at [418, 178] on div "Medium risk" at bounding box center [513, 184] width 348 height 13
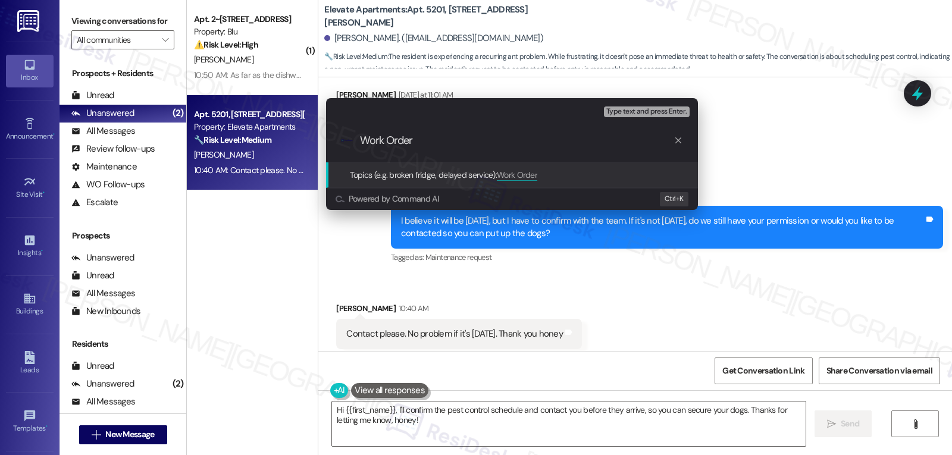
paste input "3995498"
type input "Work Order 3995498 filed by ResiDesk - Pest Control Request"
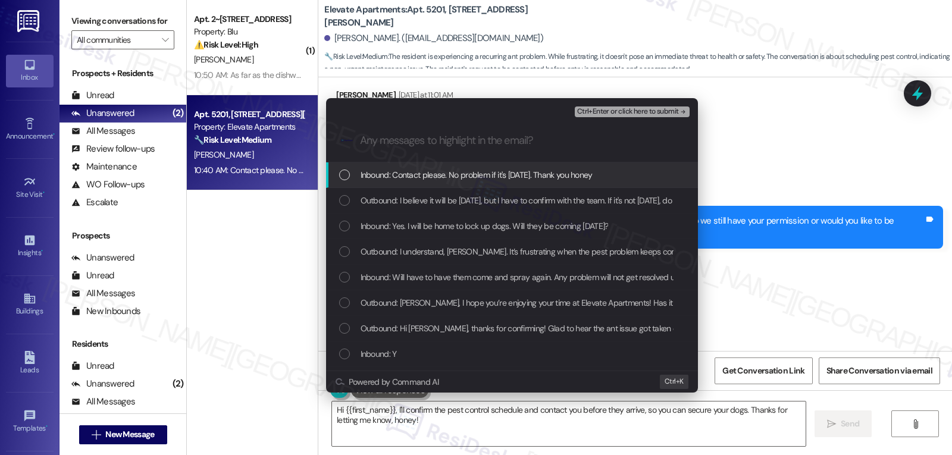
click at [472, 181] on span "Inbound: Contact please. No problem if it's Thursday. Thank you honey" at bounding box center [477, 174] width 232 height 13
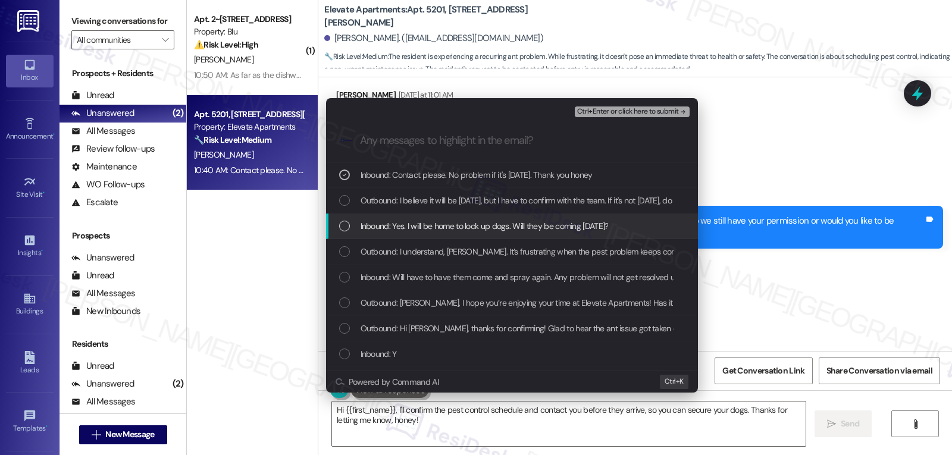
click at [456, 229] on span "Inbound: Yes. I will be home to lock up dogs. Will they be coming on Thursday?" at bounding box center [485, 226] width 248 height 13
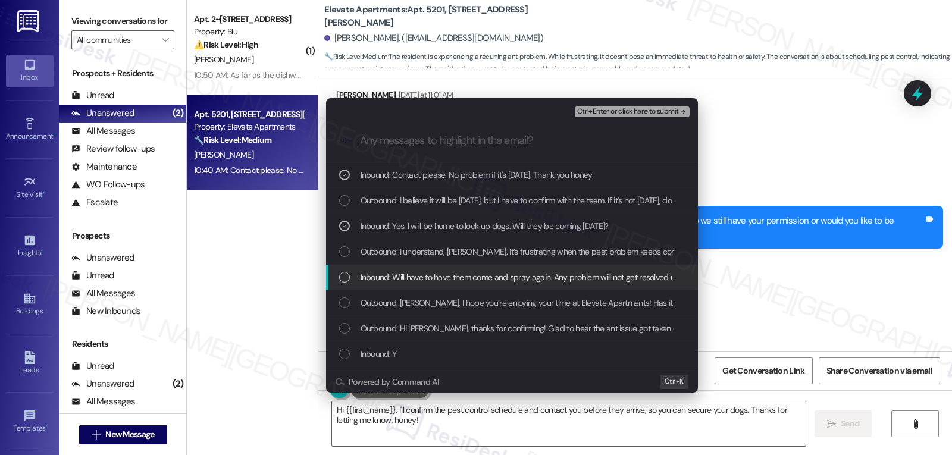
click at [464, 275] on span "Inbound: Will have to have them come and spray again. Any problem will not get …" at bounding box center [600, 277] width 478 height 13
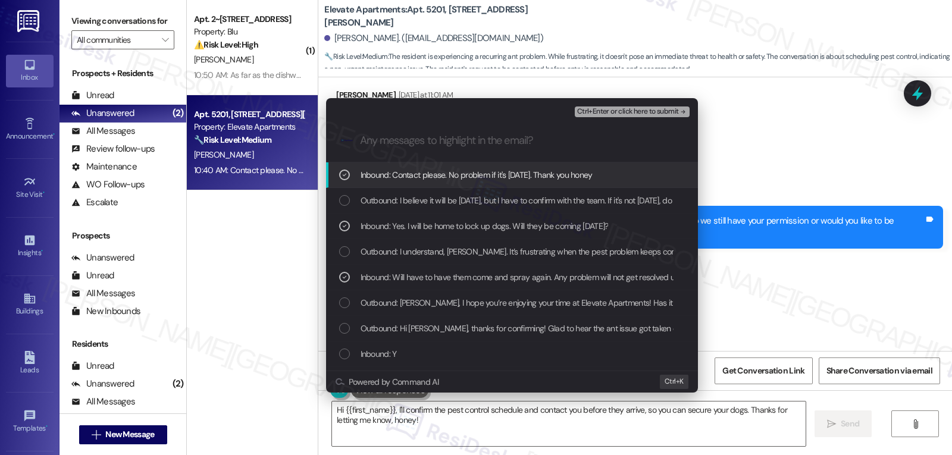
click at [670, 113] on span "Ctrl+Enter or click here to submit" at bounding box center [628, 112] width 102 height 8
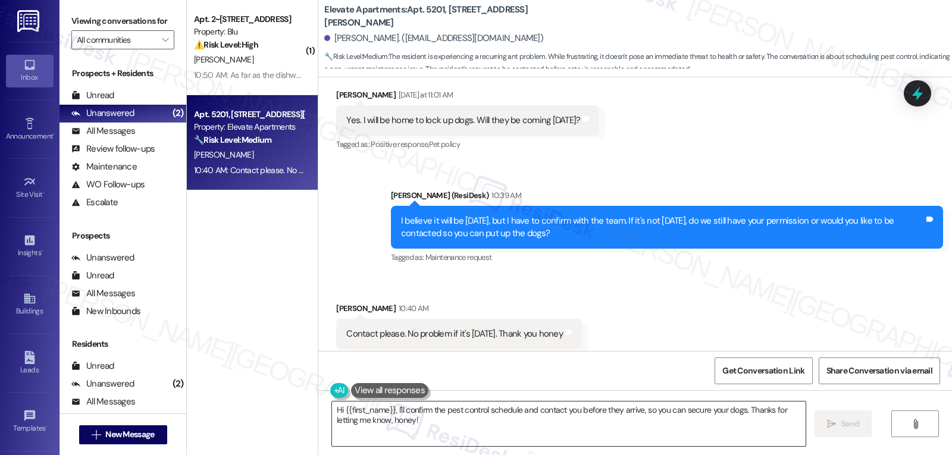
click at [487, 419] on textarea "Hi {{first_name}}, I'll confirm the pest control schedule and contact you befor…" at bounding box center [569, 424] width 474 height 45
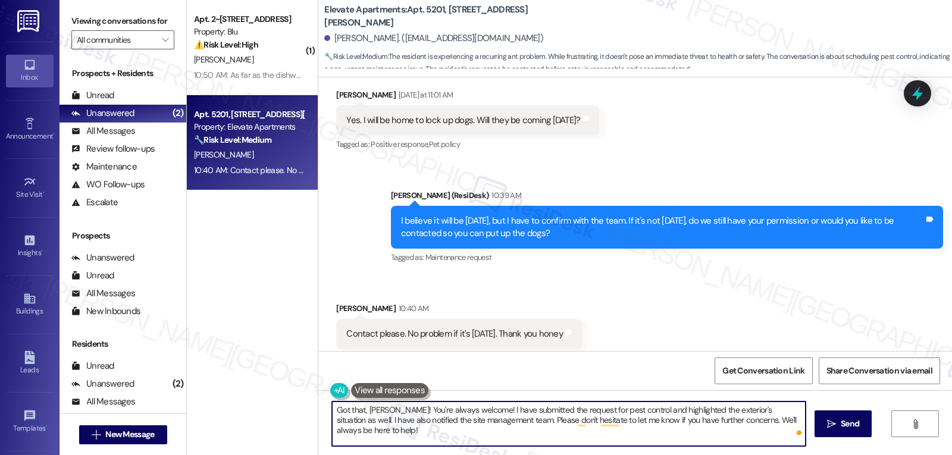
click at [412, 441] on textarea "Got that, Cynthia! You're always welcome! I have submitted the request for pest…" at bounding box center [569, 424] width 474 height 45
drag, startPoint x: 474, startPoint y: 410, endPoint x: 787, endPoint y: 410, distance: 313.5
click at [787, 410] on textarea "Got that, Cynthia! You're always welcome! I have submitted the request for pest…" at bounding box center [569, 424] width 474 height 45
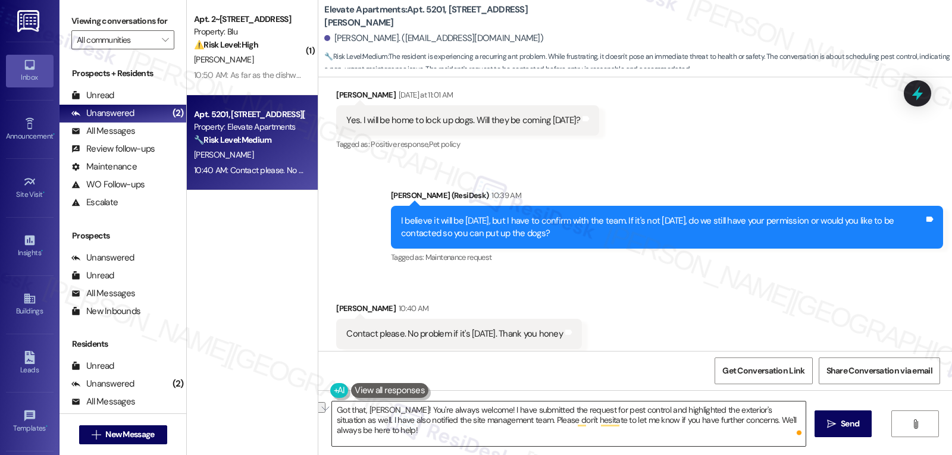
click at [480, 413] on textarea "Got that, Cynthia! You're always welcome! I have submitted the request for pest…" at bounding box center [569, 424] width 474 height 45
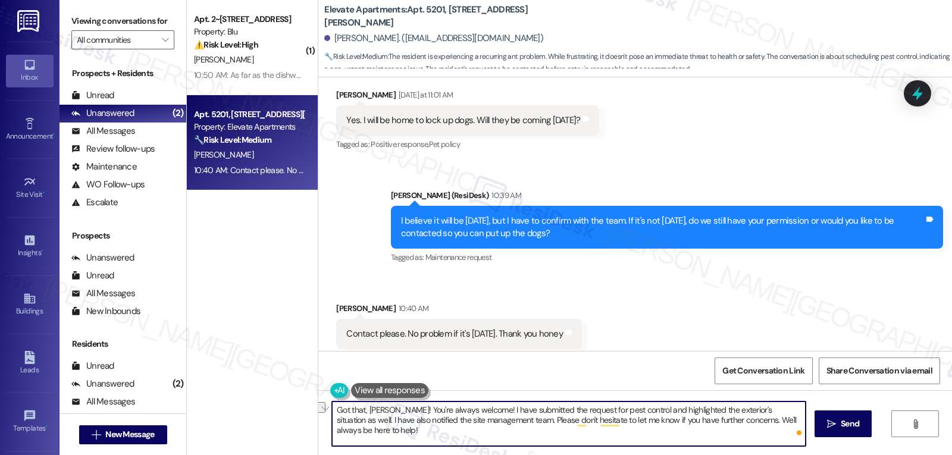
drag, startPoint x: 474, startPoint y: 409, endPoint x: 785, endPoint y: 408, distance: 311.8
click at [785, 408] on textarea "Got that, Cynthia! You're always welcome! I have submitted the request for pest…" at bounding box center [569, 424] width 474 height 45
paste textarea "’ve sent in the pest control request and also made sure to point out what’s goi…"
click at [473, 439] on textarea "Got that, Cynthia! You're always welcome! I’ve sent in the pest control request…" at bounding box center [569, 424] width 474 height 45
type textarea "Got that, Cynthia! You're always welcome! I’ve sent in the pest control request…"
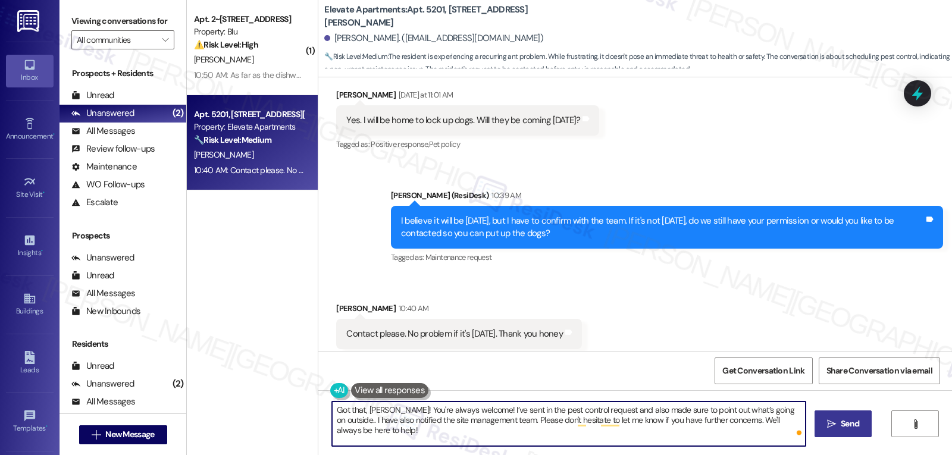
click at [831, 420] on icon "" at bounding box center [831, 424] width 9 height 10
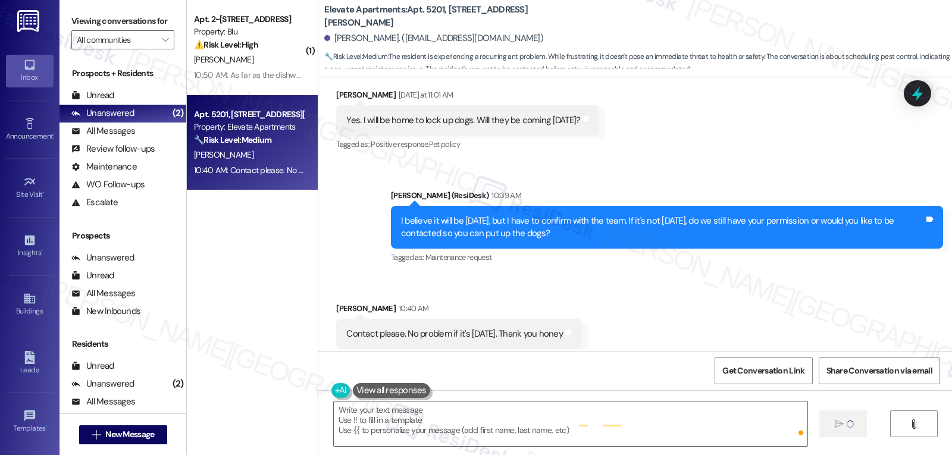
scroll to position [2498, 0]
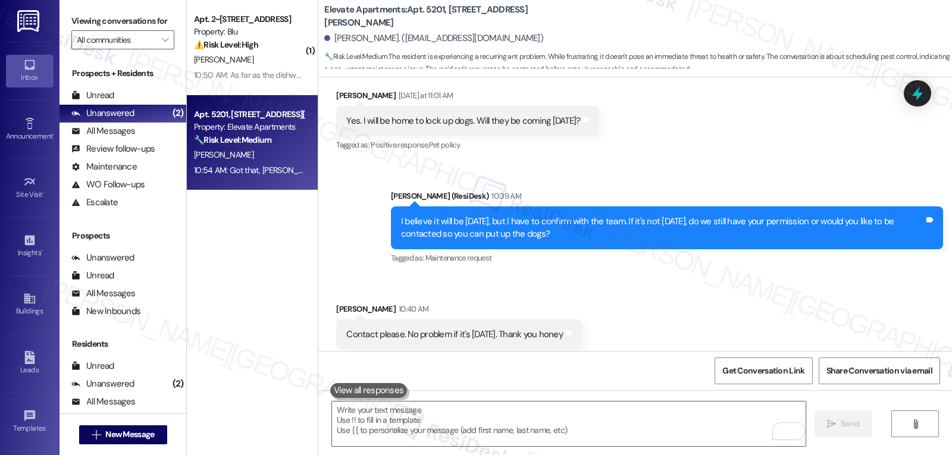
click at [267, 77] on div "10:50 AM: As far as the dishwasher, the sink was clogged for a bit, then the wa…" at bounding box center [650, 75] width 912 height 11
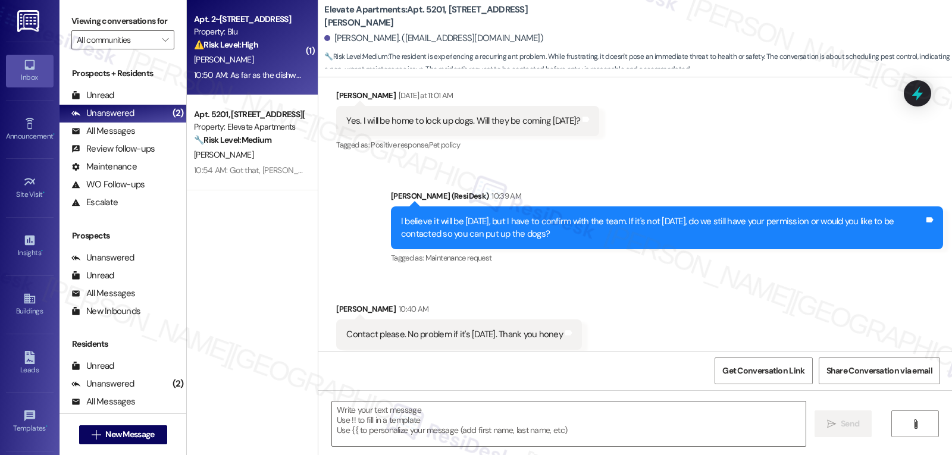
type textarea "Fetching suggested responses. Please feel free to read through the conversation…"
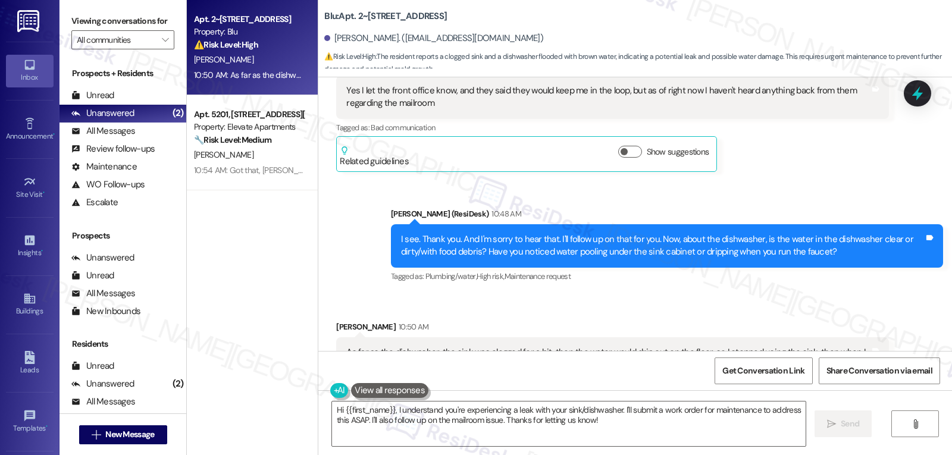
scroll to position [4751, 0]
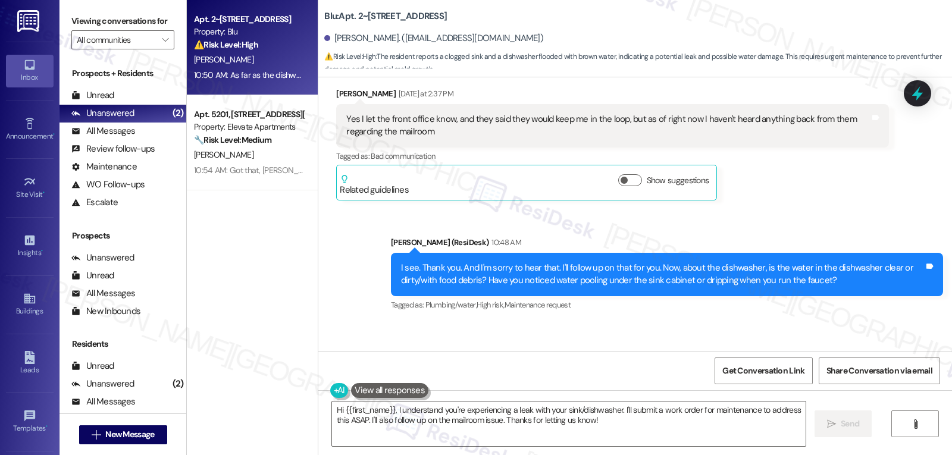
drag, startPoint x: 335, startPoint y: 317, endPoint x: 812, endPoint y: 339, distance: 477.1
click at [812, 366] on div "As far as the dishwasher, the sink was clogged for a bit, then the water would …" at bounding box center [612, 387] width 552 height 43
copy div "As far as the dishwasher, the sink was clogged for a bit, then the water would …"
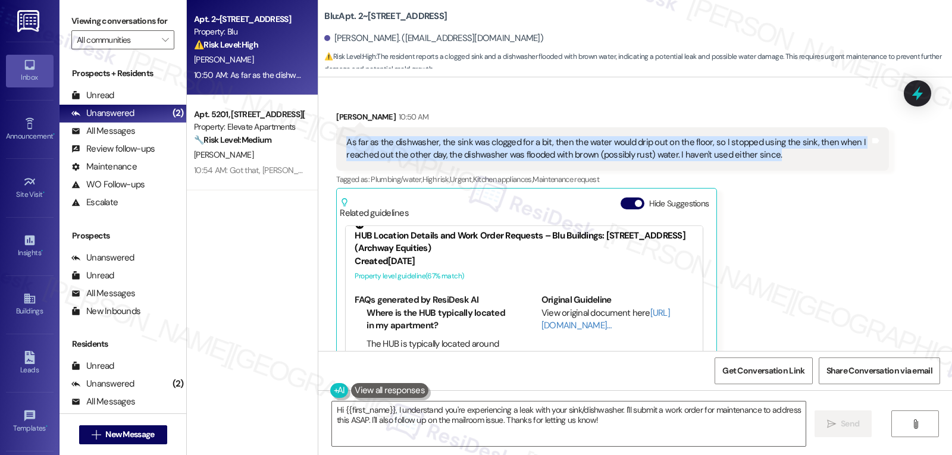
scroll to position [15, 0]
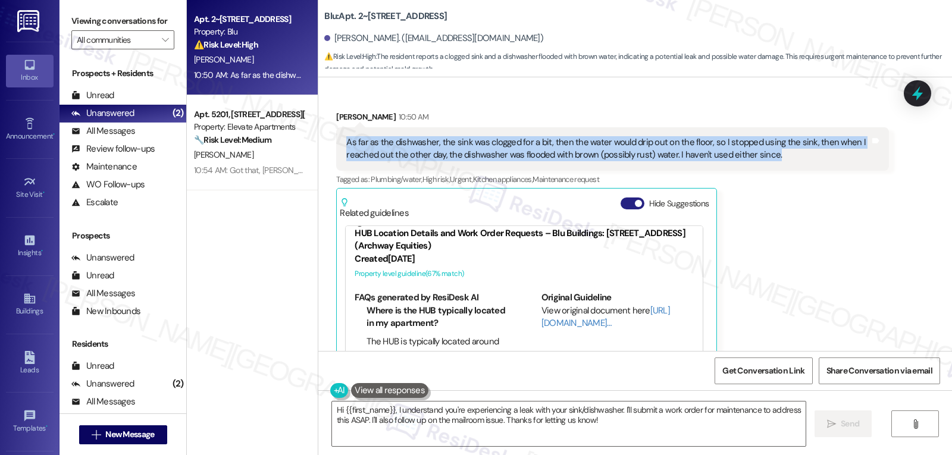
click at [624, 198] on button "Hide Suggestions" at bounding box center [633, 204] width 24 height 12
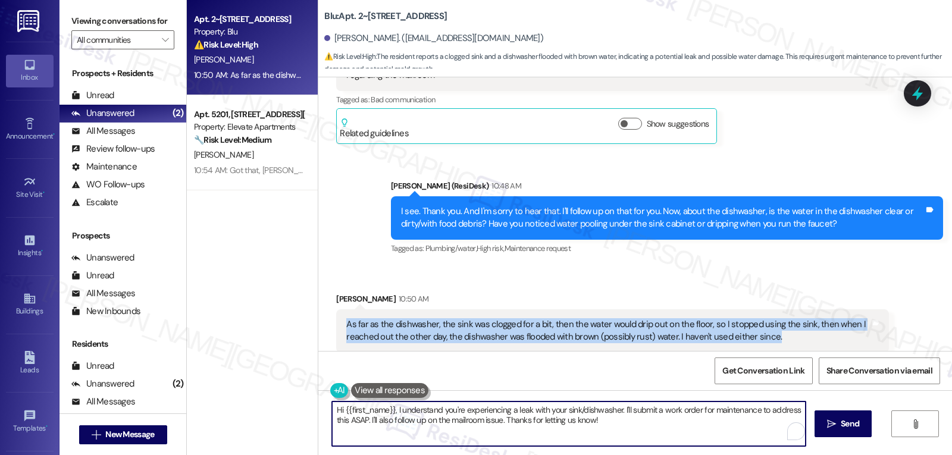
click at [626, 425] on textarea "Hi {{first_name}}, I understand you're experiencing a leak with your sink/dishw…" at bounding box center [569, 424] width 474 height 45
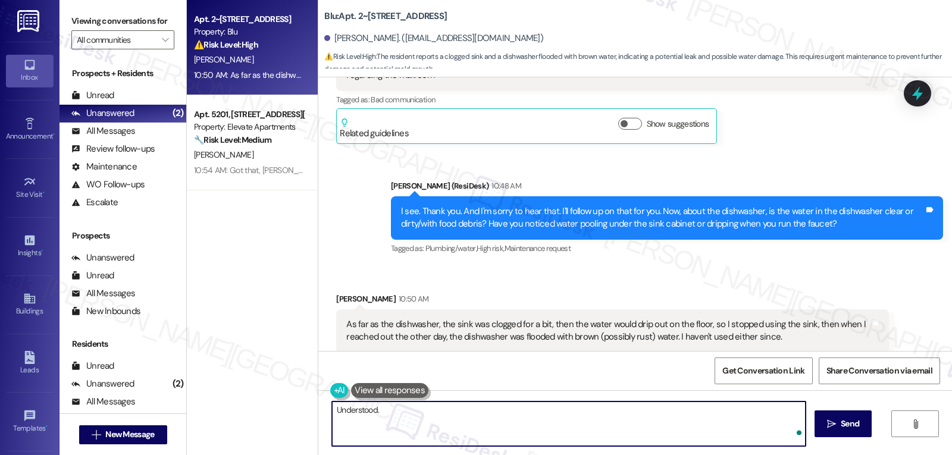
type textarea "Understood."
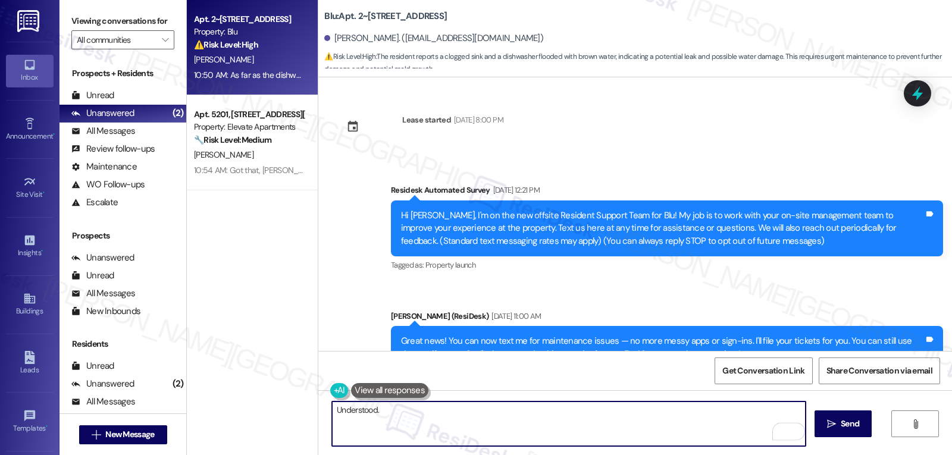
scroll to position [4807, 0]
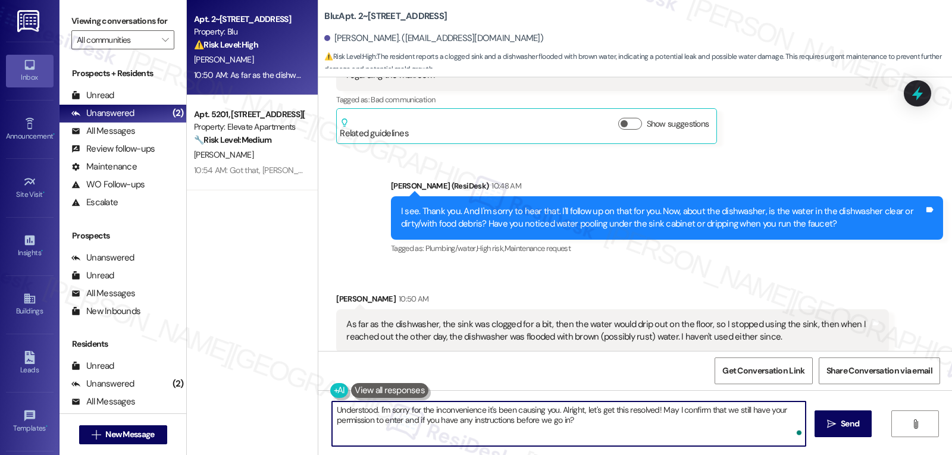
type textarea "Understood. I'm sorry for the inconvenience it's been causing you. Alright, let…"
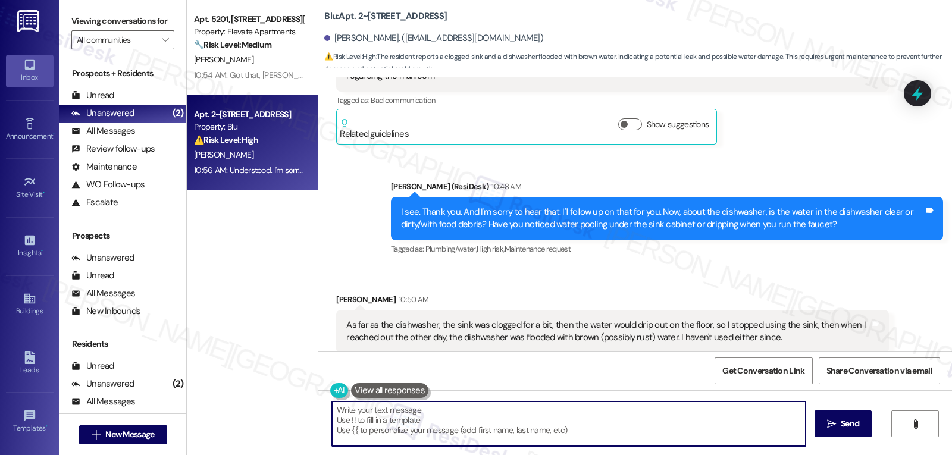
scroll to position [4903, 0]
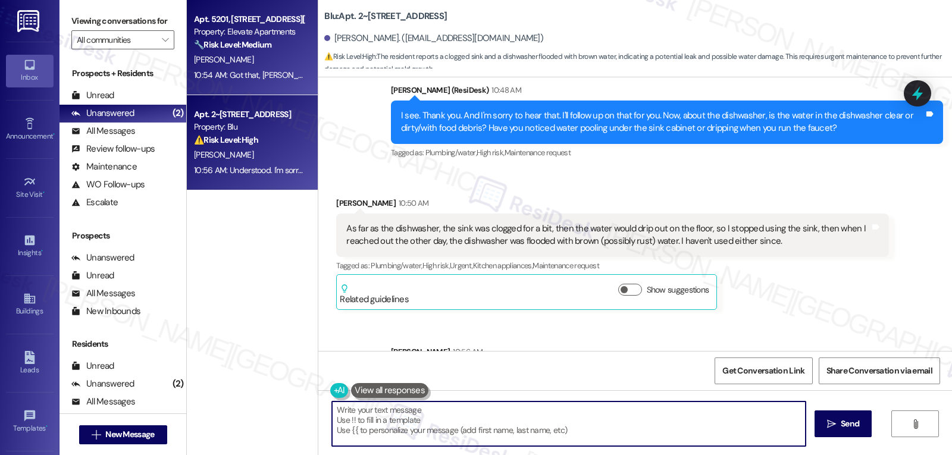
click at [269, 54] on div "[PERSON_NAME]" at bounding box center [249, 59] width 112 height 15
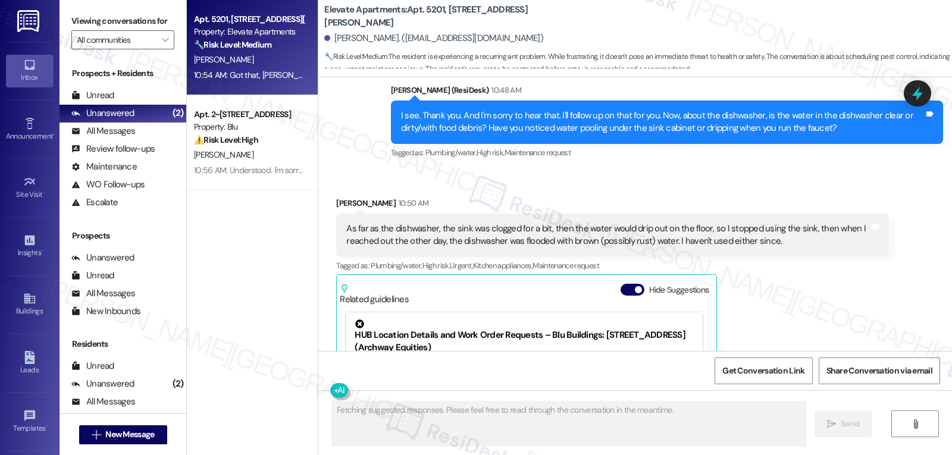
scroll to position [2758, 0]
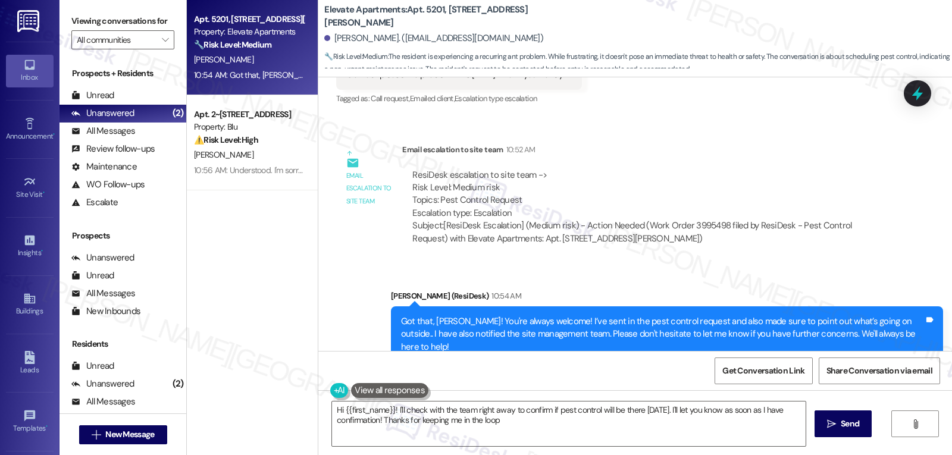
type textarea "Hi {{first_name}}! I'll check with the team right away to confirm if pest contr…"
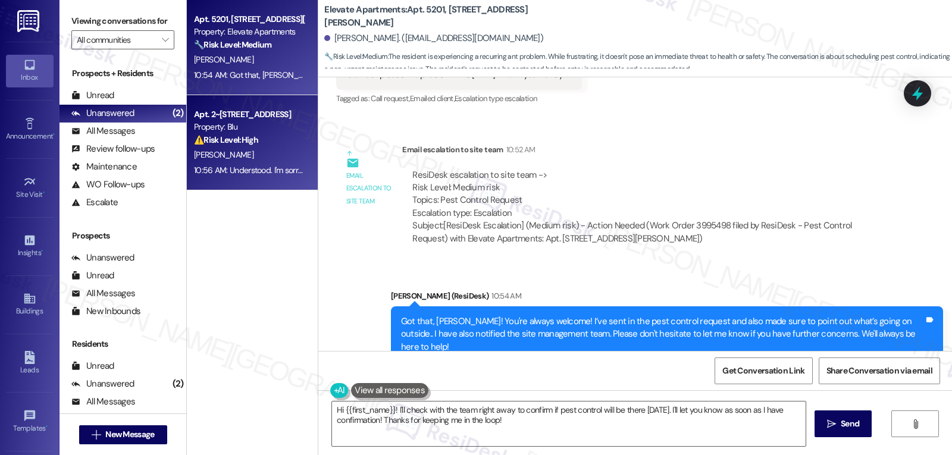
click at [258, 171] on div "10:56 AM: Understood. I'm sorry for the inconvenience it's been causing you. Al…" at bounding box center [556, 170] width 725 height 11
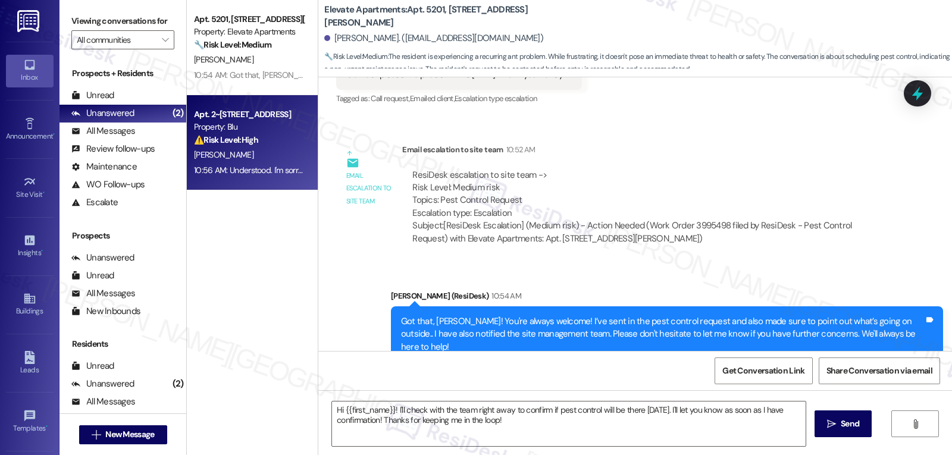
type textarea "Fetching suggested responses. Please feel free to read through the conversation…"
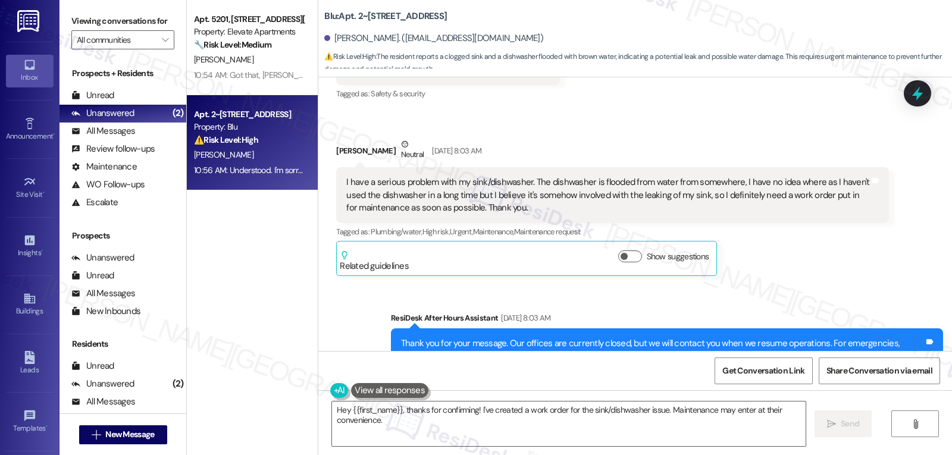
scroll to position [4989, 0]
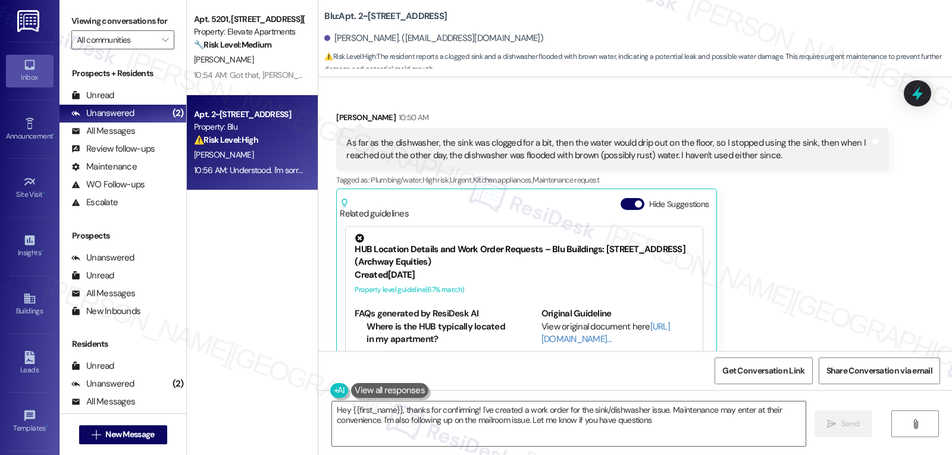
type textarea "Hey {{first_name}}, thanks for confirming! I've created a work order for the si…"
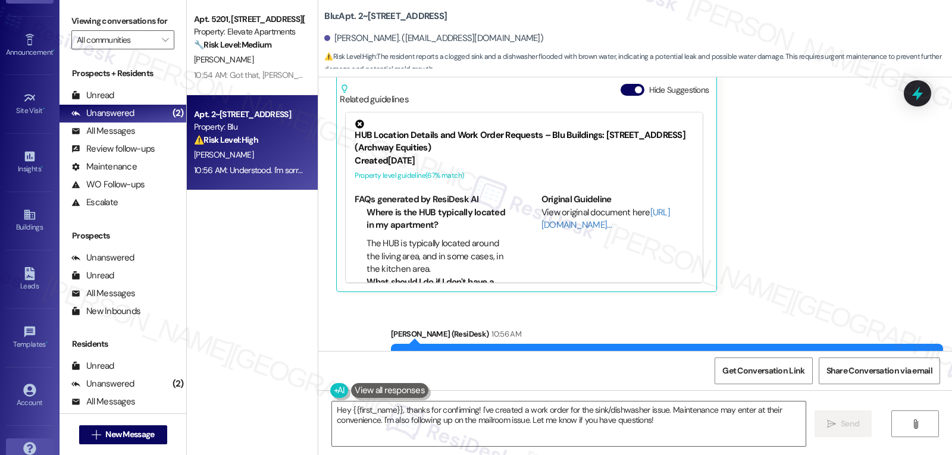
scroll to position [112, 0]
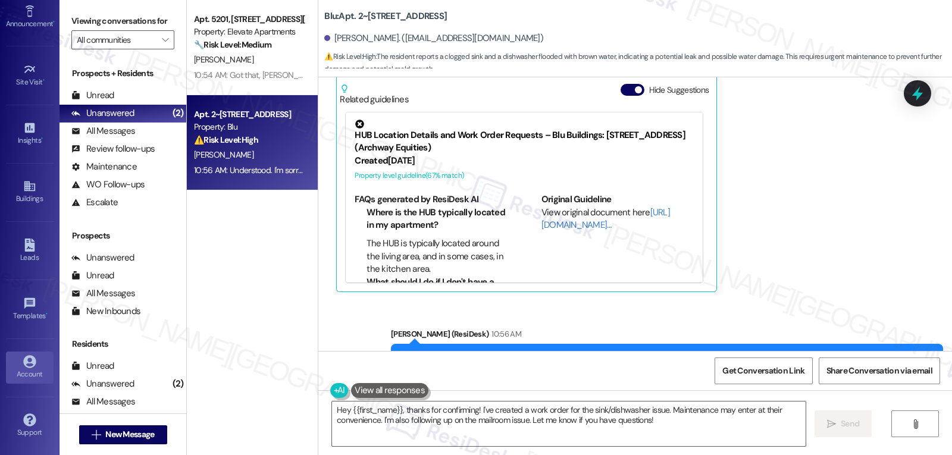
click at [27, 380] on div "Account" at bounding box center [29, 374] width 59 height 12
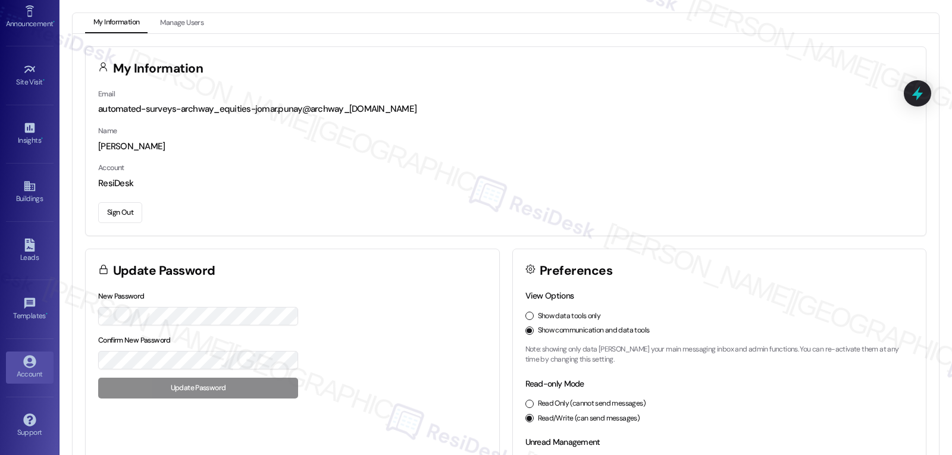
click at [548, 109] on div "automated-surveys-archway_equities-jomar.punay@archway_equities.com" at bounding box center [505, 109] width 815 height 12
click at [129, 217] on button "Sign Out" at bounding box center [120, 212] width 44 height 21
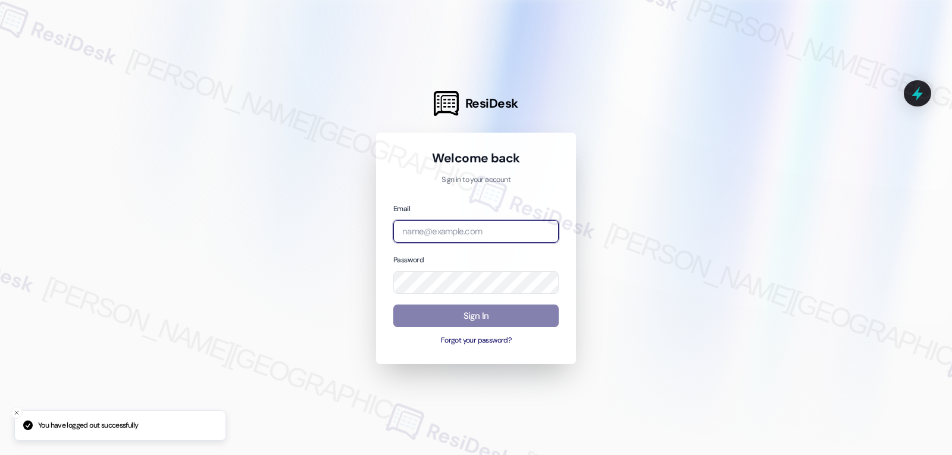
click at [439, 236] on input "email" at bounding box center [475, 231] width 165 height 23
click at [478, 235] on input "email" at bounding box center [475, 231] width 165 height 23
paste input "automated-surveys-willowbridge-jomar.punay@willowbridge.com"
type input "automated-surveys-willowbridge-jomar.punay@willowbridge.com"
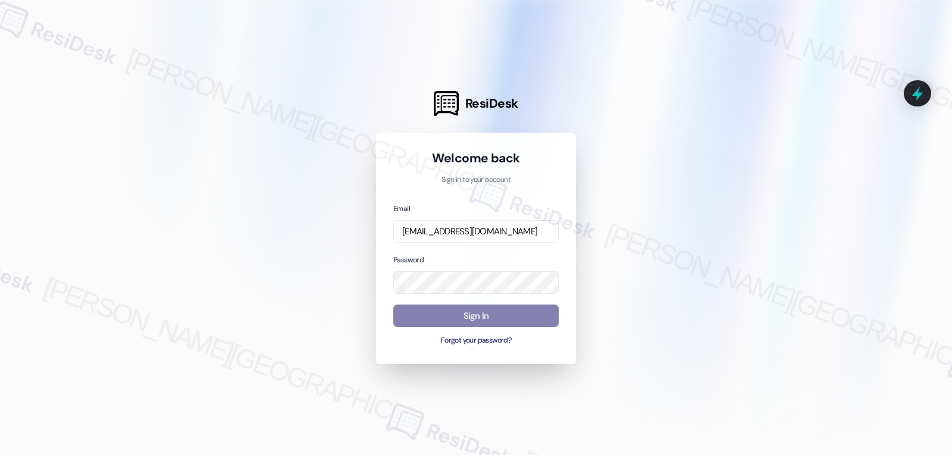
scroll to position [0, 0]
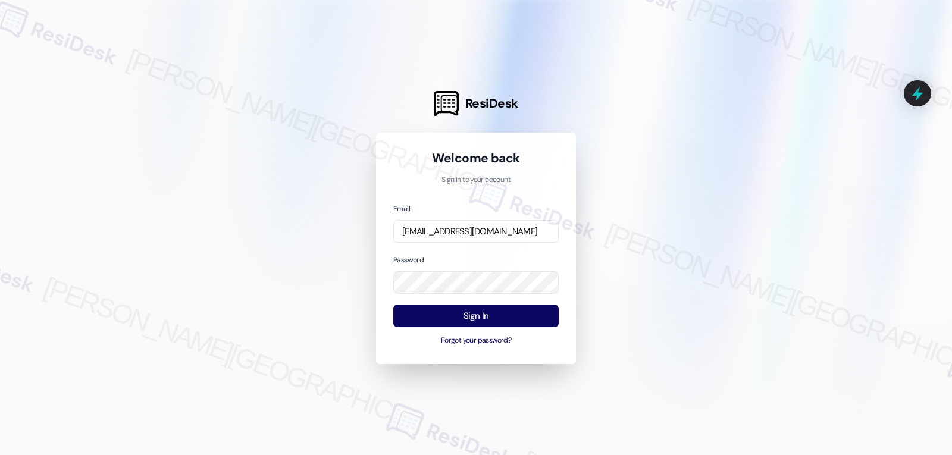
click at [445, 253] on div "Password" at bounding box center [475, 273] width 165 height 41
click at [477, 318] on button "Sign In" at bounding box center [475, 316] width 165 height 23
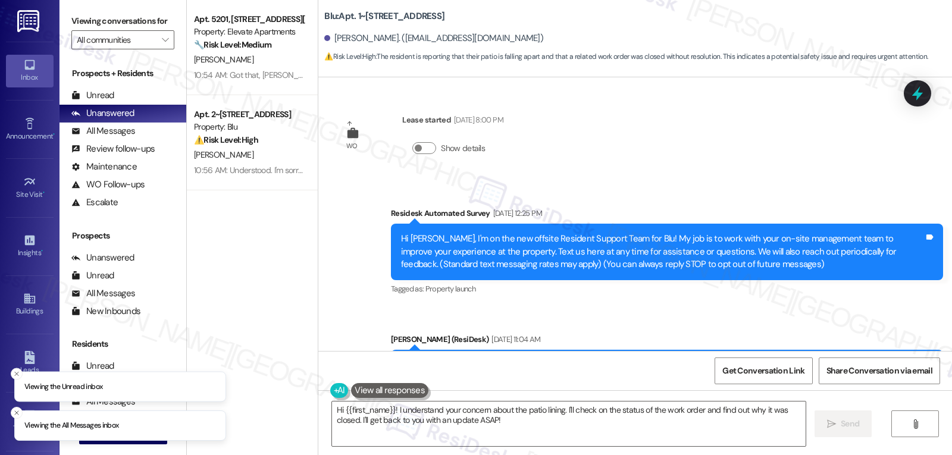
scroll to position [10519, 0]
